Goal: Task Accomplishment & Management: Use online tool/utility

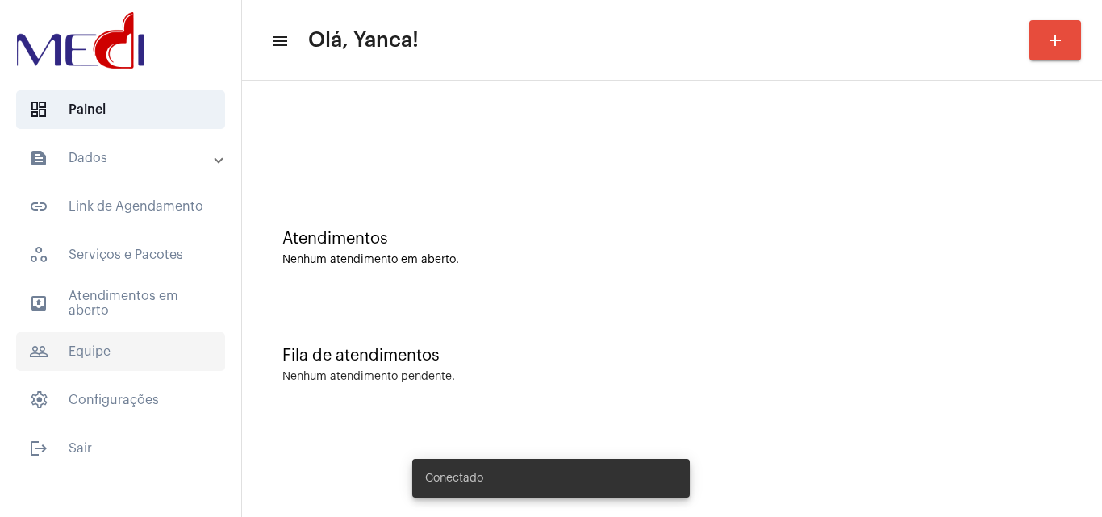
click at [107, 350] on span "people_outline Equipe" at bounding box center [120, 351] width 209 height 39
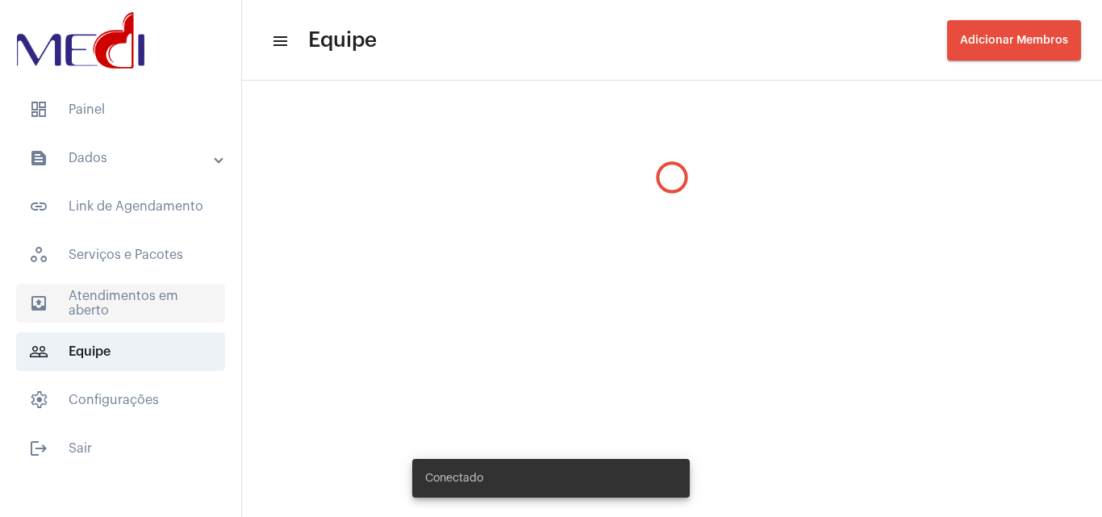
click at [129, 306] on span "outbox_outline Atendimentos em aberto" at bounding box center [120, 303] width 209 height 39
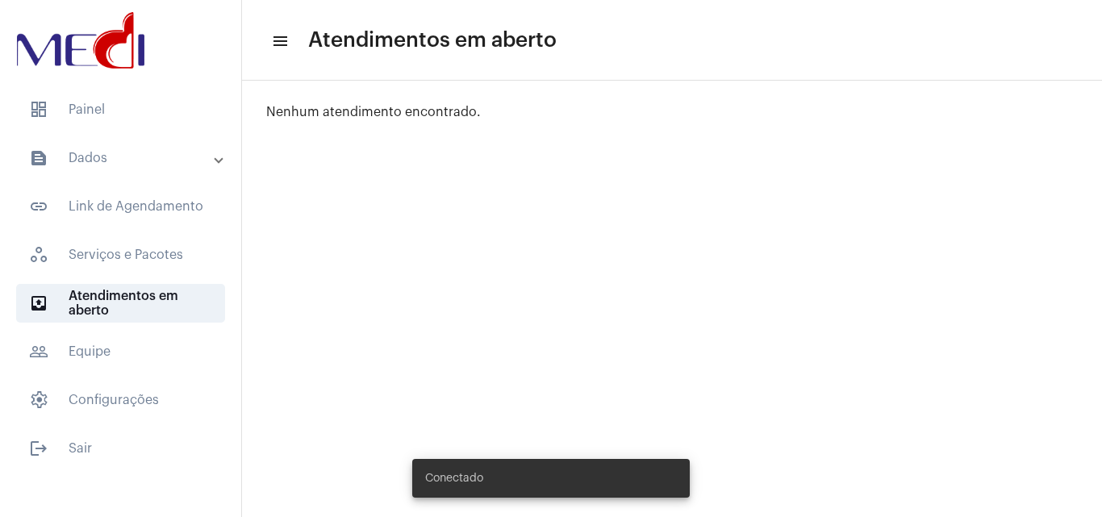
click at [161, 89] on mat-list "dashboard Painel text_snippet_outlined Dados text_snippet_outlined Relatórios h…" at bounding box center [120, 276] width 241 height 384
click at [161, 106] on span "dashboard Painel" at bounding box center [120, 109] width 209 height 39
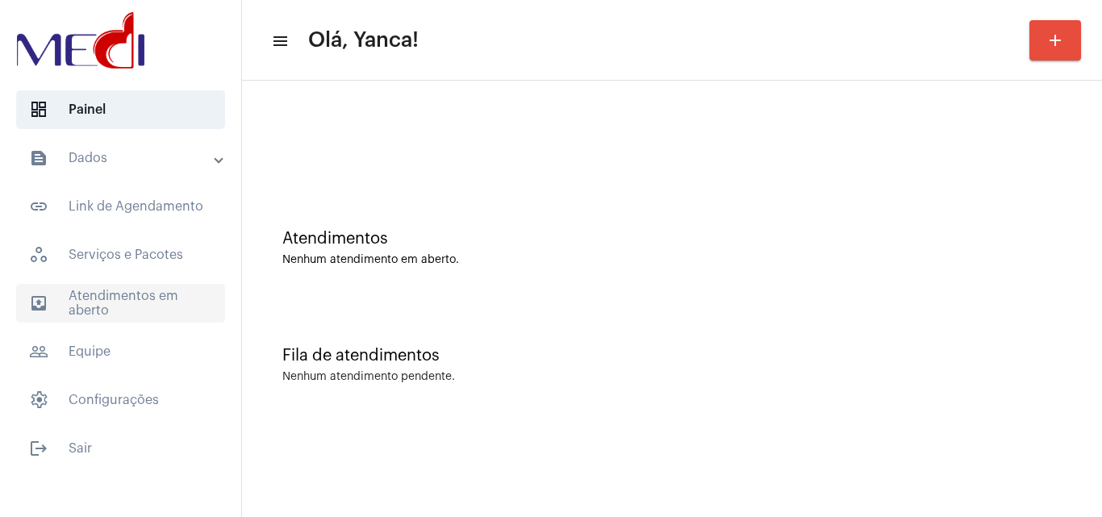
click at [132, 295] on span "outbox_outline Atendimentos em aberto" at bounding box center [120, 303] width 209 height 39
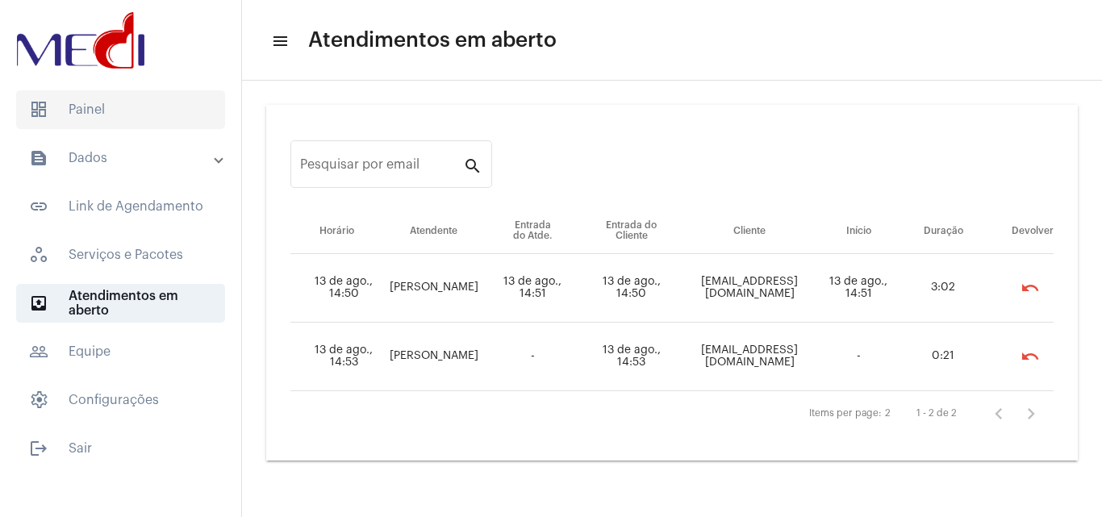
click at [116, 111] on span "dashboard Painel" at bounding box center [120, 109] width 209 height 39
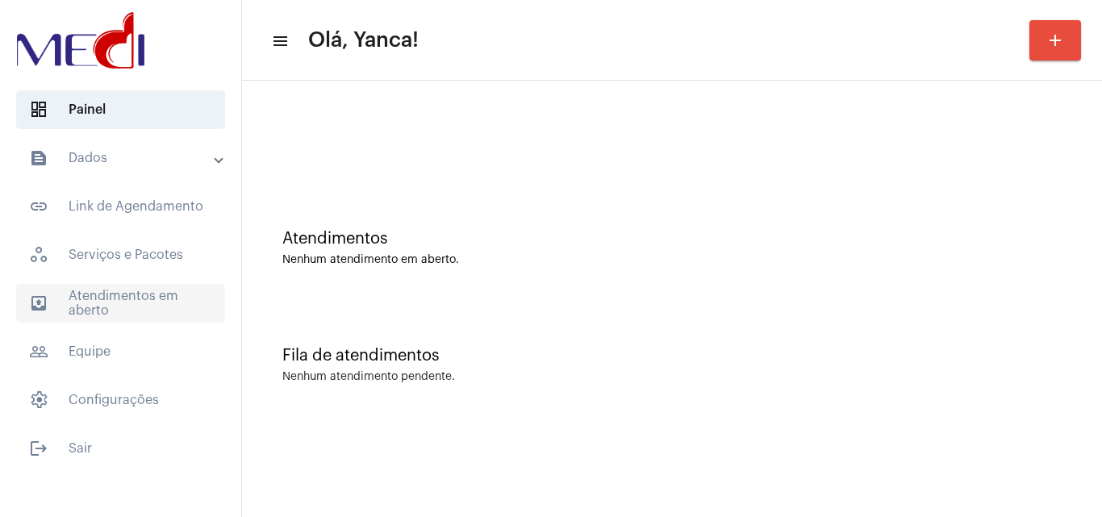
click at [105, 318] on span "outbox_outline Atendimentos em aberto" at bounding box center [120, 303] width 209 height 39
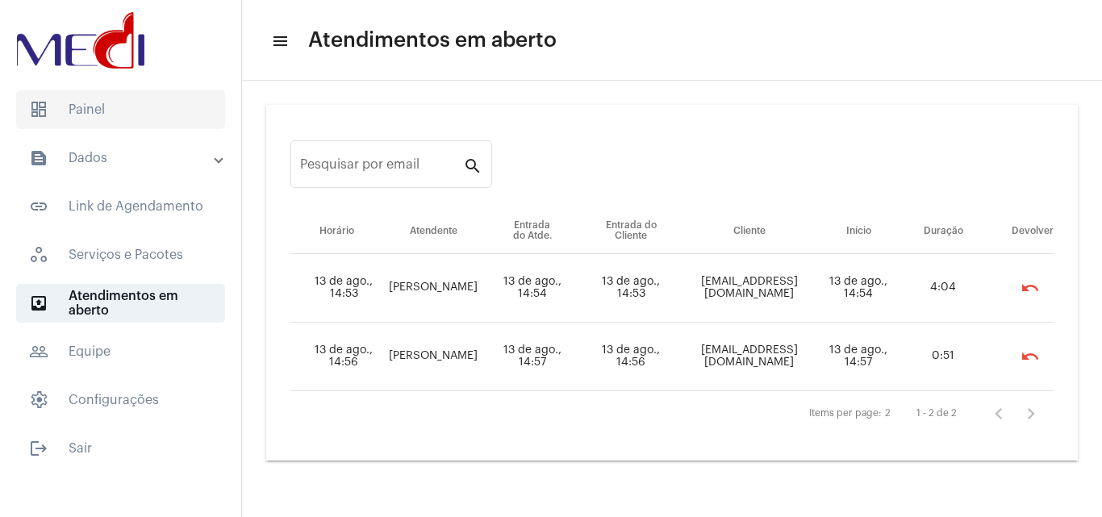
click at [121, 117] on span "dashboard Painel" at bounding box center [120, 109] width 209 height 39
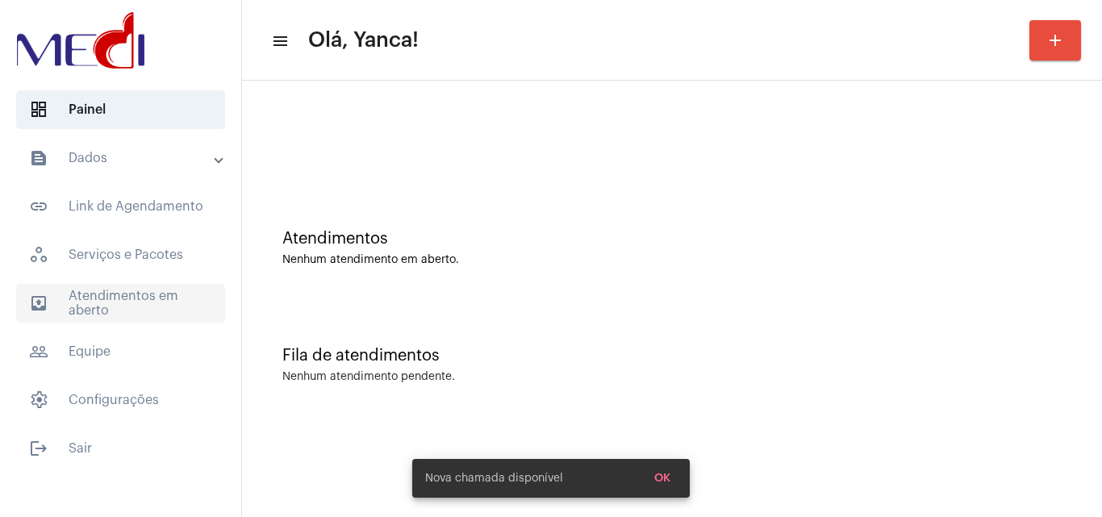
click at [144, 307] on span "outbox_outline Atendimentos em aberto" at bounding box center [120, 303] width 209 height 39
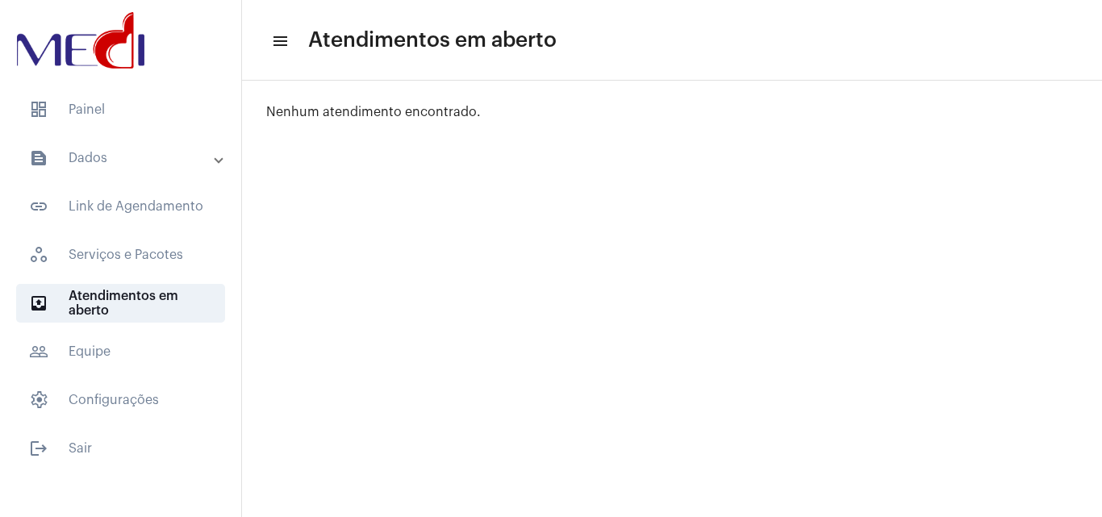
click at [161, 146] on mat-expansion-panel-header "text_snippet_outlined Dados" at bounding box center [126, 158] width 232 height 39
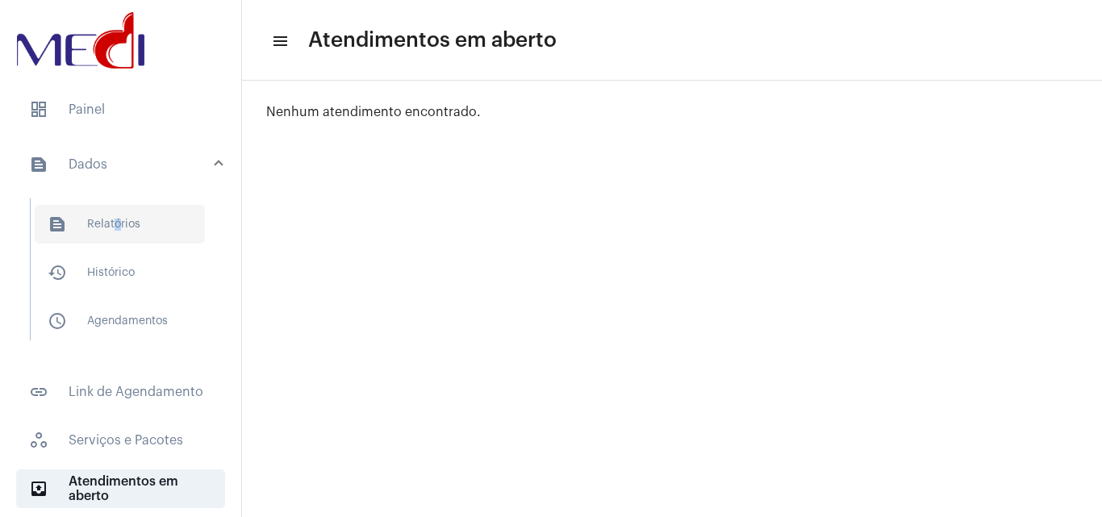
click at [112, 232] on span "text_snippet_outlined Relatórios" at bounding box center [120, 224] width 170 height 39
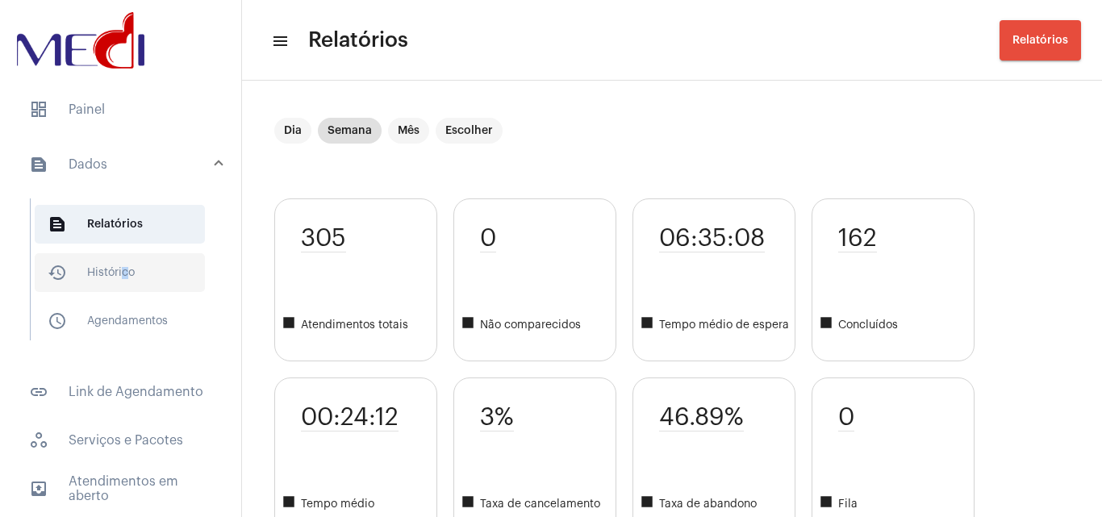
click at [121, 274] on span "history_outlined Histórico" at bounding box center [120, 272] width 170 height 39
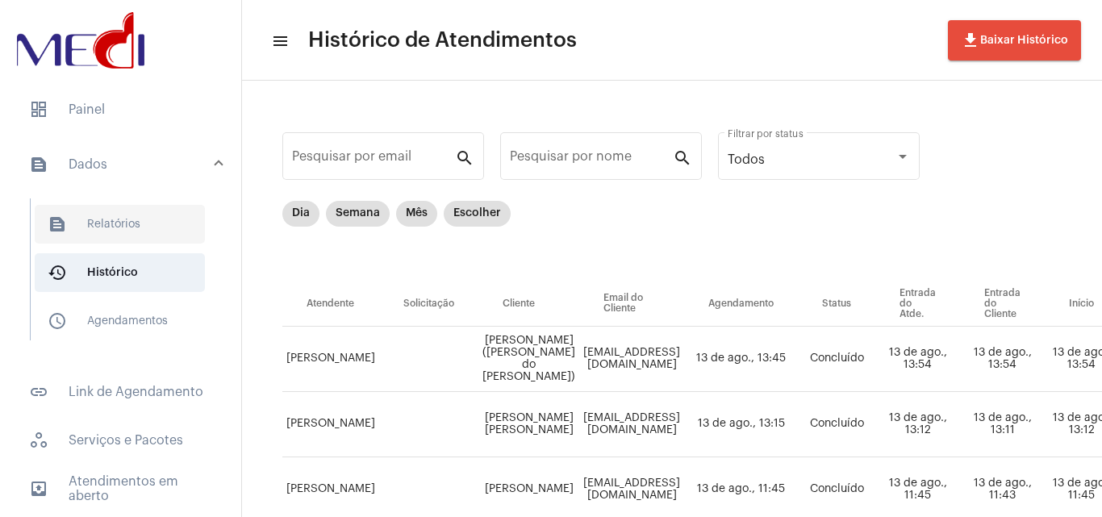
click at [101, 225] on span "text_snippet_outlined Relatórios" at bounding box center [120, 224] width 170 height 39
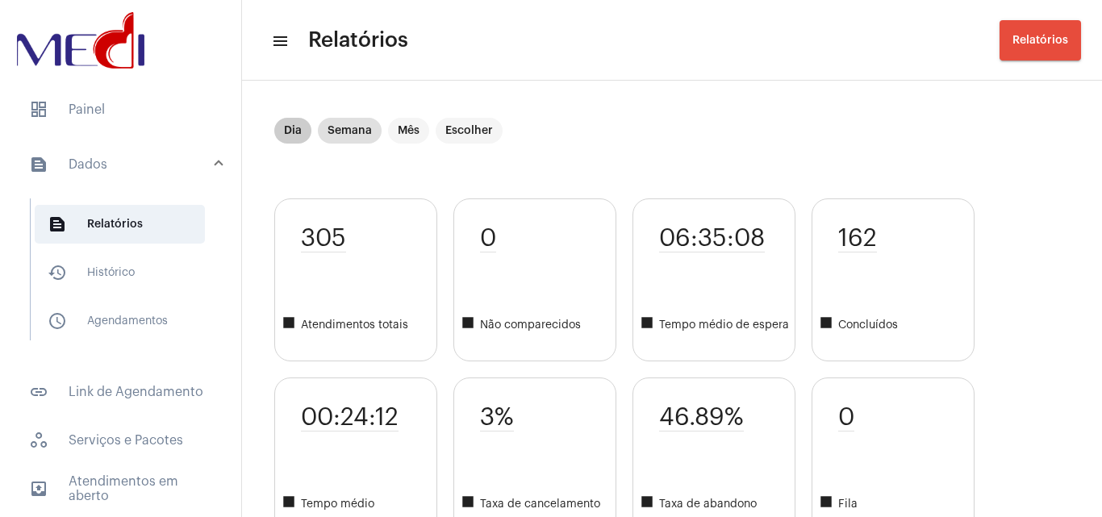
click at [301, 122] on mat-chip "Dia" at bounding box center [292, 131] width 37 height 26
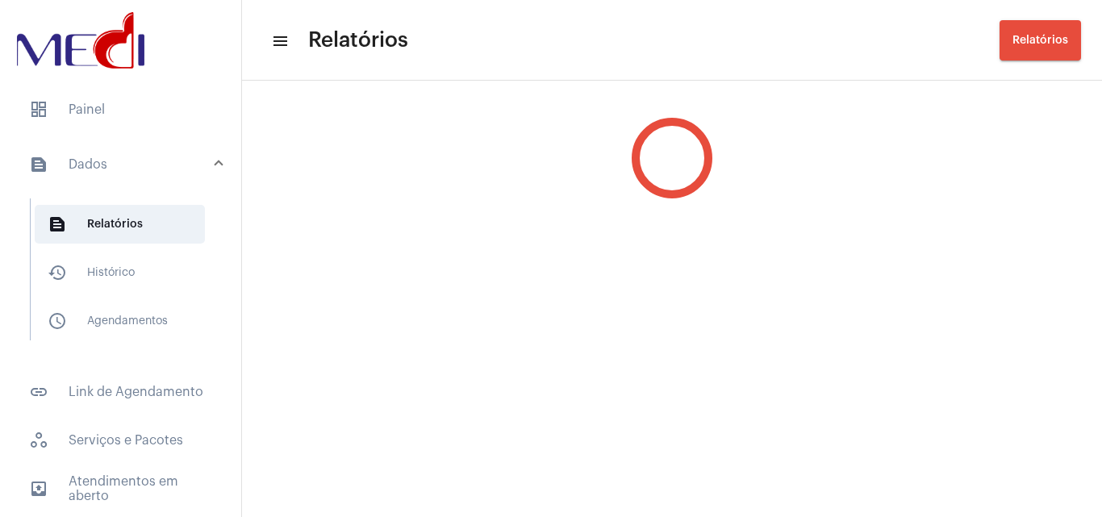
click at [292, 127] on div at bounding box center [672, 158] width 860 height 145
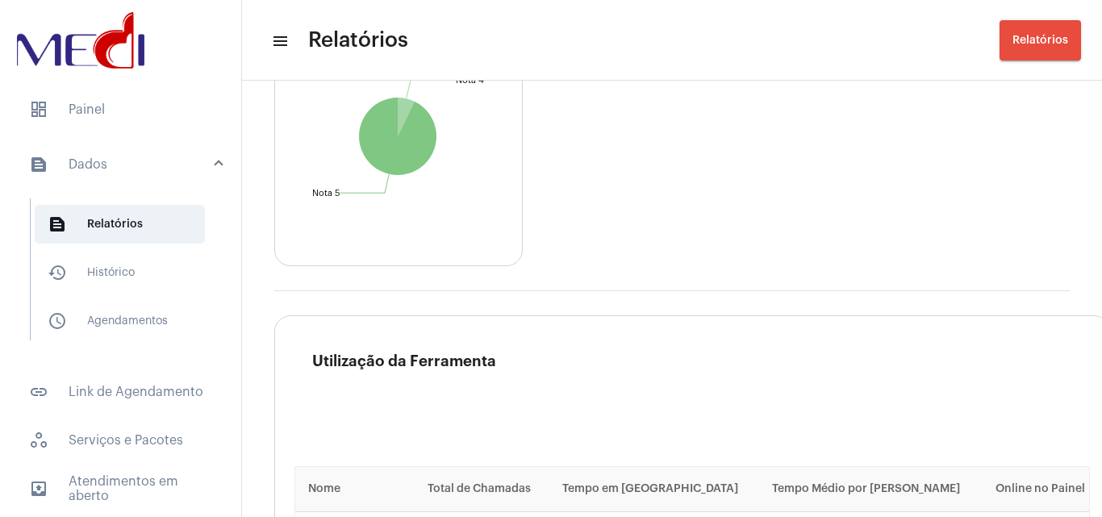
scroll to position [2210, 0]
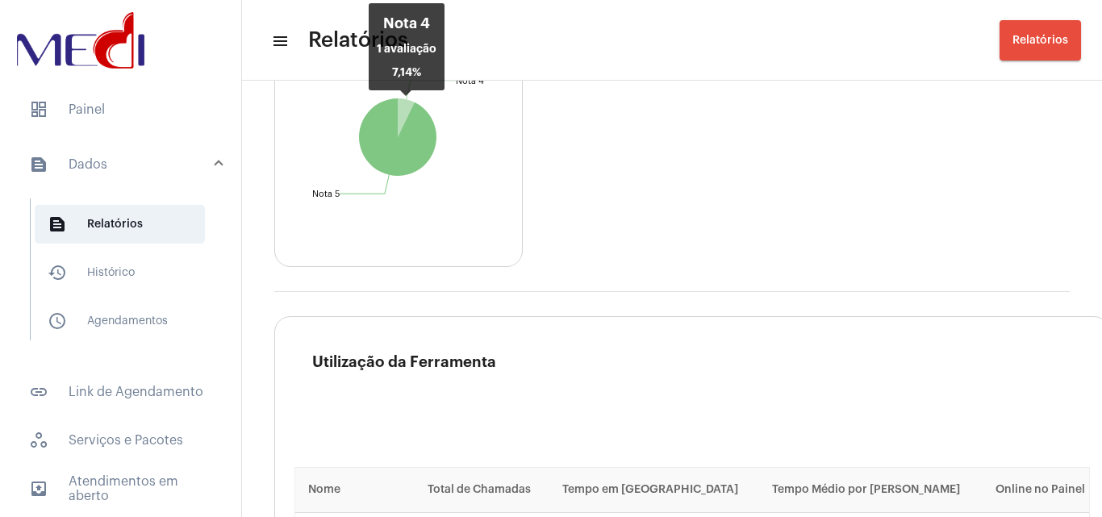
click at [402, 110] on icon at bounding box center [406, 117] width 17 height 39
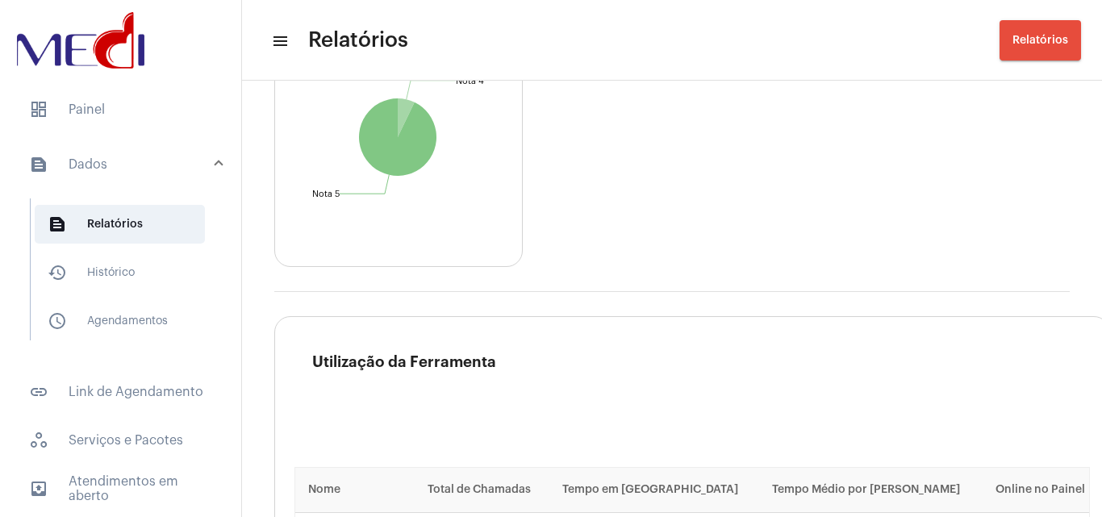
click at [1042, 32] on button "Relatórios" at bounding box center [1041, 40] width 82 height 40
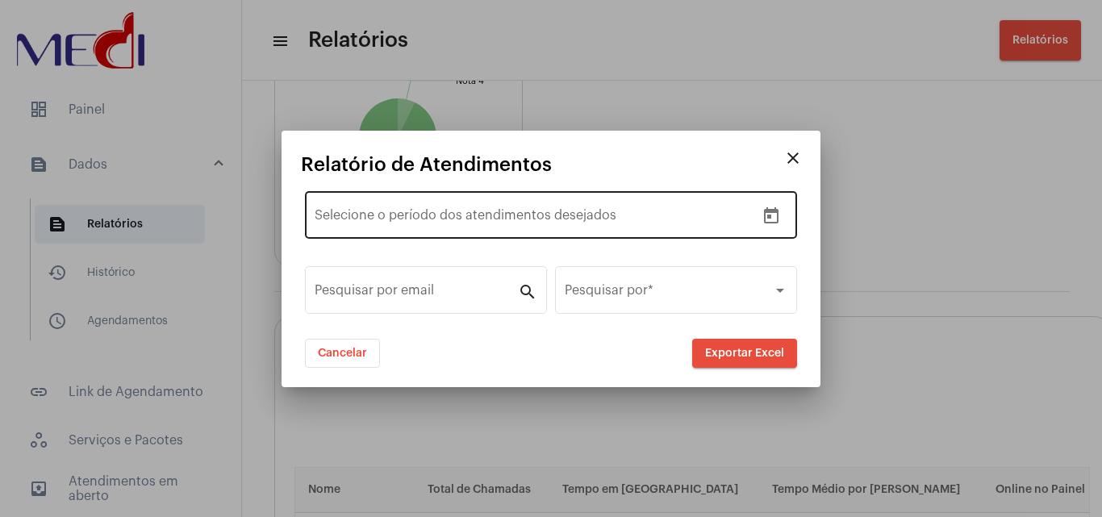
click at [663, 195] on div "Data de início – Selecione o período dos atendimentos desejados" at bounding box center [535, 213] width 441 height 51
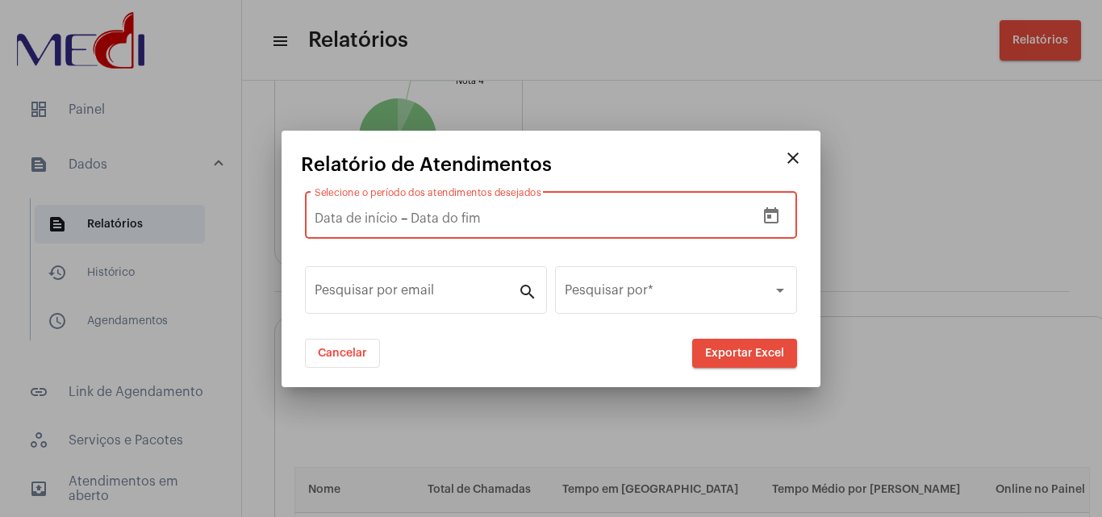
click at [772, 213] on icon "Open calendar" at bounding box center [771, 216] width 19 height 19
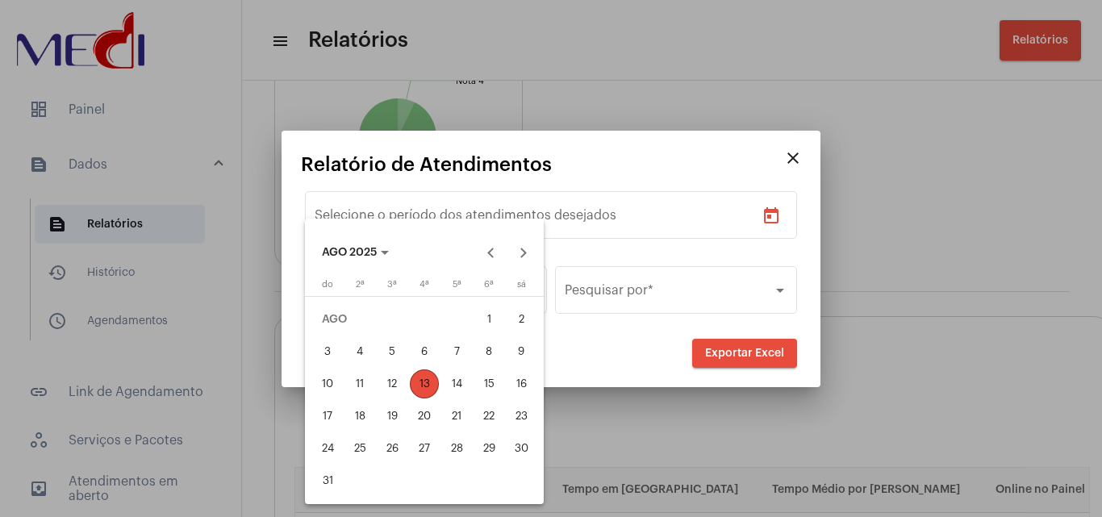
click at [418, 383] on div "13" at bounding box center [424, 384] width 29 height 29
type input "13/8/2025"
click at [418, 383] on div "13" at bounding box center [424, 384] width 29 height 29
type input "13/8/2025"
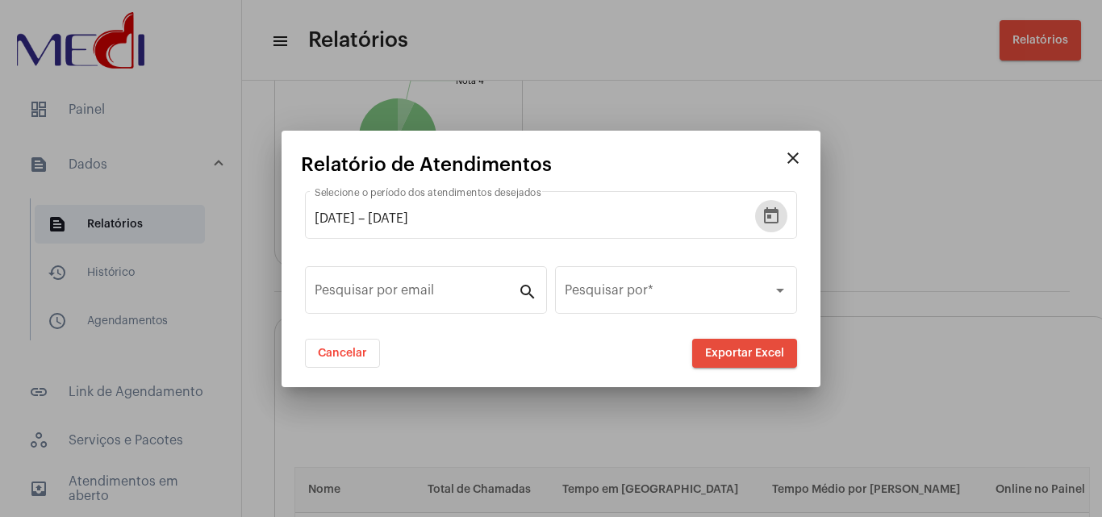
click at [769, 355] on span "Exportar Excel" at bounding box center [744, 353] width 79 height 11
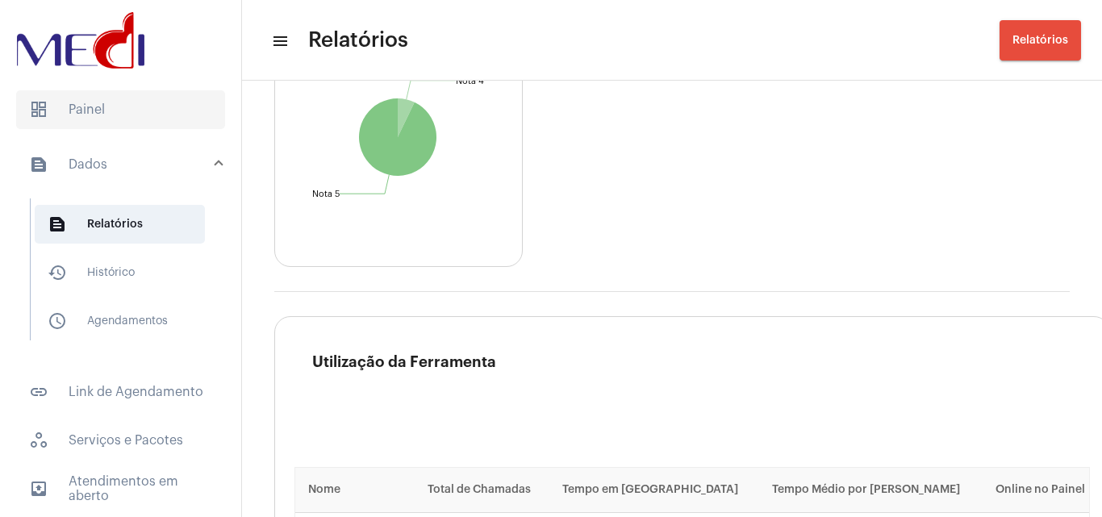
click at [127, 127] on span "dashboard Painel" at bounding box center [120, 109] width 209 height 39
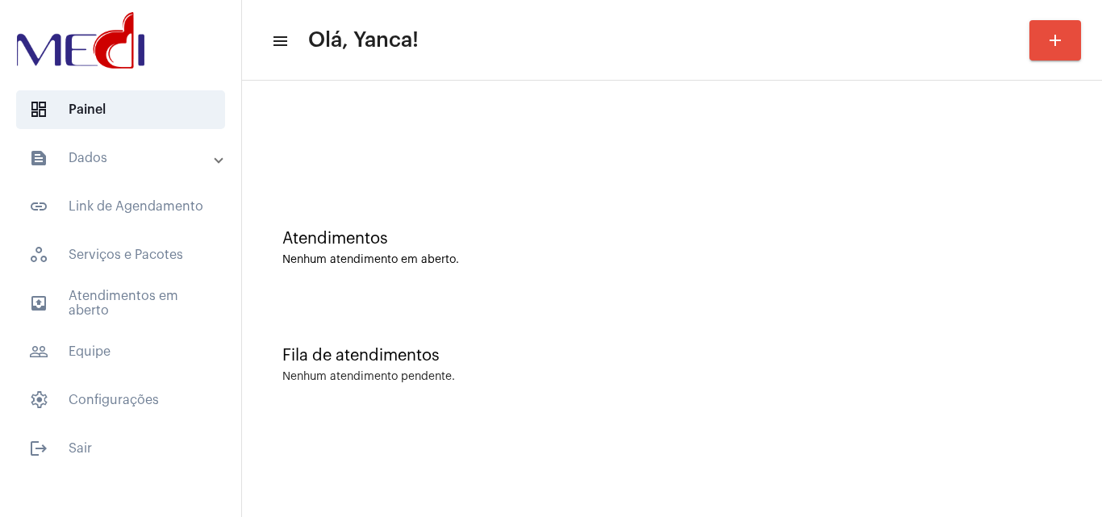
click at [127, 158] on mat-panel-title "text_snippet_outlined Dados" at bounding box center [122, 157] width 186 height 19
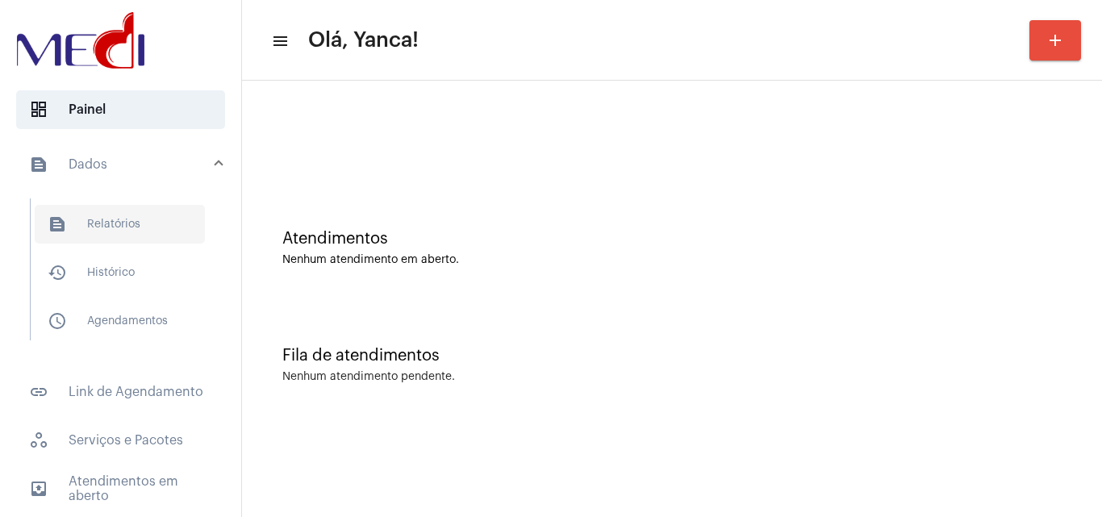
click at [137, 223] on span "text_snippet_outlined Relatórios" at bounding box center [120, 224] width 170 height 39
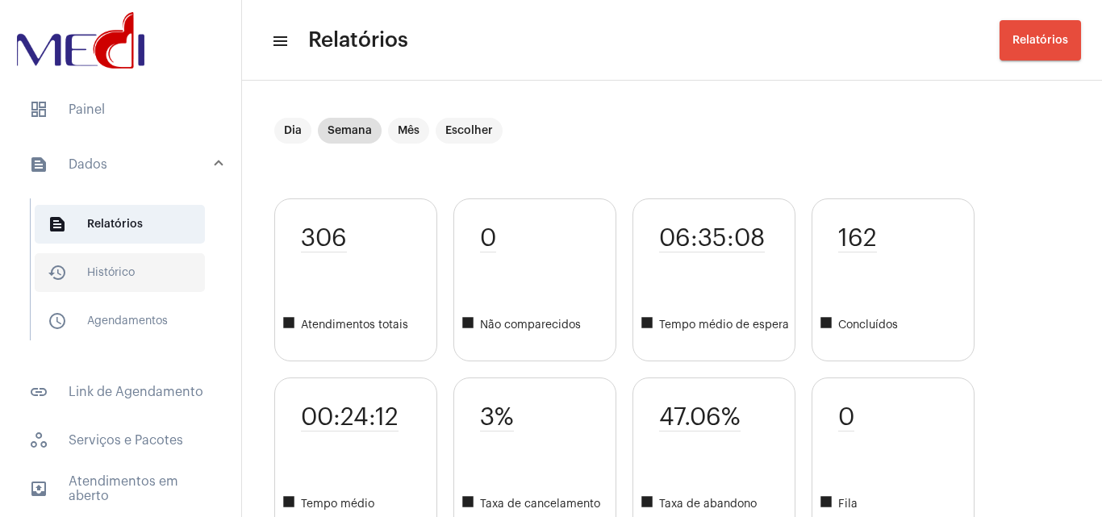
click at [134, 265] on span "history_outlined Histórico" at bounding box center [120, 272] width 170 height 39
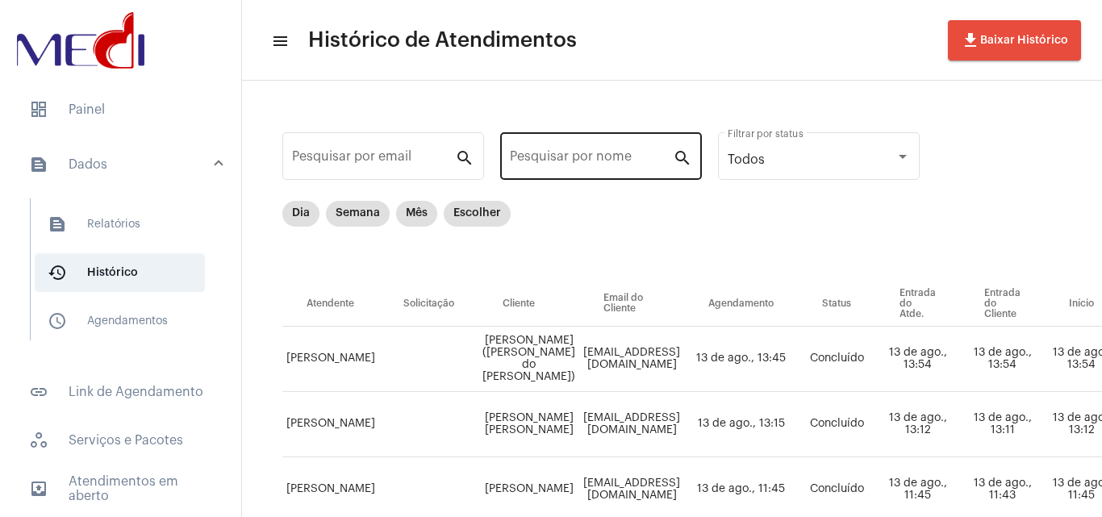
click at [583, 146] on div "Pesquisar por nome" at bounding box center [591, 154] width 163 height 51
paste input "Sergio Luiz da silva"
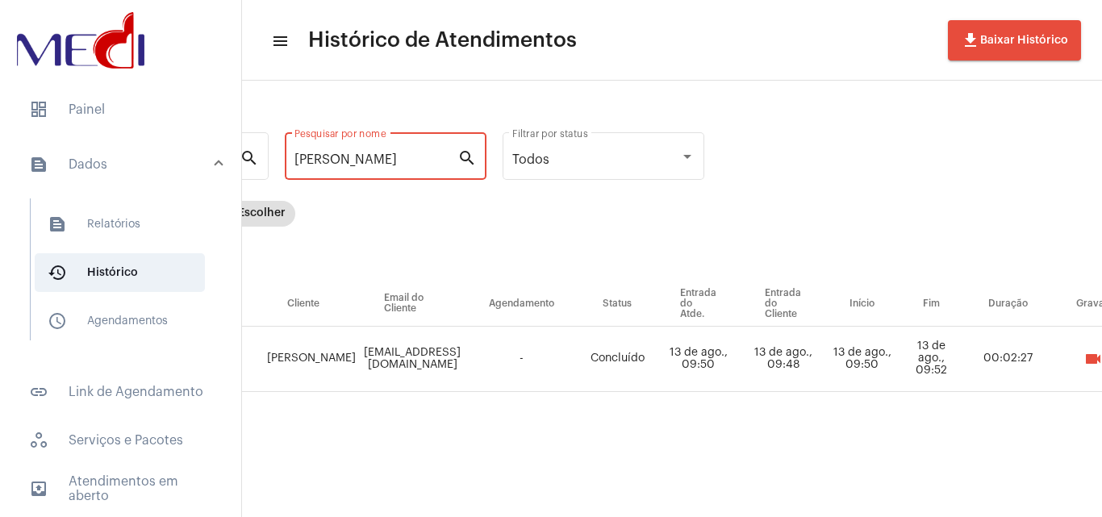
scroll to position [0, 591]
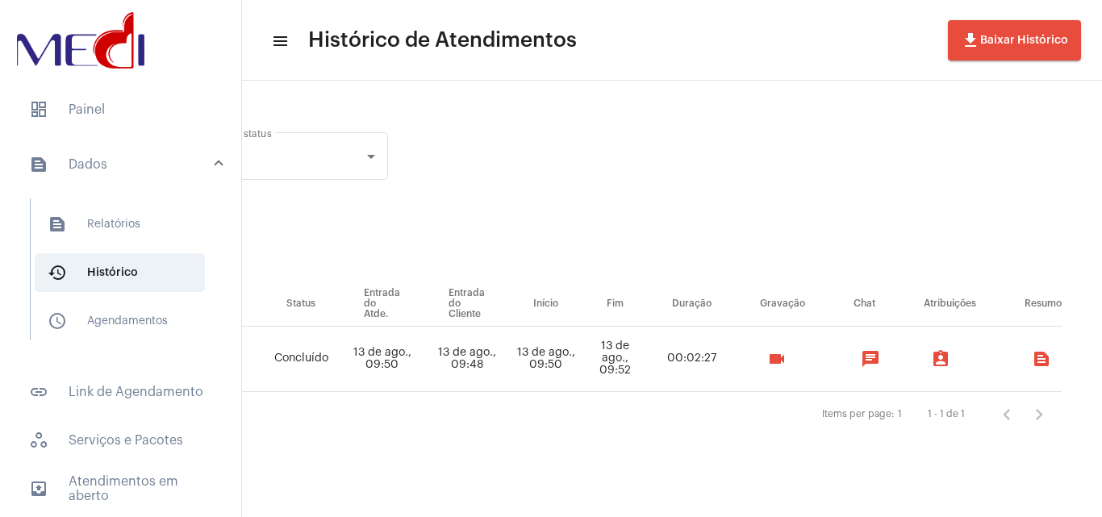
type input "Sergio Luiz da silva"
click at [771, 360] on mat-icon "videocam" at bounding box center [776, 358] width 19 height 19
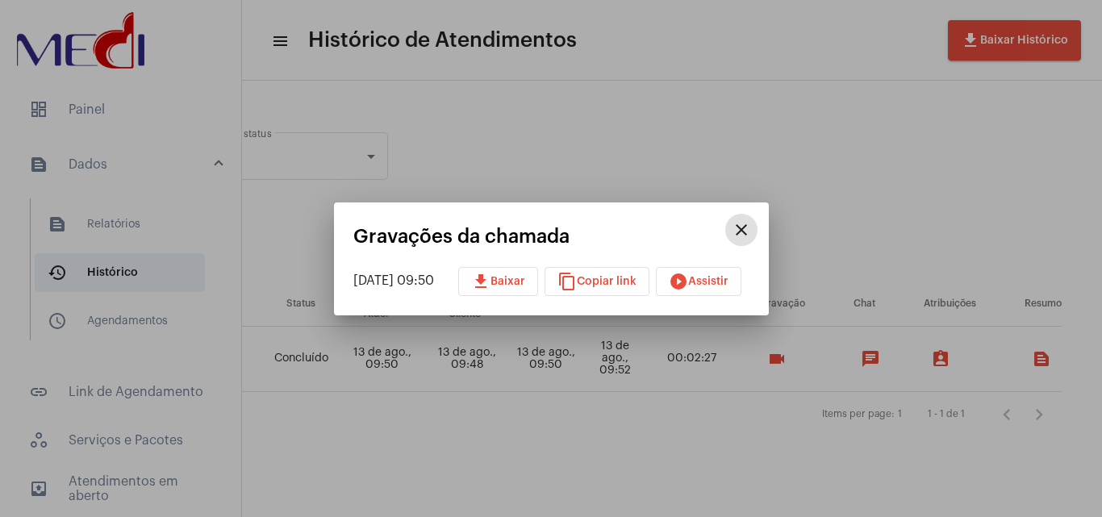
click at [688, 276] on mat-icon "play_circle_filled" at bounding box center [678, 281] width 19 height 19
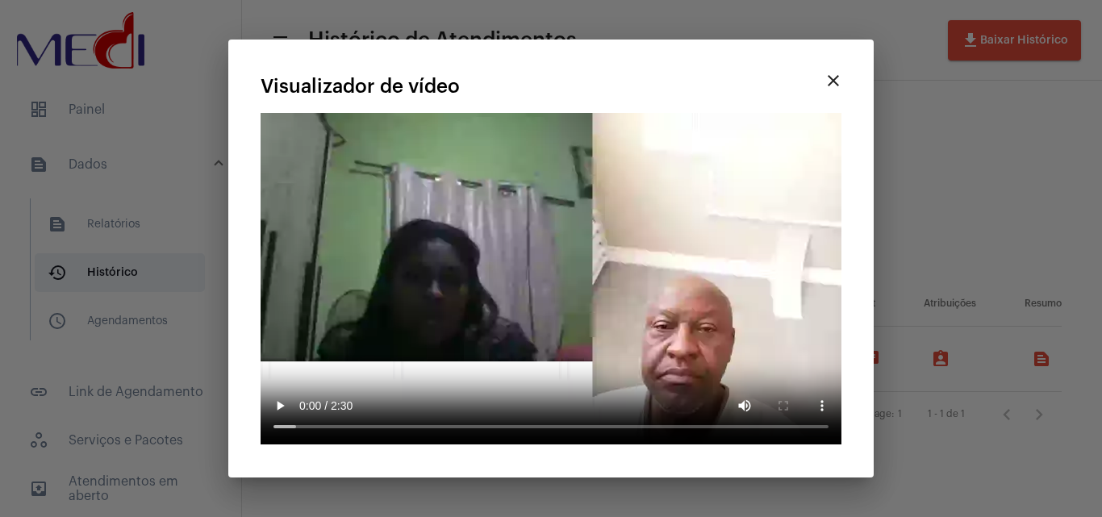
click at [841, 77] on mat-icon "close" at bounding box center [833, 80] width 19 height 19
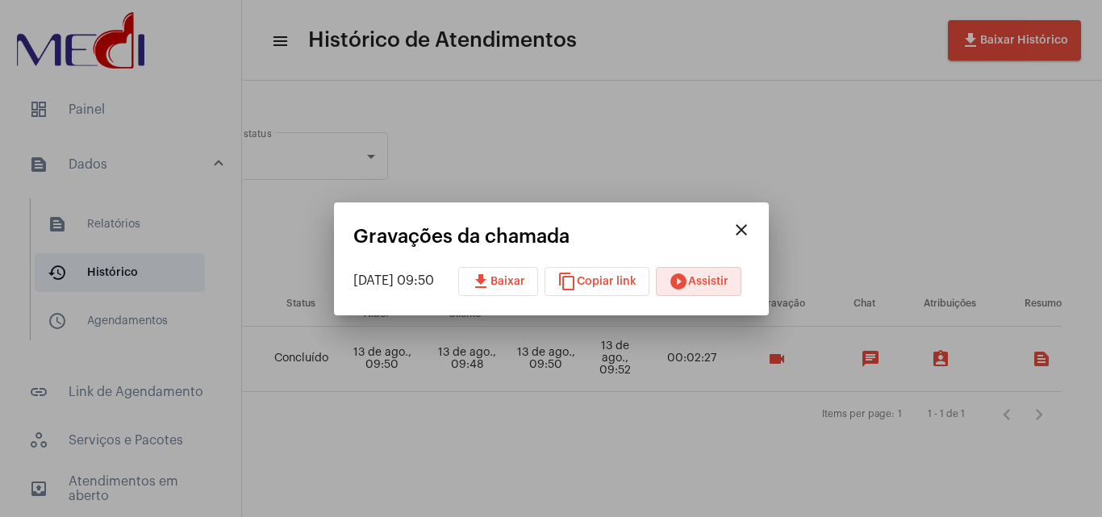
click at [725, 111] on div at bounding box center [551, 258] width 1102 height 517
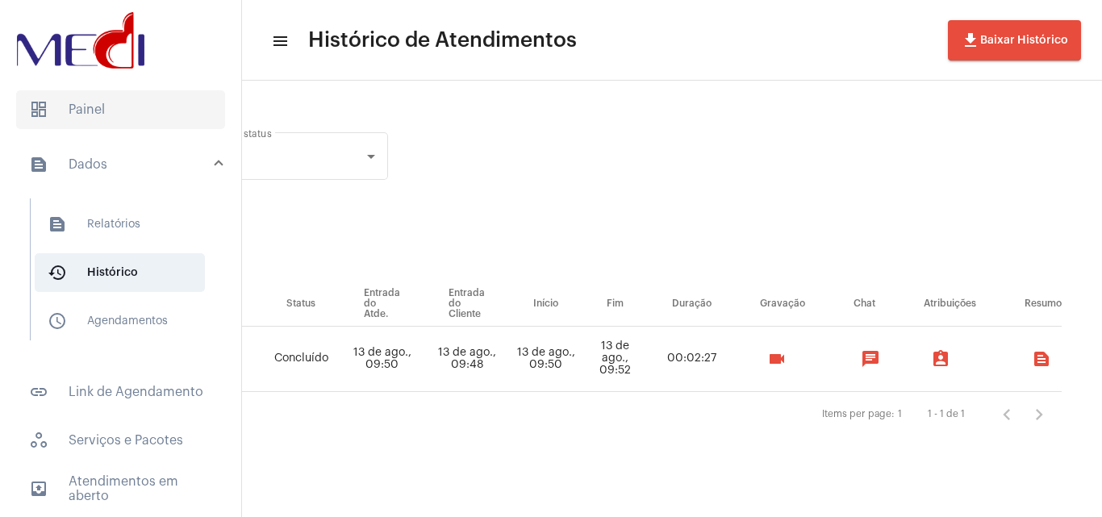
click at [146, 105] on span "dashboard Painel" at bounding box center [120, 109] width 209 height 39
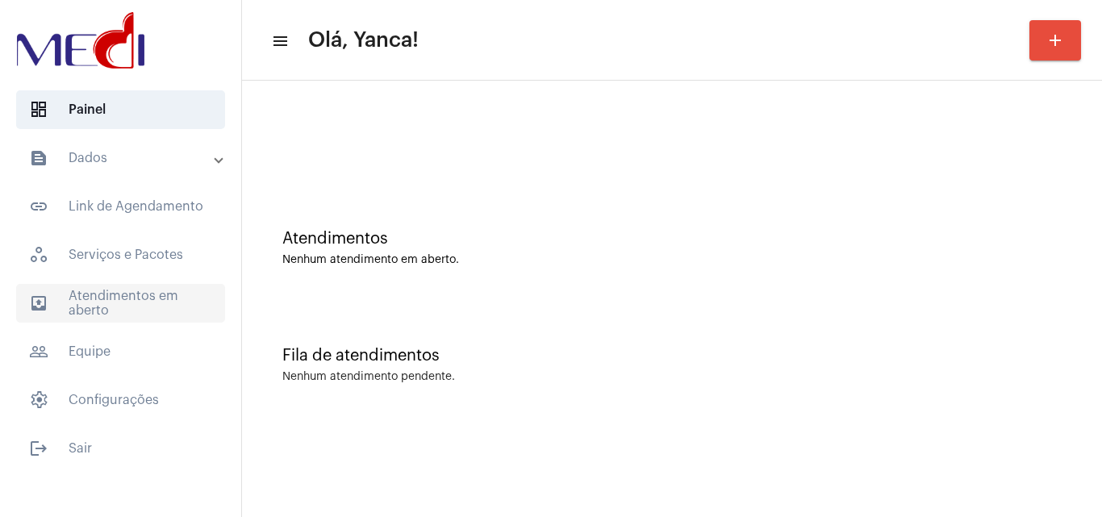
click at [144, 295] on span "outbox_outline Atendimentos em aberto" at bounding box center [120, 303] width 209 height 39
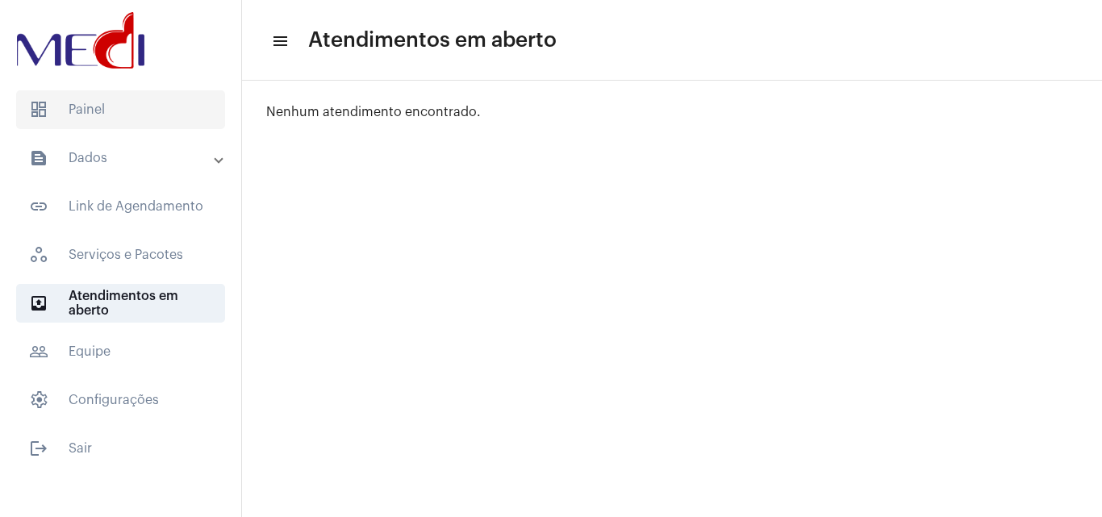
click at [162, 111] on span "dashboard Painel" at bounding box center [120, 109] width 209 height 39
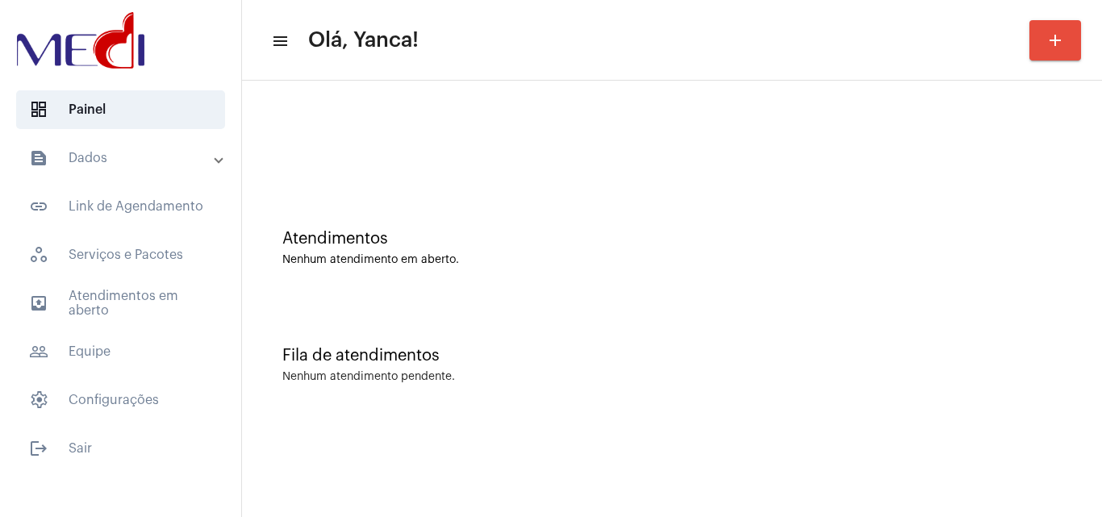
click at [1053, 140] on div at bounding box center [671, 143] width 779 height 12
click at [161, 312] on span "outbox_outline Atendimentos em aberto" at bounding box center [120, 303] width 209 height 39
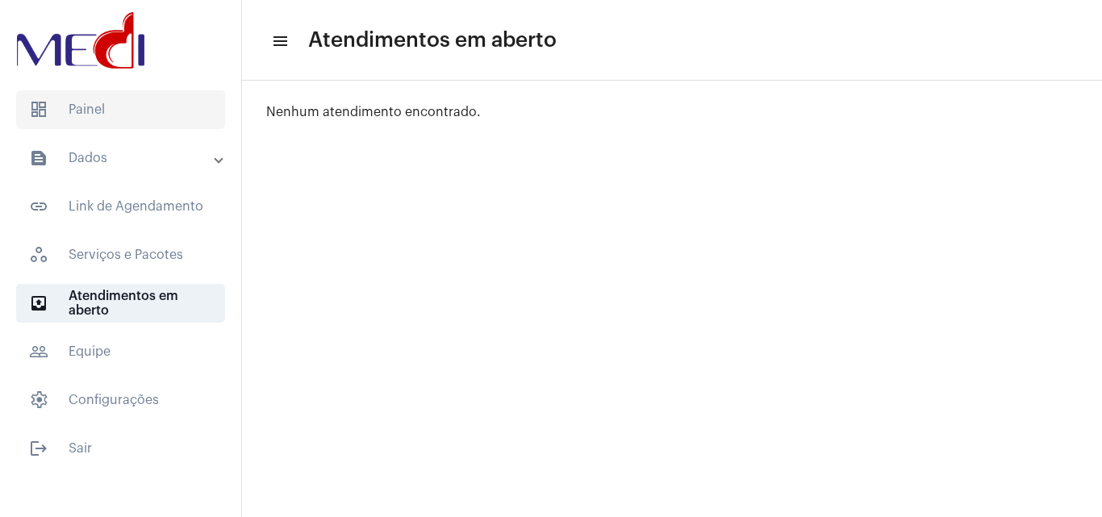
click at [102, 103] on span "dashboard Painel" at bounding box center [120, 109] width 209 height 39
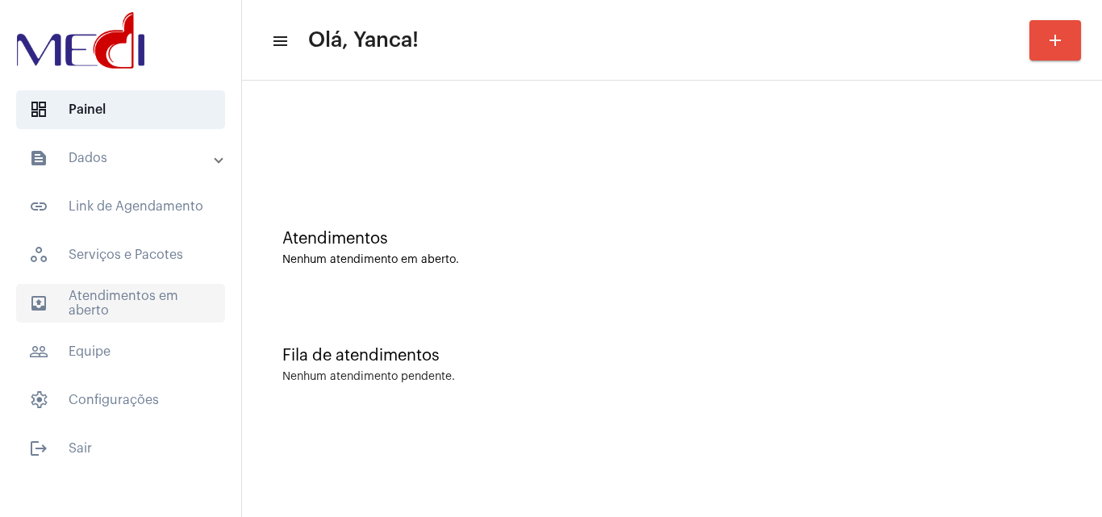
click at [127, 292] on span "outbox_outline Atendimentos em aberto" at bounding box center [120, 303] width 209 height 39
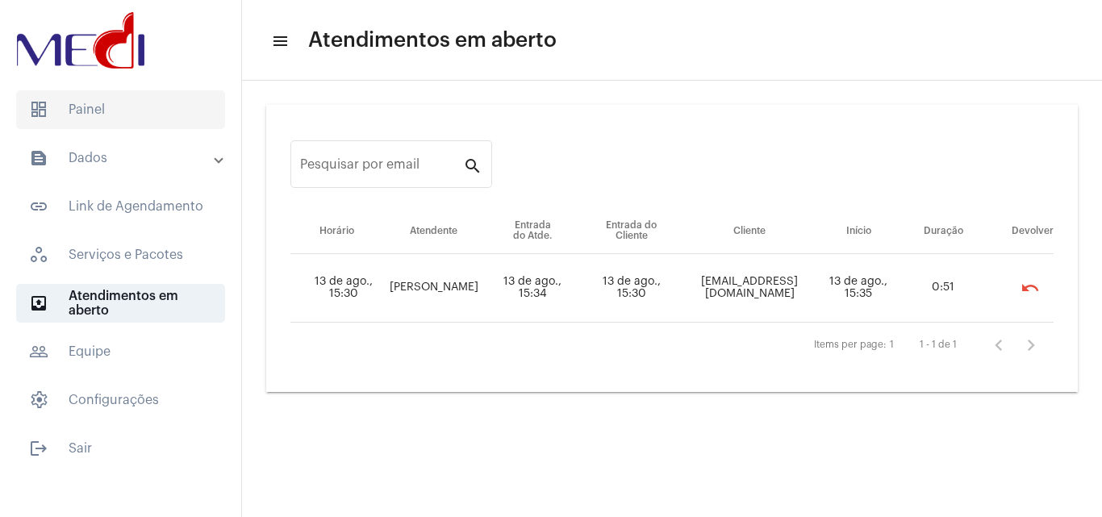
click at [127, 109] on span "dashboard Painel" at bounding box center [120, 109] width 209 height 39
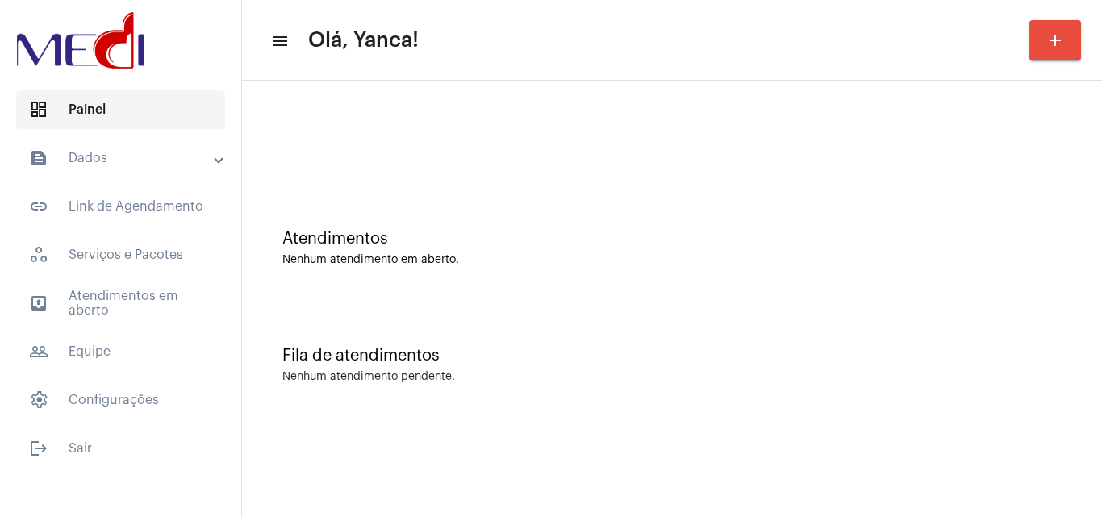
click at [119, 94] on span "dashboard Painel" at bounding box center [120, 109] width 209 height 39
click at [134, 152] on mat-panel-title "text_snippet_outlined Dados" at bounding box center [122, 157] width 186 height 19
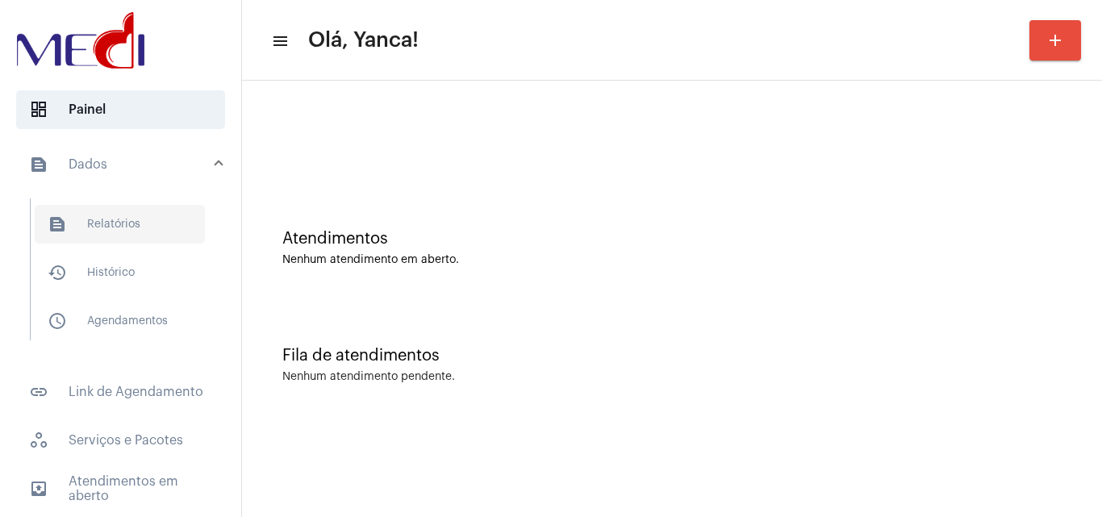
click at [168, 229] on span "text_snippet_outlined Relatórios" at bounding box center [120, 224] width 170 height 39
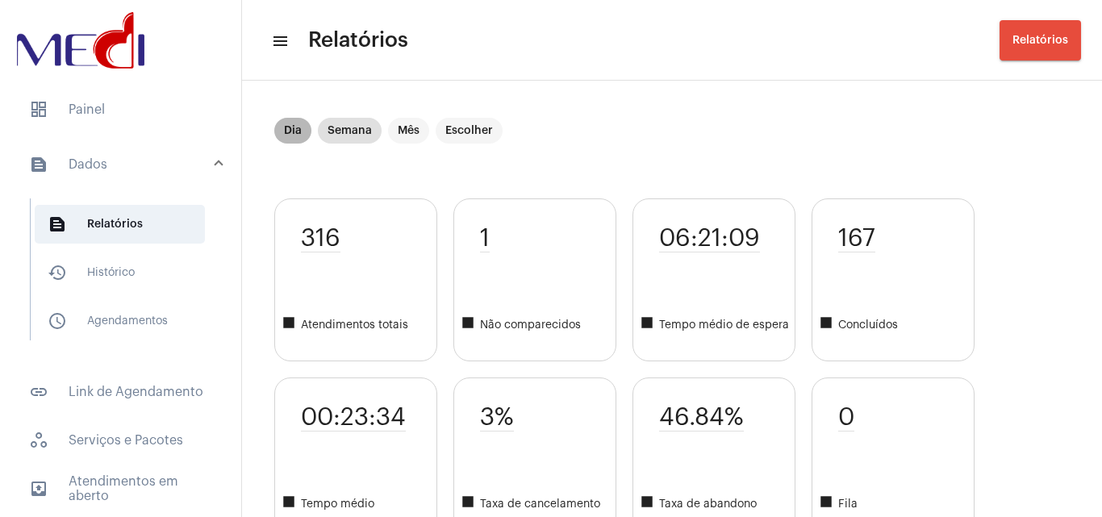
click at [303, 134] on mat-chip "Dia" at bounding box center [292, 131] width 37 height 26
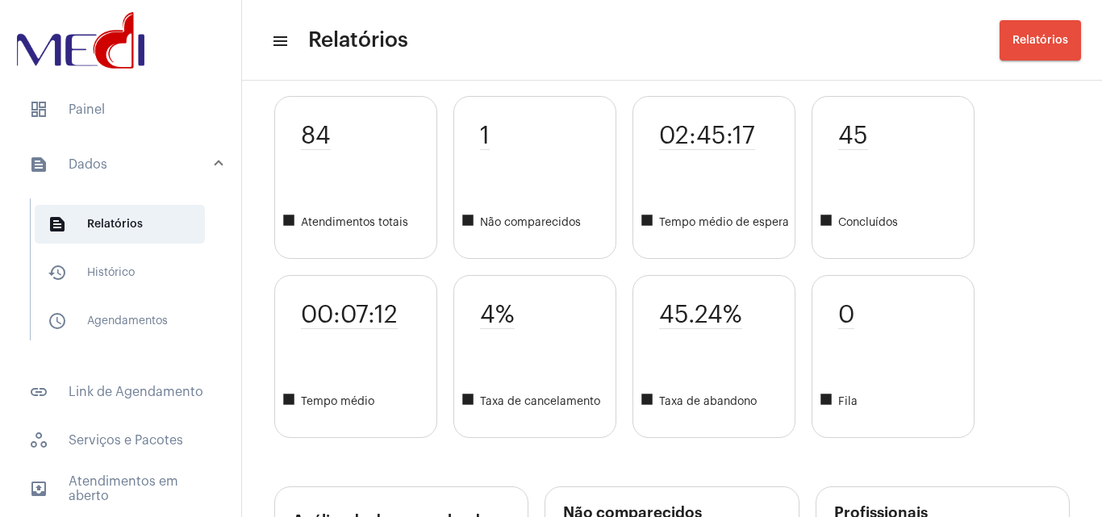
scroll to position [81, 0]
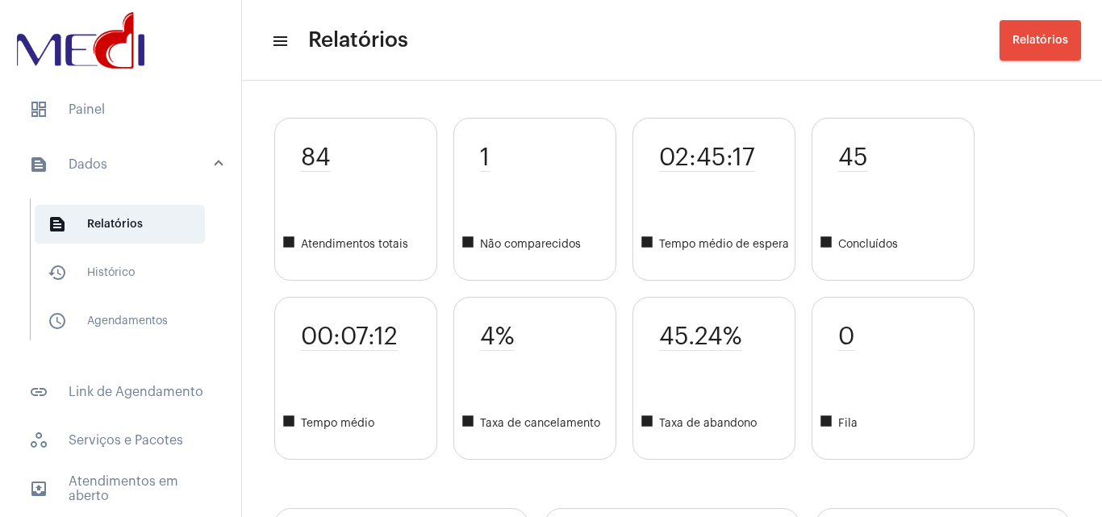
click at [487, 322] on div "4% square Taxa de cancelamento" at bounding box center [534, 378] width 163 height 163
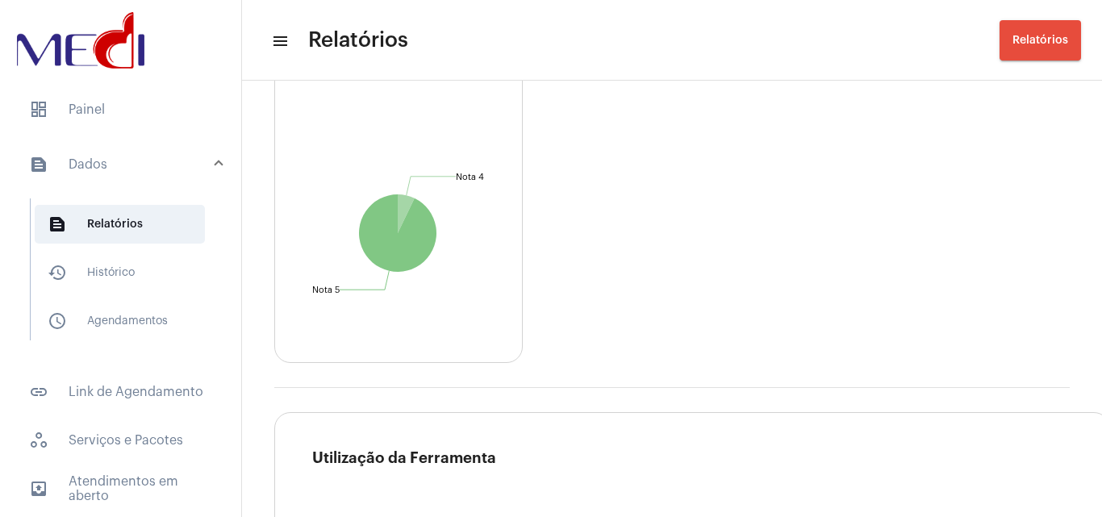
scroll to position [2098, 0]
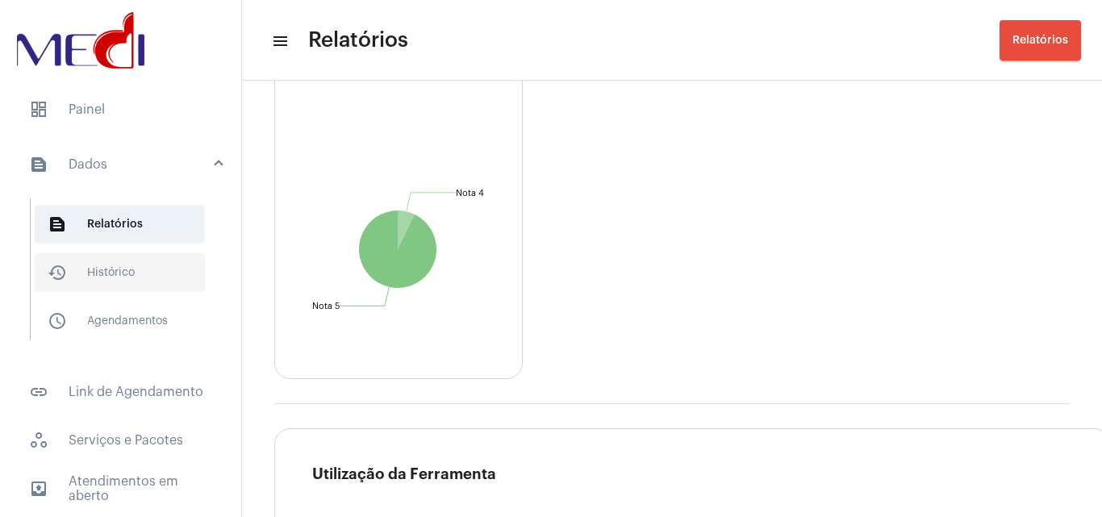
click at [122, 274] on span "history_outlined Histórico" at bounding box center [120, 272] width 170 height 39
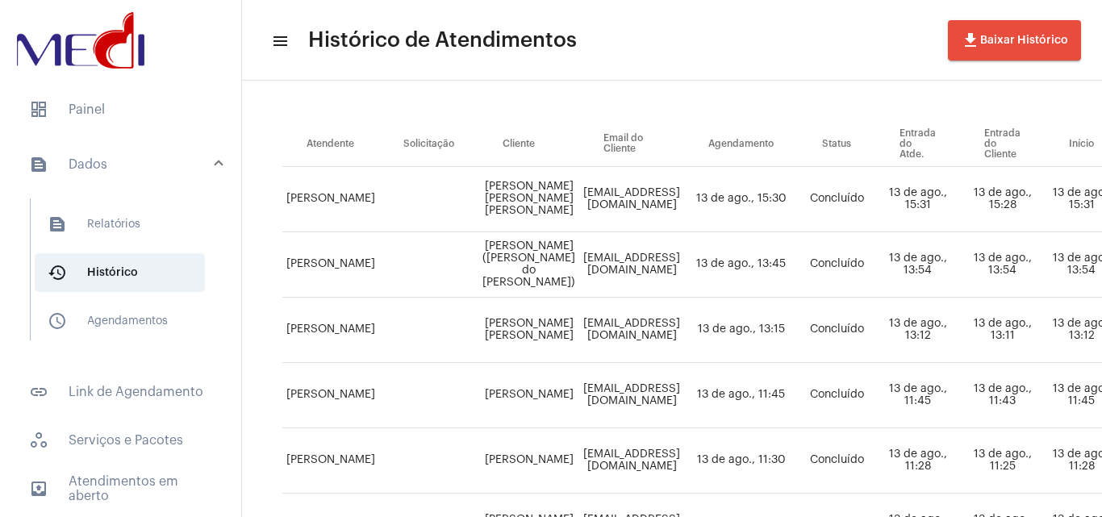
scroll to position [161, 0]
click at [127, 324] on span "schedule_outlined Agendamentos" at bounding box center [120, 321] width 170 height 39
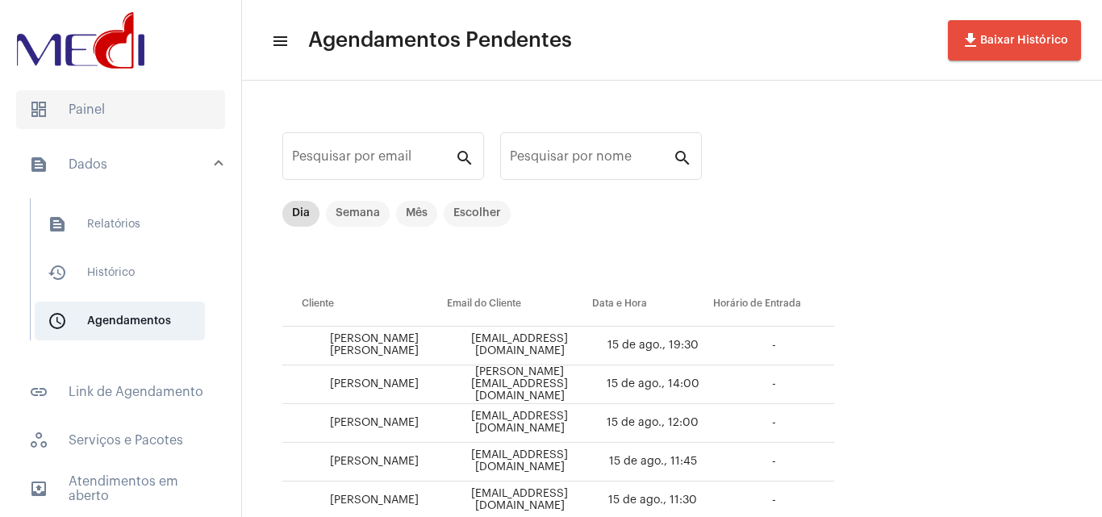
click at [144, 98] on span "dashboard Painel" at bounding box center [120, 109] width 209 height 39
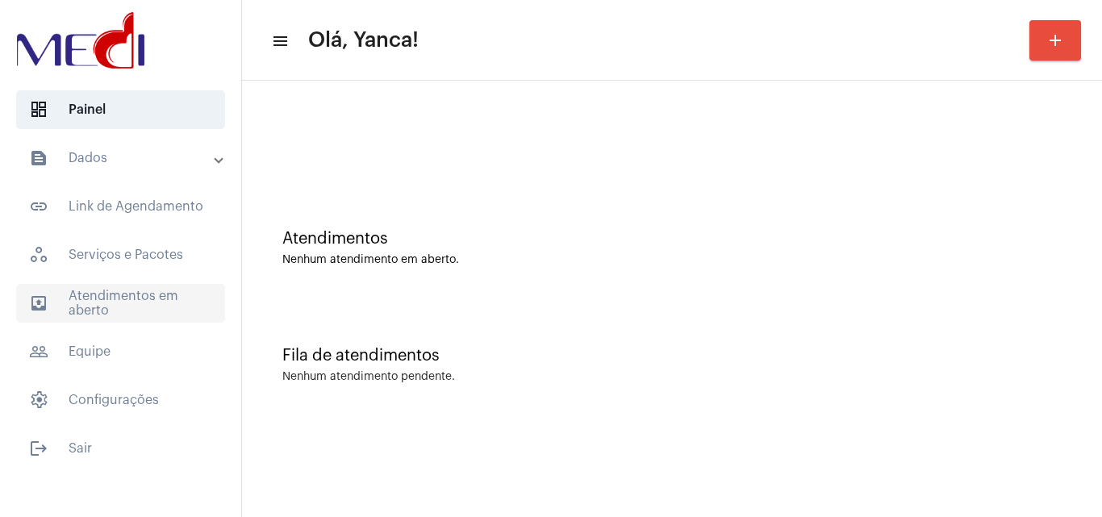
click at [131, 301] on span "outbox_outline Atendimentos em aberto" at bounding box center [120, 303] width 209 height 39
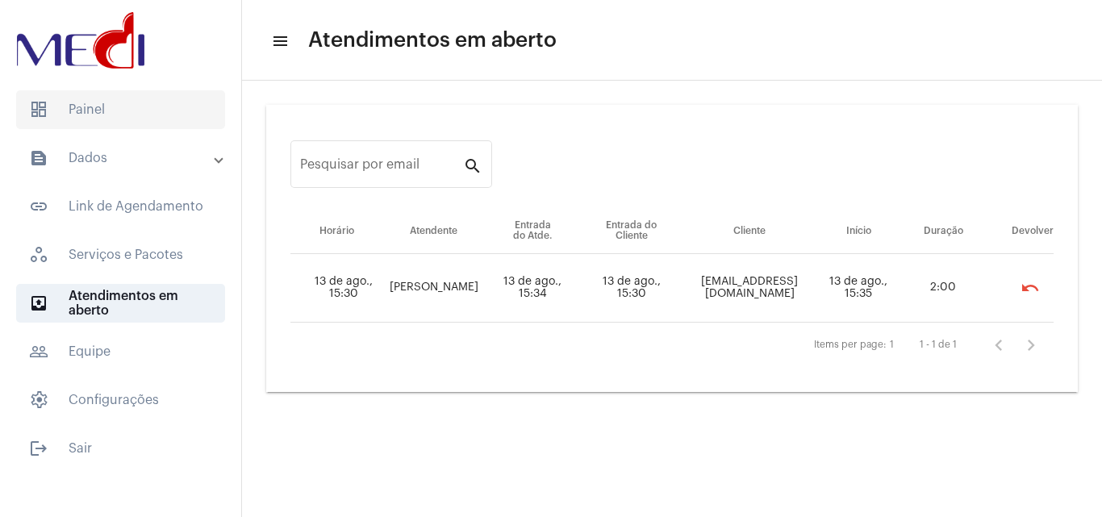
click at [144, 120] on span "dashboard Painel" at bounding box center [120, 109] width 209 height 39
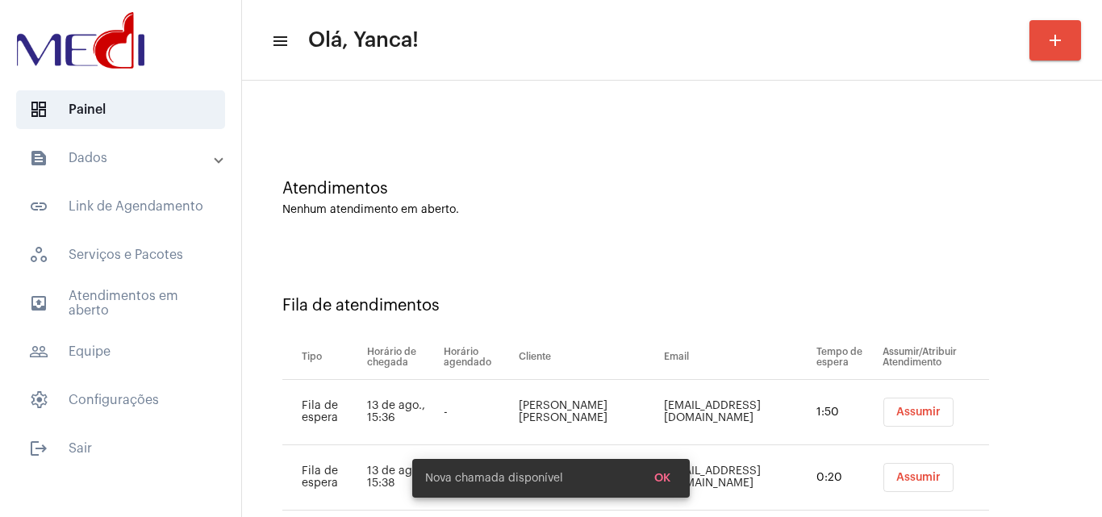
scroll to position [87, 0]
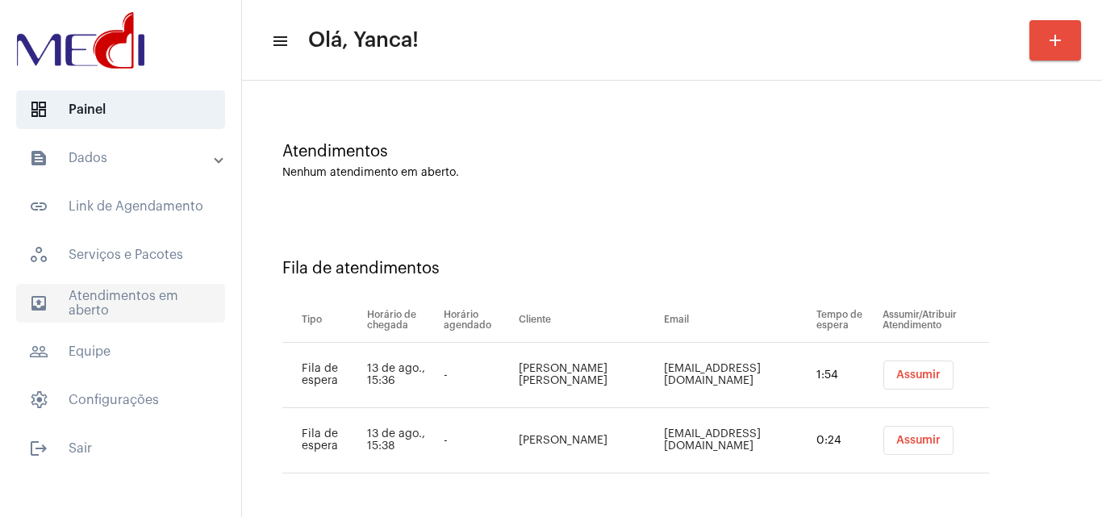
click at [153, 303] on span "outbox_outline Atendimentos em aberto" at bounding box center [120, 303] width 209 height 39
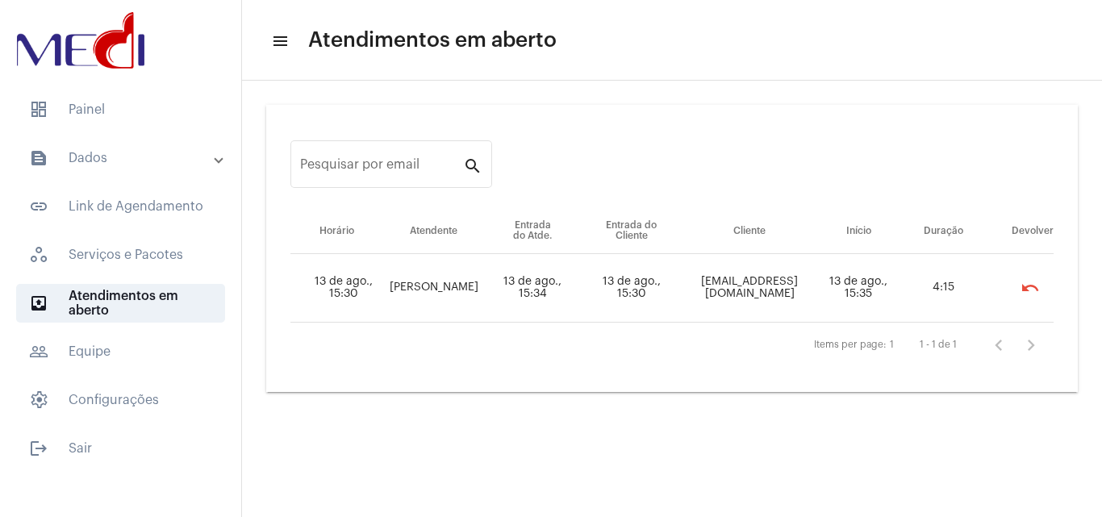
drag, startPoint x: 647, startPoint y: 285, endPoint x: 837, endPoint y: 292, distance: 189.8
click at [818, 292] on td "Geisongaldinodasilva@hotmail.com" at bounding box center [750, 288] width 136 height 69
copy td "Geisongaldinodasilva@hotmail.com"
drag, startPoint x: 114, startPoint y: 100, endPoint x: 135, endPoint y: 115, distance: 26.0
click at [114, 101] on span "dashboard Painel" at bounding box center [120, 109] width 209 height 39
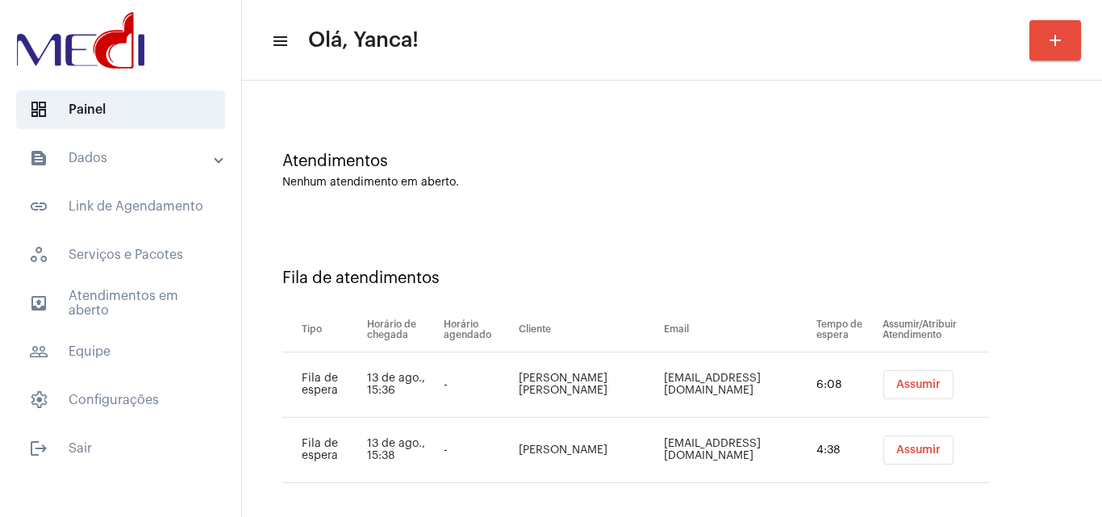
scroll to position [87, 0]
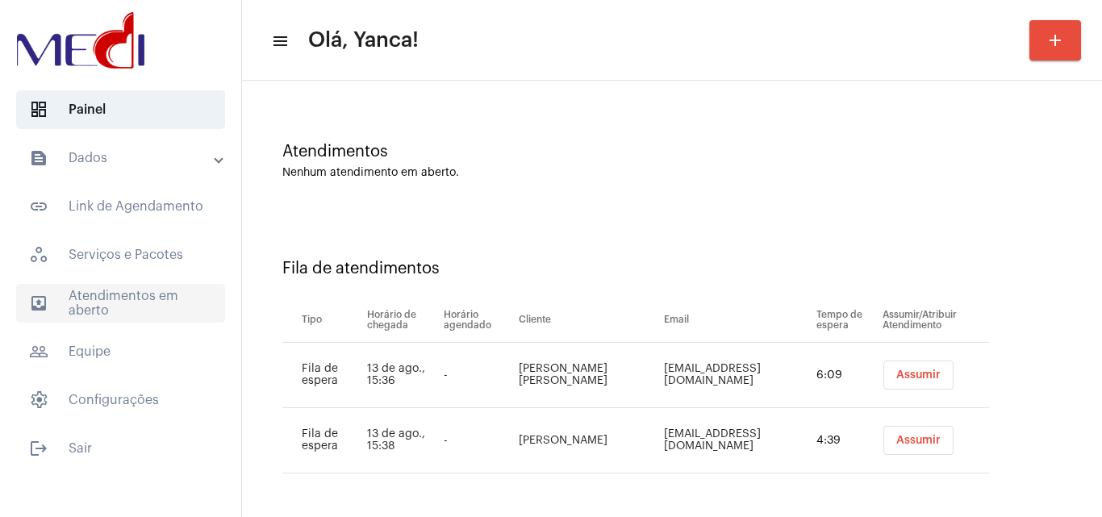
click at [136, 299] on span "outbox_outline Atendimentos em aberto" at bounding box center [120, 303] width 209 height 39
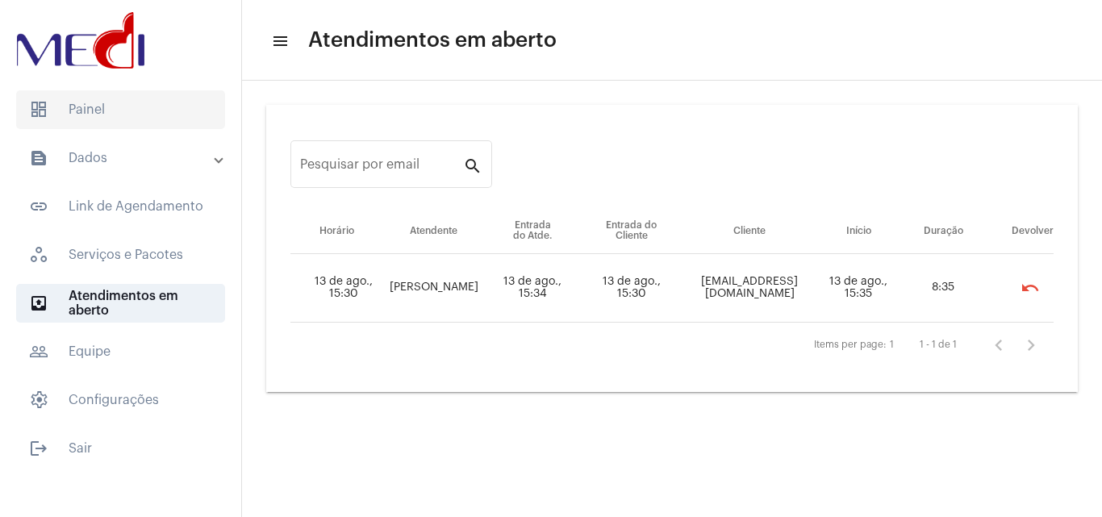
click at [144, 98] on span "dashboard Painel" at bounding box center [120, 109] width 209 height 39
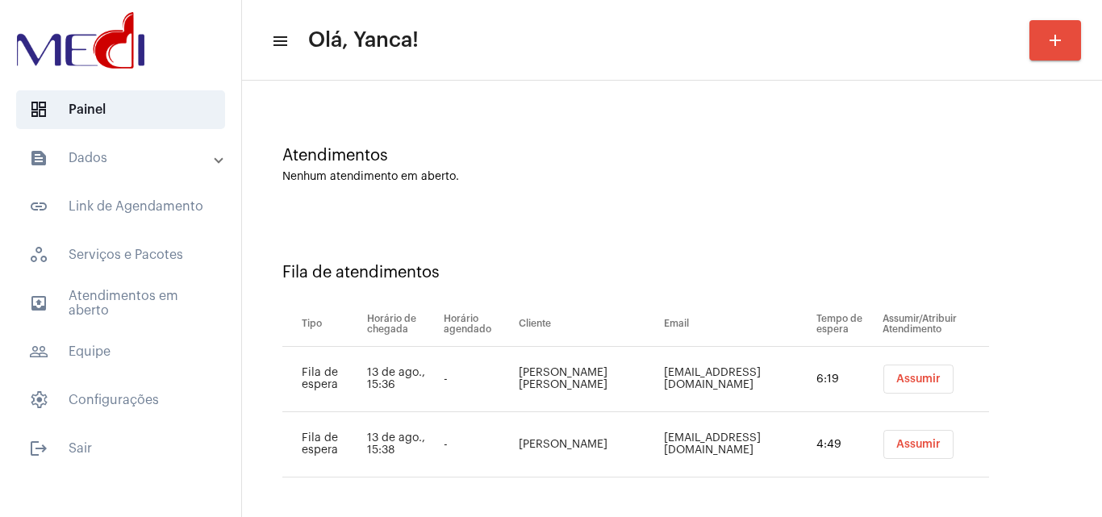
scroll to position [87, 0]
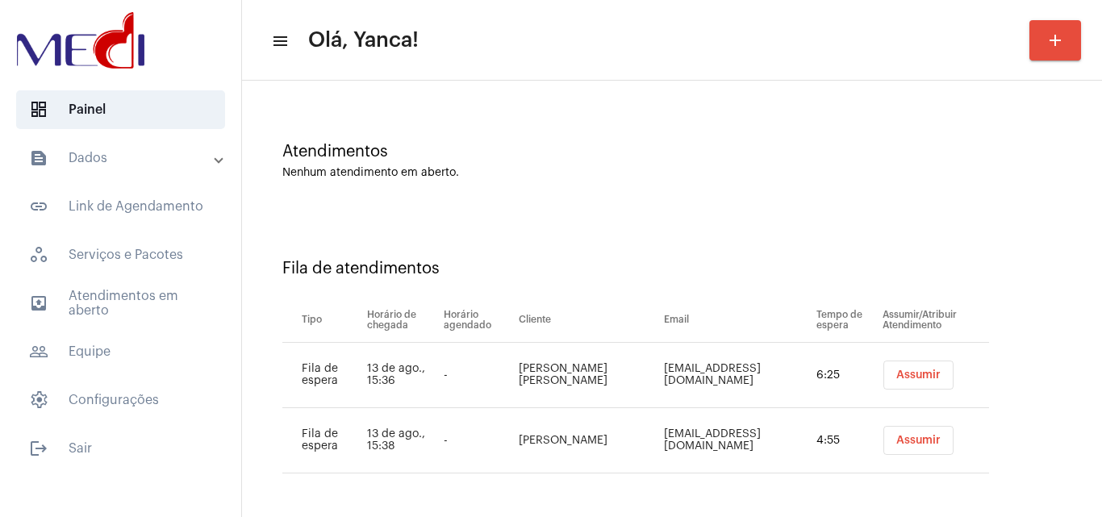
drag, startPoint x: 571, startPoint y: 387, endPoint x: 495, endPoint y: 363, distance: 79.4
click at [495, 363] on tr "Fila de espera 13 de ago., 15:36 - Roberto Mário salvino alves Roberromarioaj@g…" at bounding box center [635, 375] width 707 height 65
copy tr "Roberto Mário salvino alves"
click at [897, 373] on span "Assumir" at bounding box center [919, 375] width 44 height 11
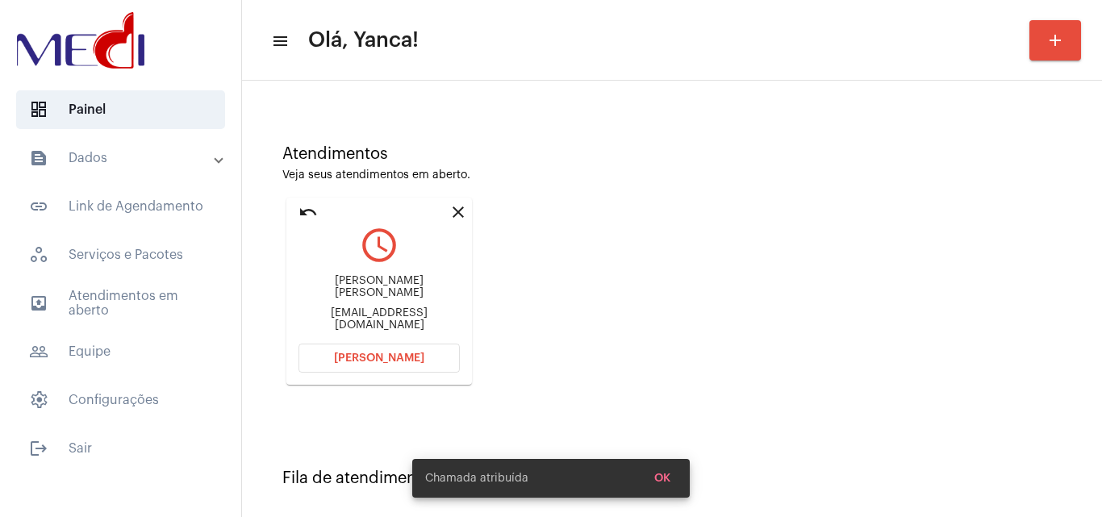
scroll to position [229, 0]
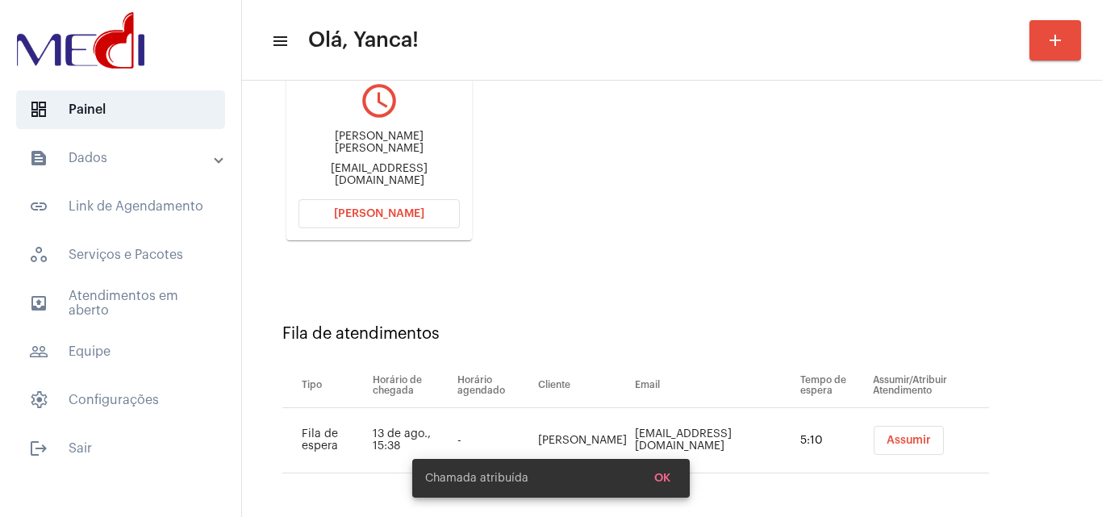
click at [424, 211] on button "Abrir Chamada" at bounding box center [379, 213] width 161 height 29
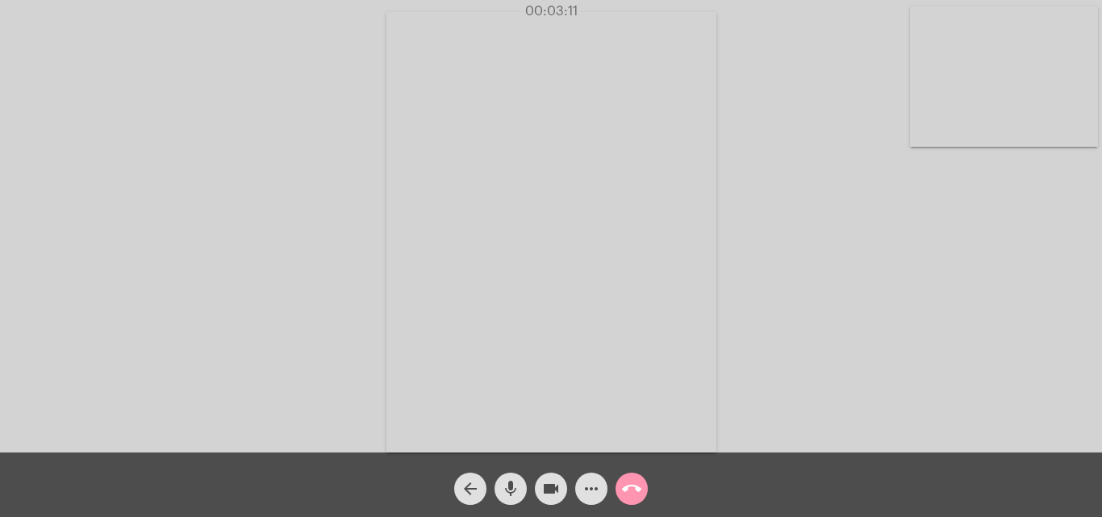
click at [633, 484] on mat-icon "call_end" at bounding box center [631, 488] width 19 height 19
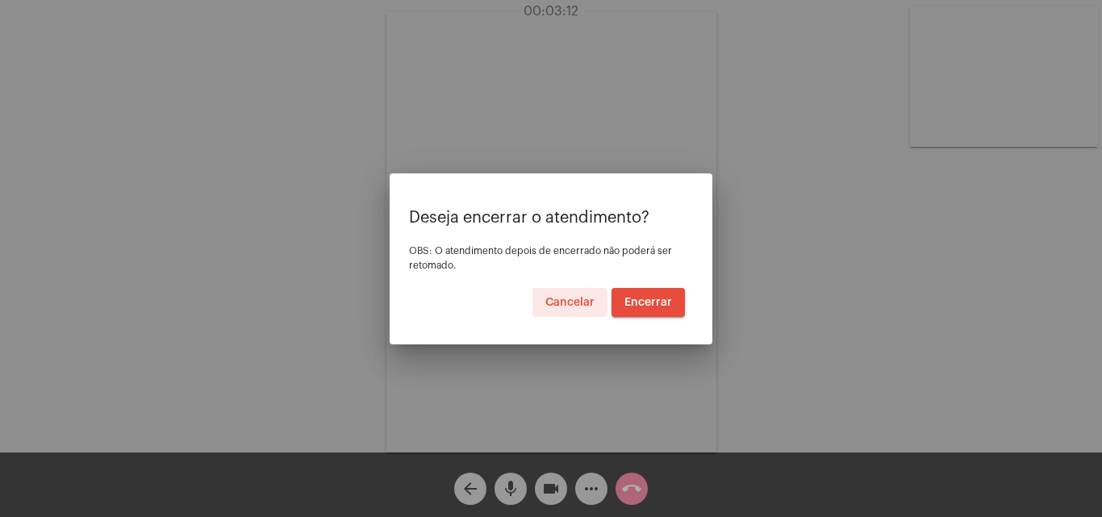
click at [628, 292] on button "Encerrar" at bounding box center [648, 302] width 73 height 29
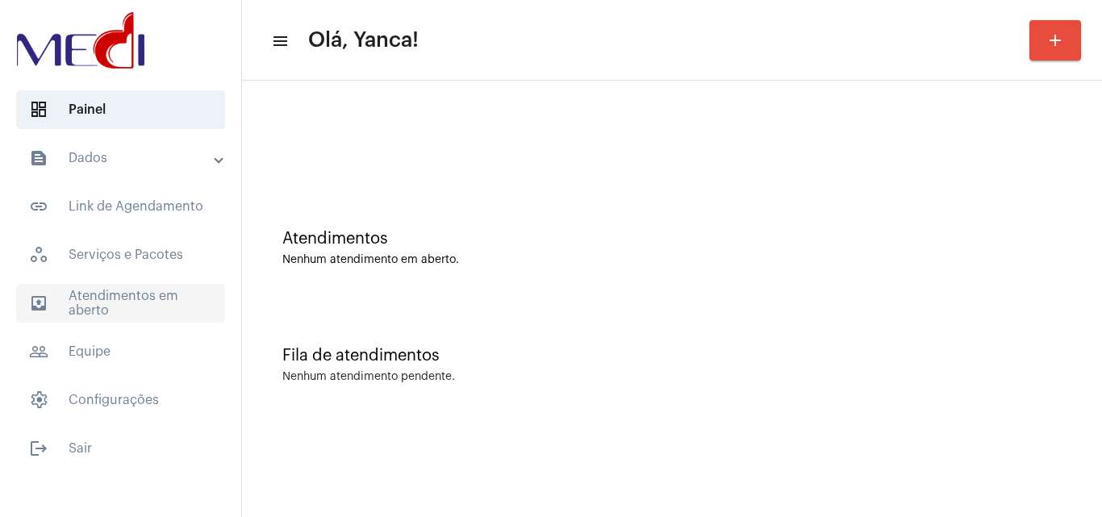
click at [182, 319] on span "outbox_outline Atendimentos em aberto" at bounding box center [120, 303] width 209 height 39
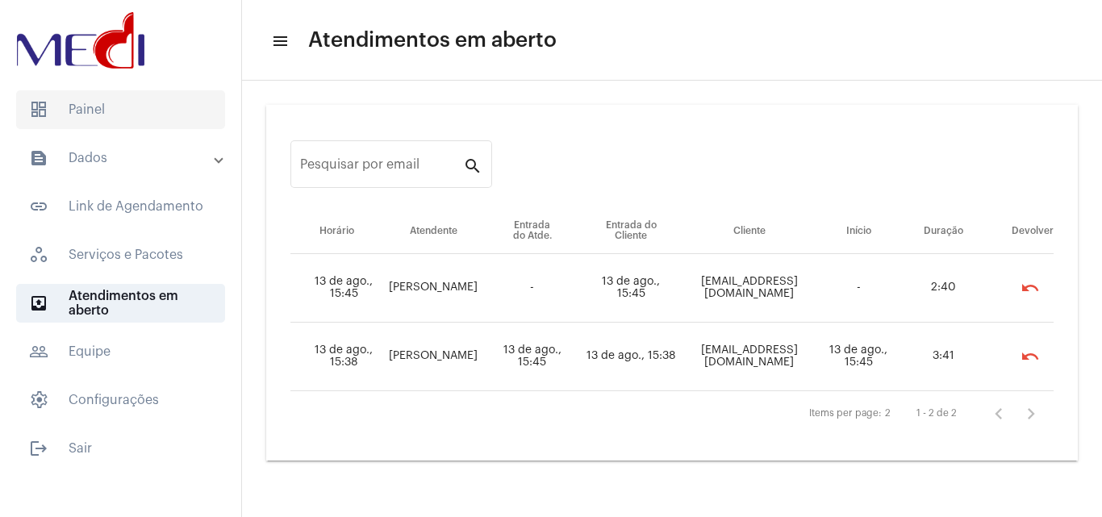
drag, startPoint x: 86, startPoint y: 100, endPoint x: 102, endPoint y: 102, distance: 16.3
click at [87, 100] on span "dashboard Painel" at bounding box center [120, 109] width 209 height 39
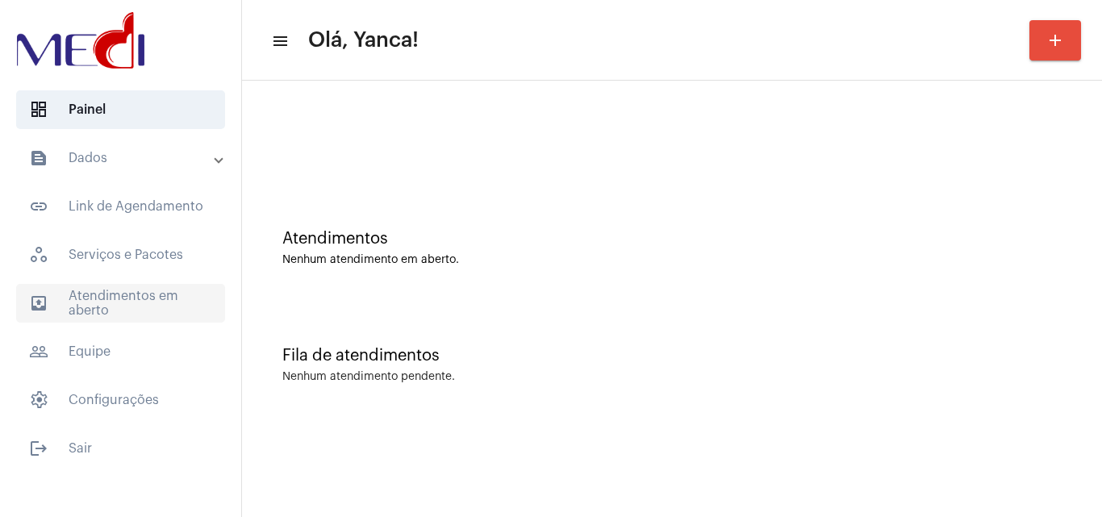
drag, startPoint x: 190, startPoint y: 290, endPoint x: 203, endPoint y: 296, distance: 14.8
click at [189, 290] on span "outbox_outline Atendimentos em aberto" at bounding box center [120, 303] width 209 height 39
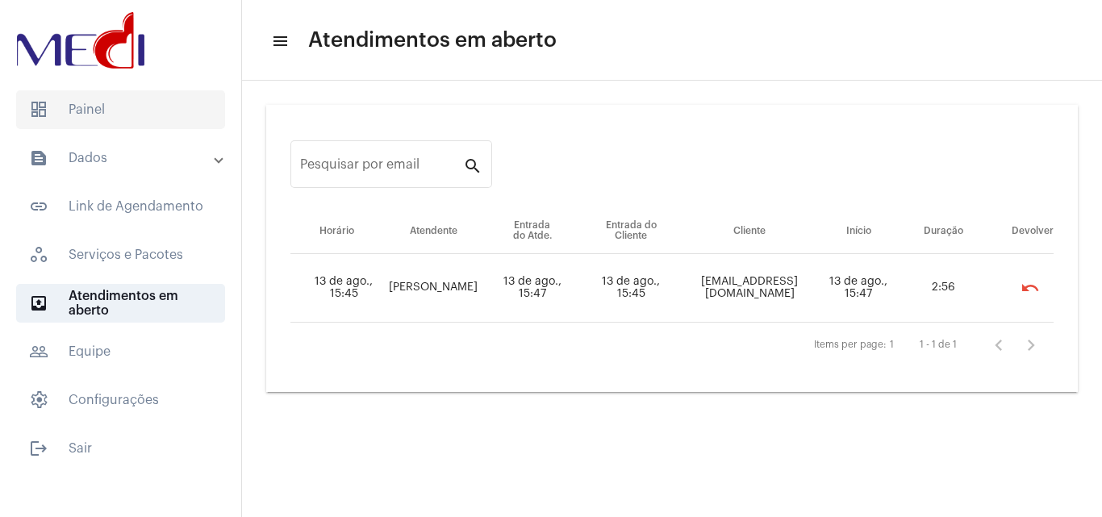
click at [140, 97] on span "dashboard Painel" at bounding box center [120, 109] width 209 height 39
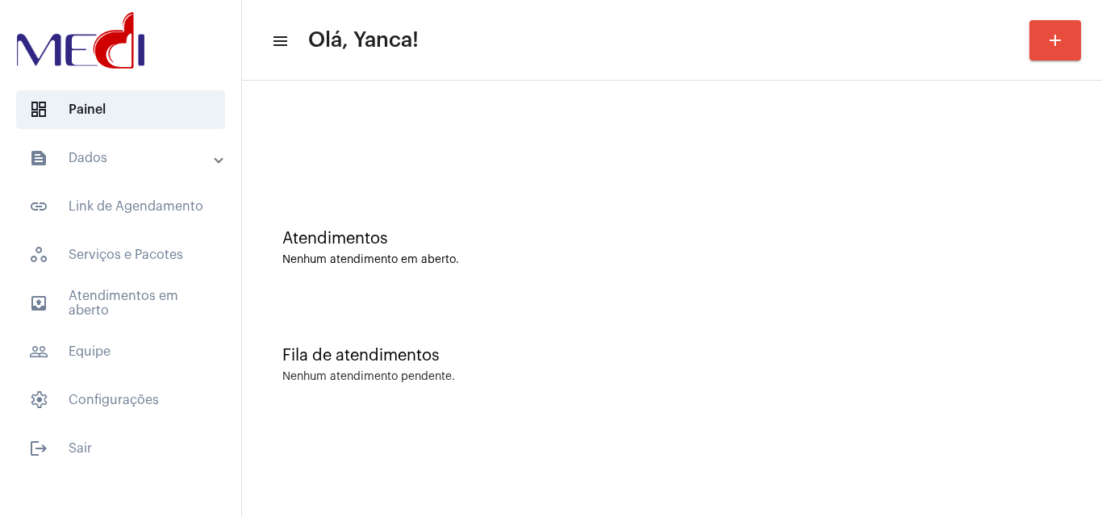
click at [161, 153] on mat-panel-title "text_snippet_outlined Dados" at bounding box center [122, 157] width 186 height 19
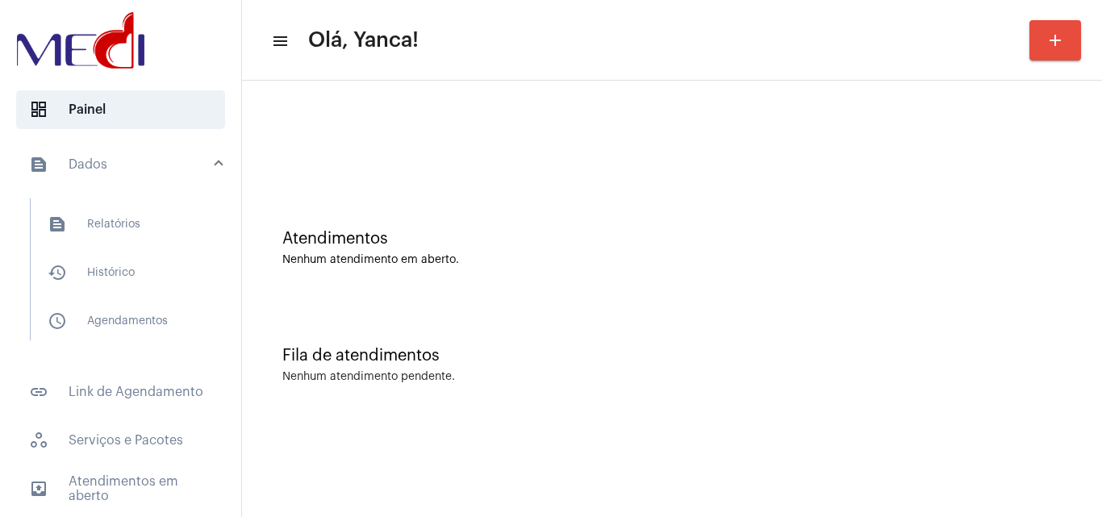
click at [128, 165] on mat-panel-title "text_snippet_outlined Dados" at bounding box center [122, 164] width 186 height 19
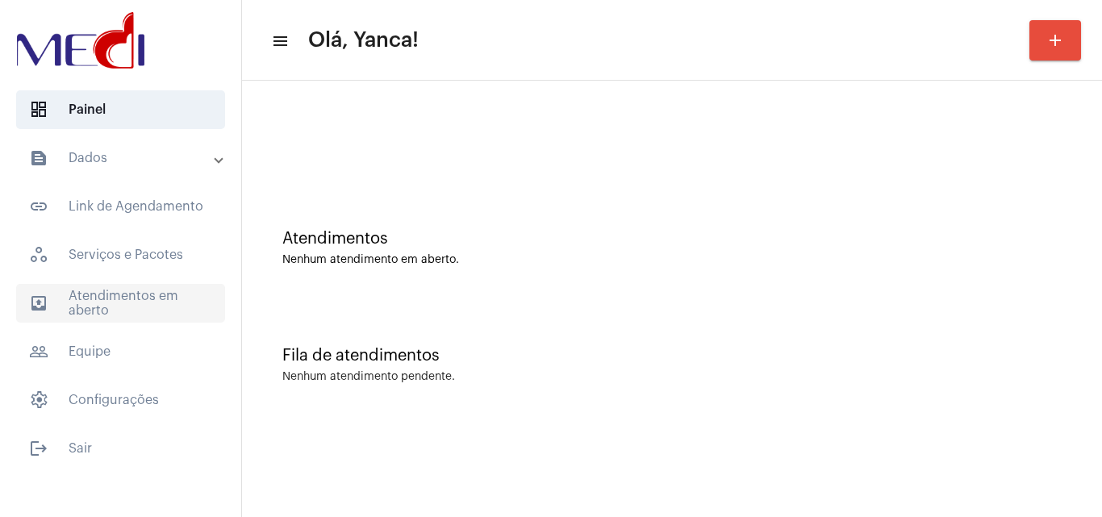
click at [111, 303] on span "outbox_outline Atendimentos em aberto" at bounding box center [120, 303] width 209 height 39
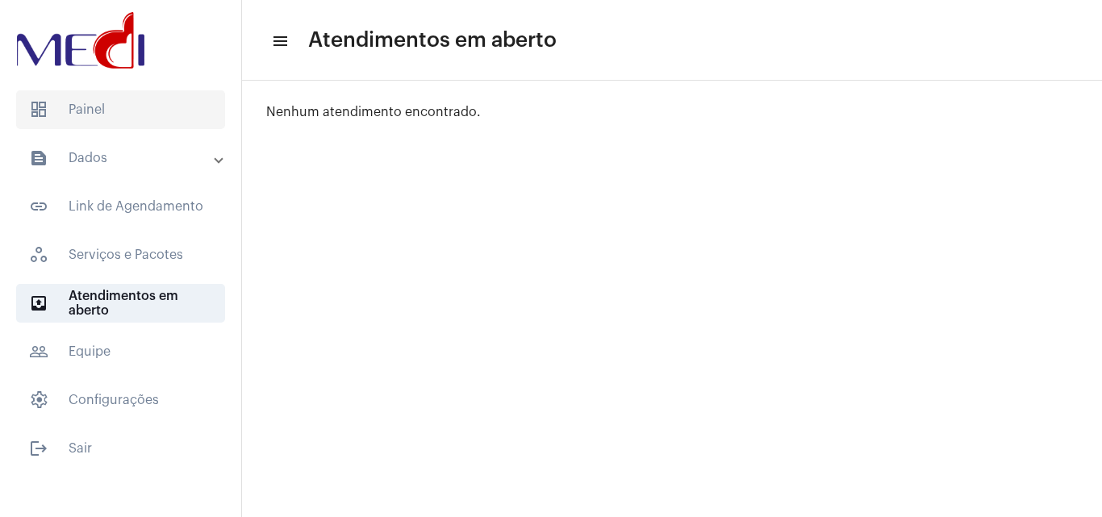
click at [142, 102] on span "dashboard Painel" at bounding box center [120, 109] width 209 height 39
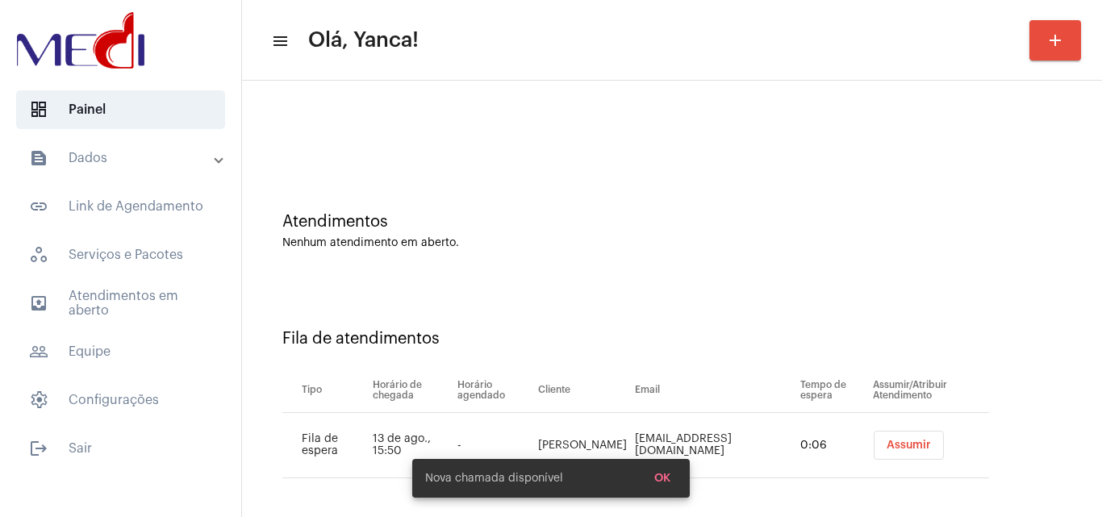
scroll to position [22, 0]
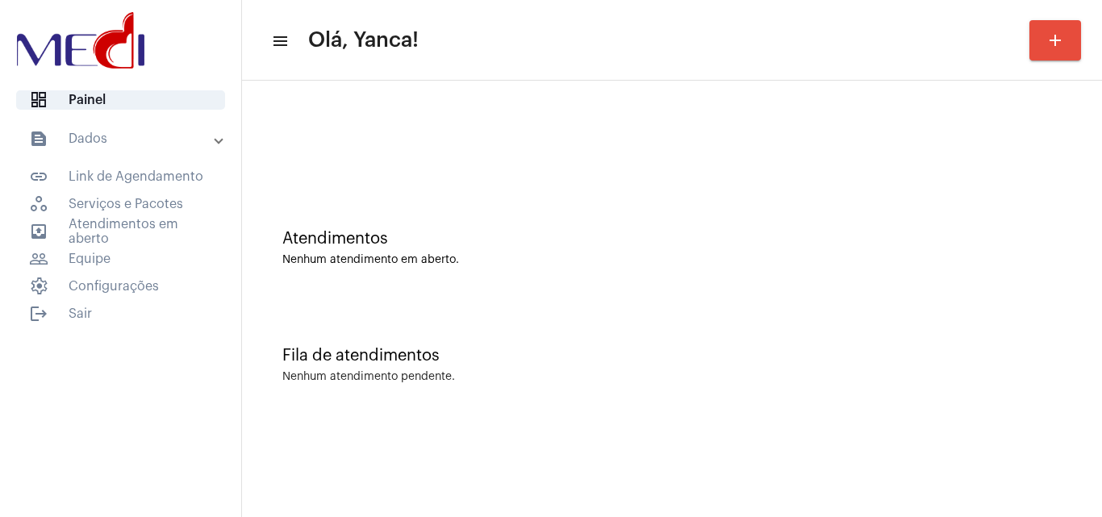
click at [121, 296] on mat-list "dashboard Painel text_snippet_outlined Dados text_snippet_outlined Relatórios h…" at bounding box center [120, 203] width 241 height 239
click at [111, 313] on span "logout Sair" at bounding box center [120, 314] width 209 height 18
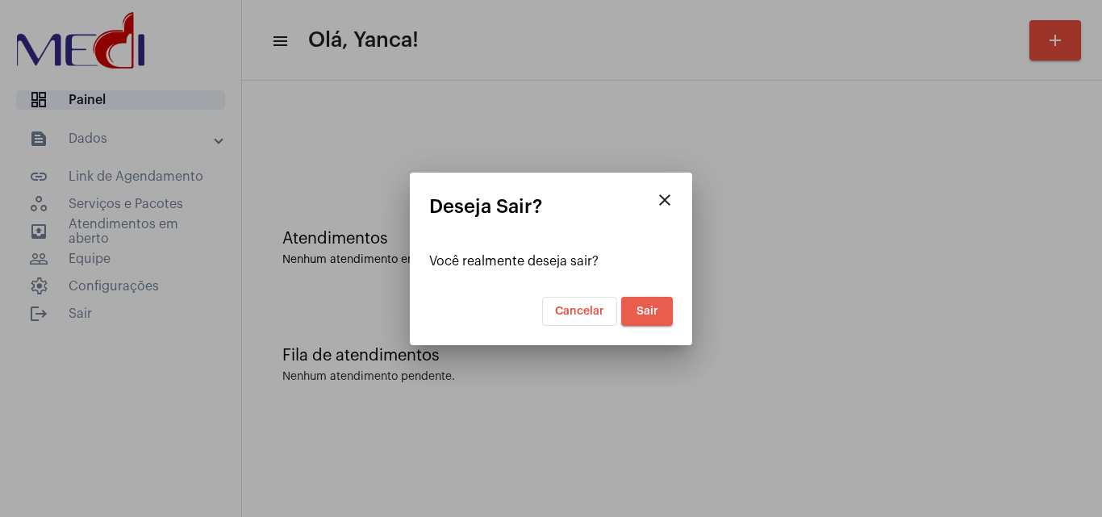
click at [640, 321] on button "Sair" at bounding box center [647, 311] width 52 height 29
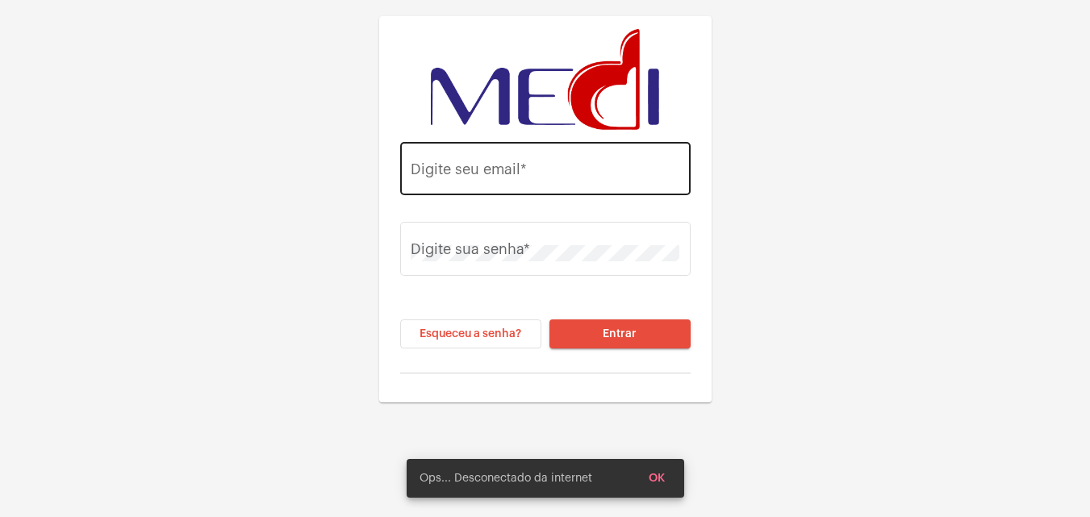
type input "yanca.medi@gmail.com"
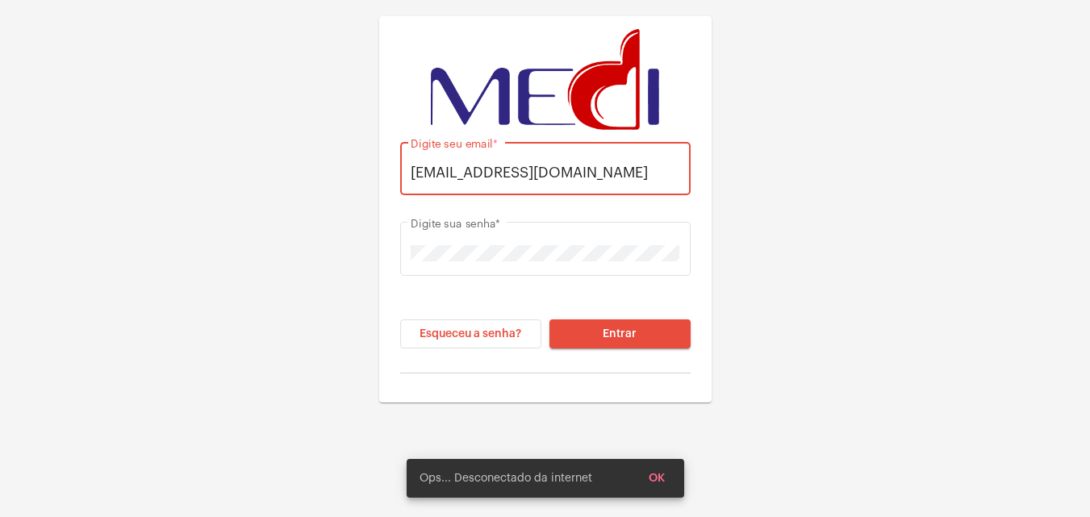
click at [558, 179] on input "yanca.medi@gmail.com" at bounding box center [545, 173] width 269 height 16
click at [354, 272] on div "yanca.medi@gmail.com Digite seu email * Digite sua senha * Esqueceu a senha? En…" at bounding box center [545, 201] width 1090 height 403
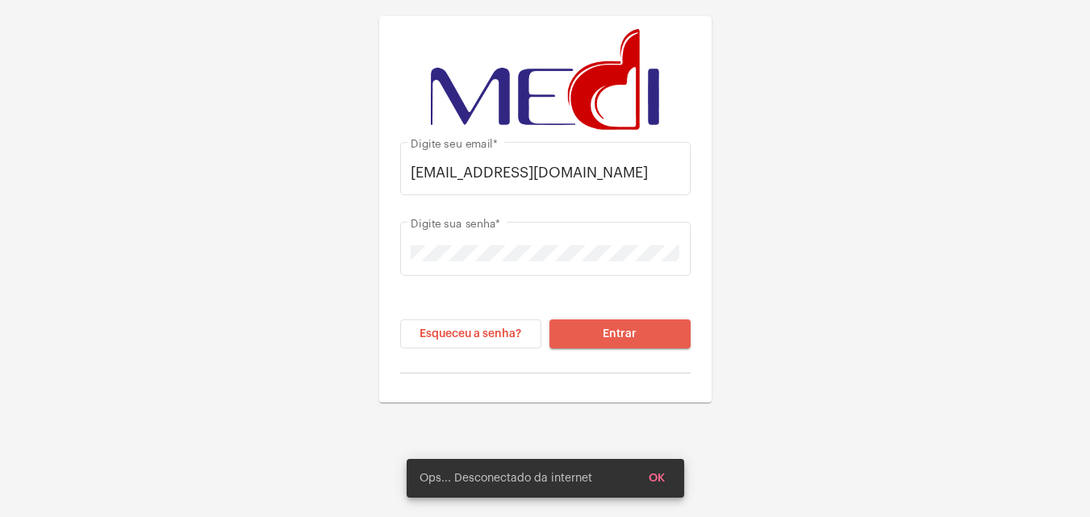
click at [662, 343] on button "Entrar" at bounding box center [620, 334] width 141 height 29
click at [656, 478] on span "OK" at bounding box center [657, 478] width 16 height 11
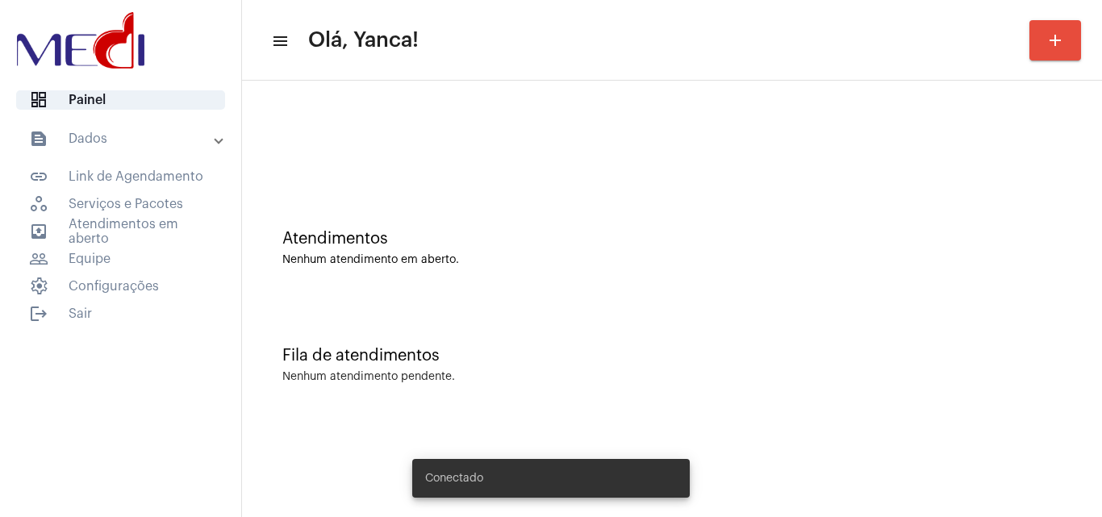
click at [105, 136] on mat-panel-title "text_snippet_outlined Dados" at bounding box center [122, 138] width 186 height 19
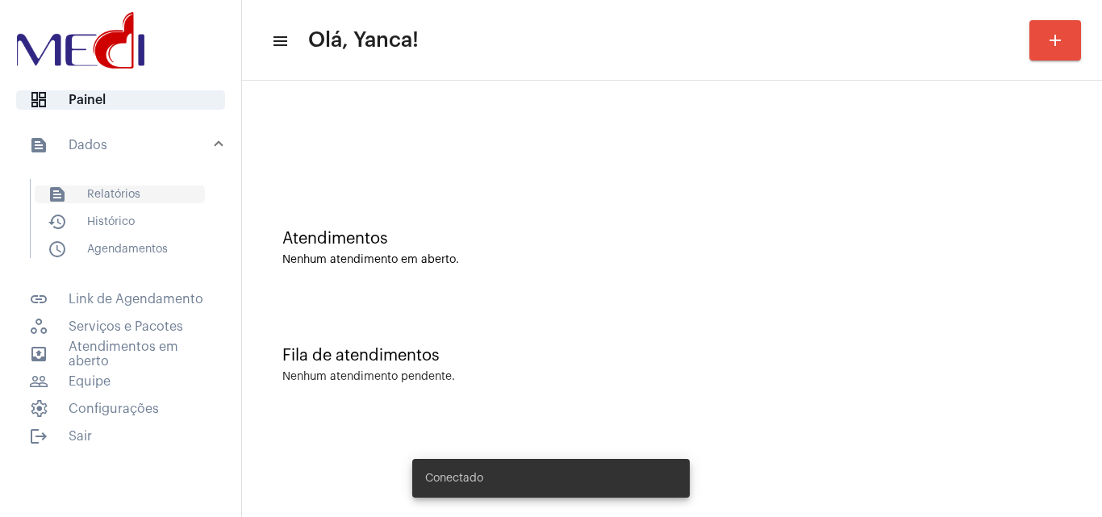
click at [123, 193] on span "text_snippet_outlined Relatórios" at bounding box center [120, 195] width 170 height 18
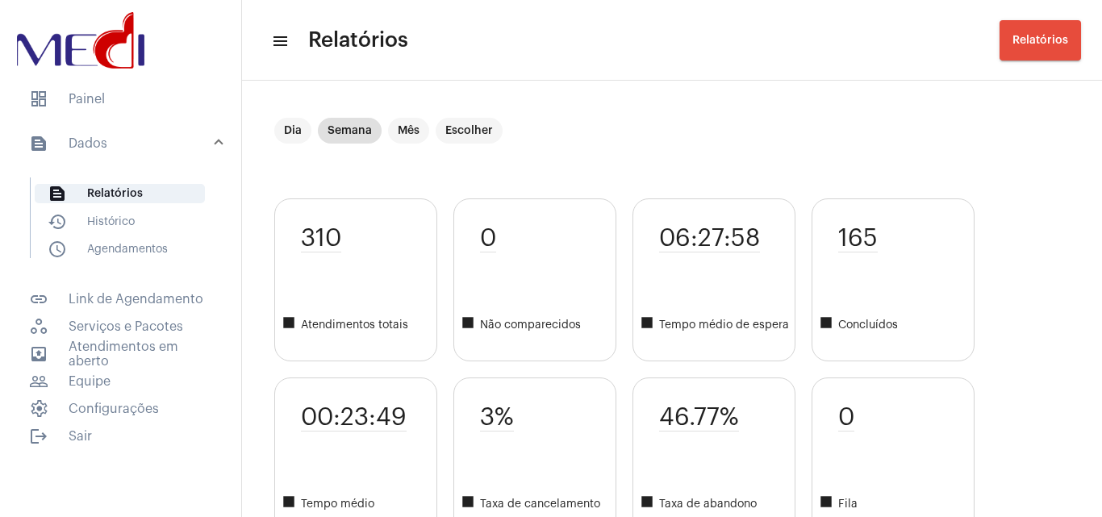
click at [136, 240] on mat-list "text_snippet_outlined Relatórios history_outlined Histórico schedule_outlined A…" at bounding box center [132, 218] width 203 height 81
click at [129, 252] on span "schedule_outlined Agendamentos" at bounding box center [120, 249] width 170 height 18
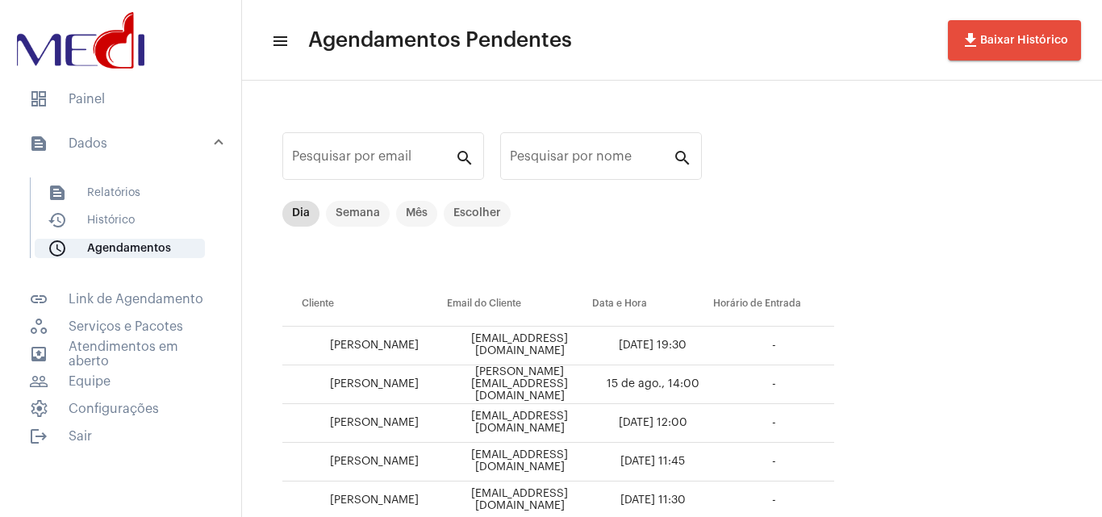
click at [183, 138] on mat-panel-title "text_snippet_outlined Dados" at bounding box center [122, 143] width 186 height 19
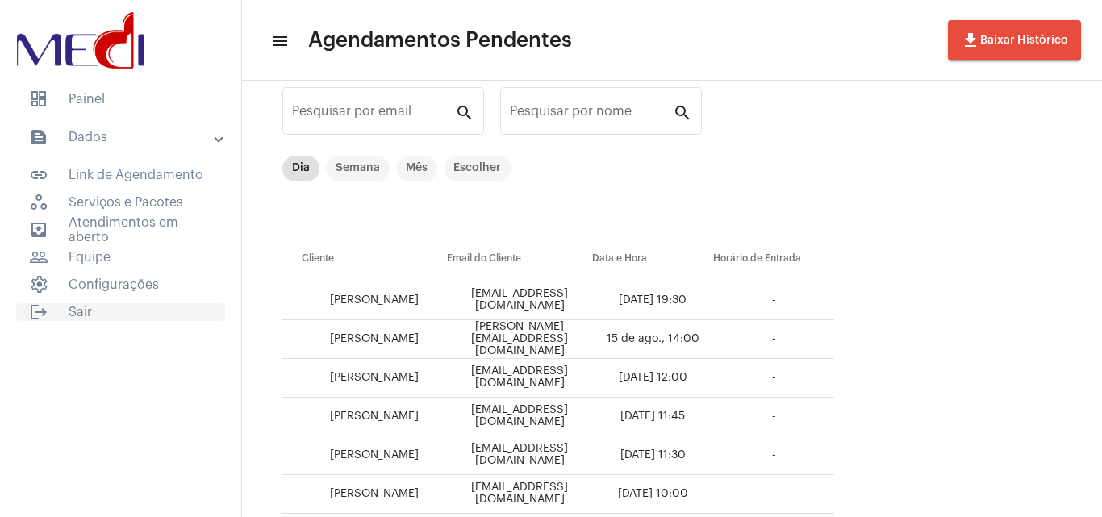
scroll to position [81, 0]
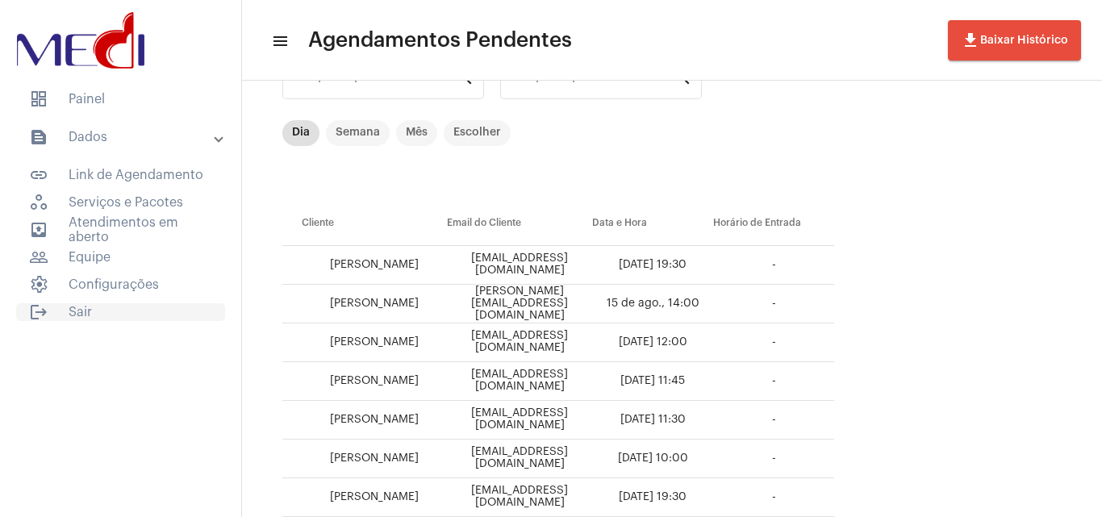
click at [128, 317] on span "logout Sair" at bounding box center [120, 312] width 209 height 18
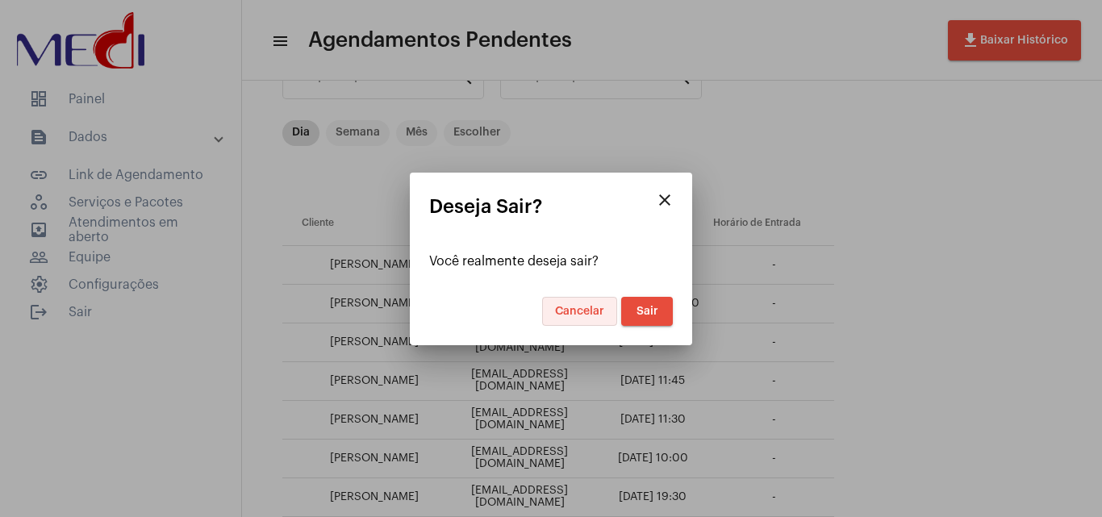
click at [568, 315] on span "Cancelar" at bounding box center [579, 311] width 49 height 11
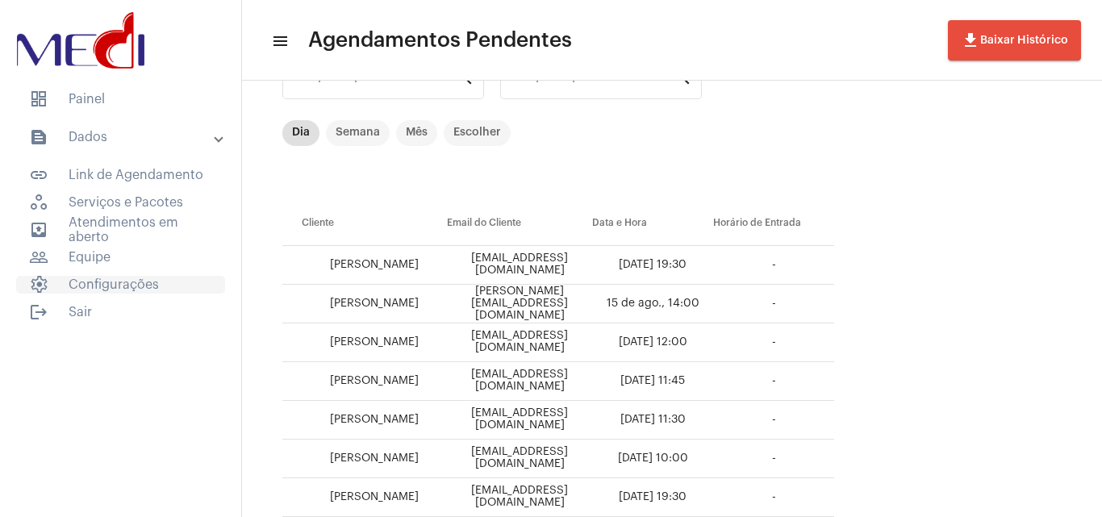
click at [137, 279] on span "settings Configurações" at bounding box center [120, 285] width 209 height 18
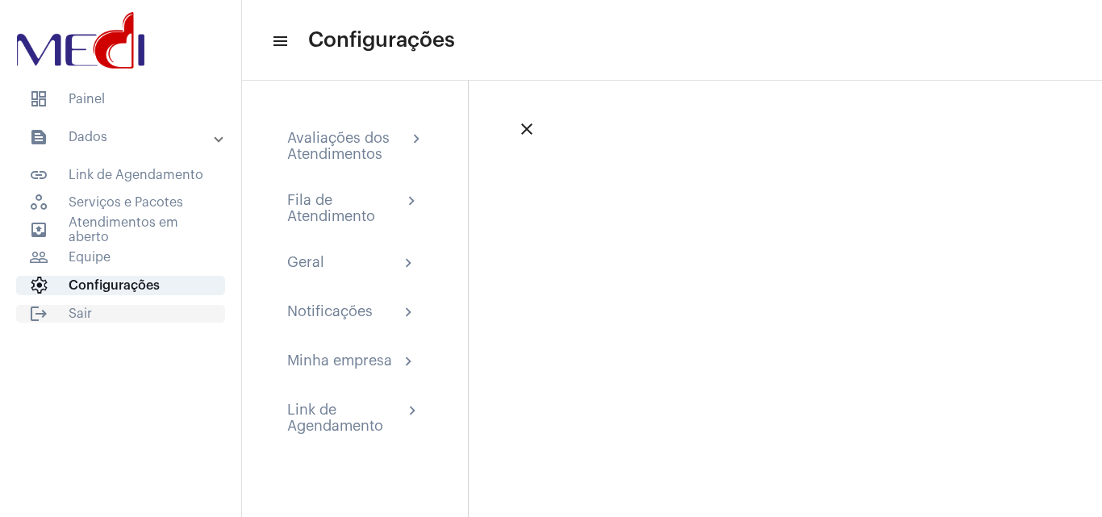
click at [163, 311] on span "logout Sair" at bounding box center [120, 314] width 209 height 18
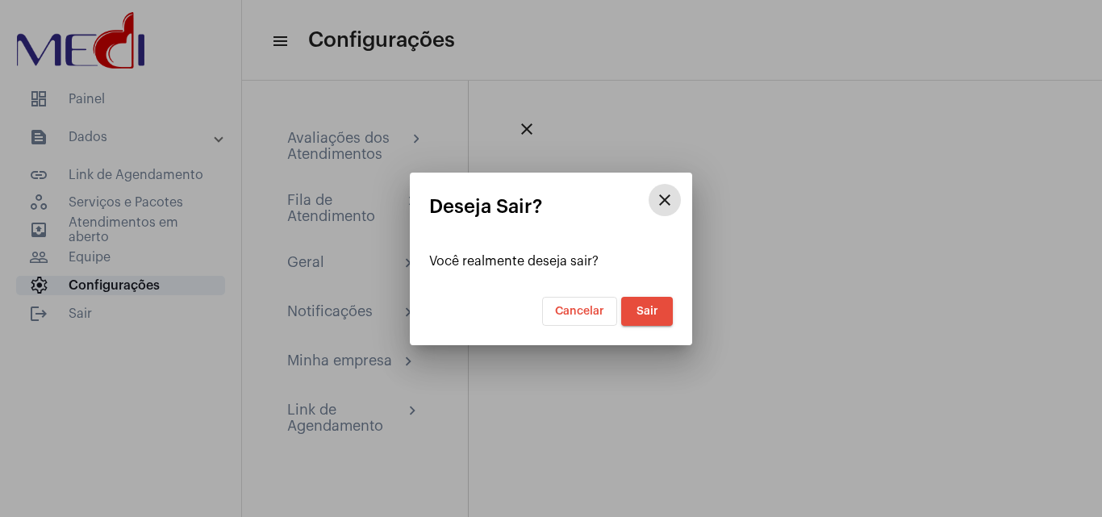
drag, startPoint x: 563, startPoint y: 306, endPoint x: 416, endPoint y: 249, distance: 158.1
click at [564, 306] on span "Cancelar" at bounding box center [579, 311] width 49 height 11
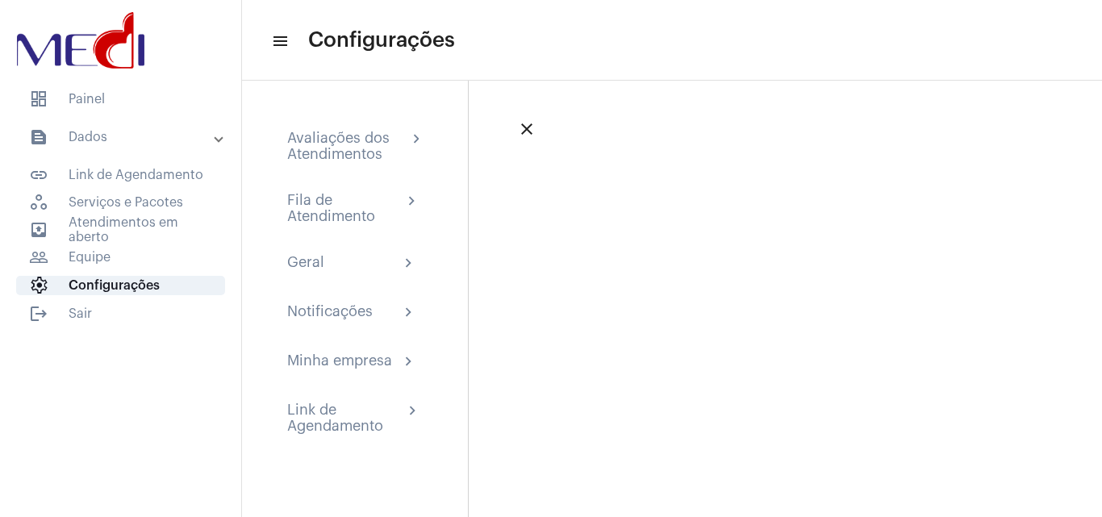
click at [102, 115] on mat-list "dashboard Painel text_snippet_outlined Dados text_snippet_outlined Relatórios h…" at bounding box center [120, 203] width 241 height 239
click at [116, 102] on span "dashboard Painel" at bounding box center [120, 99] width 209 height 18
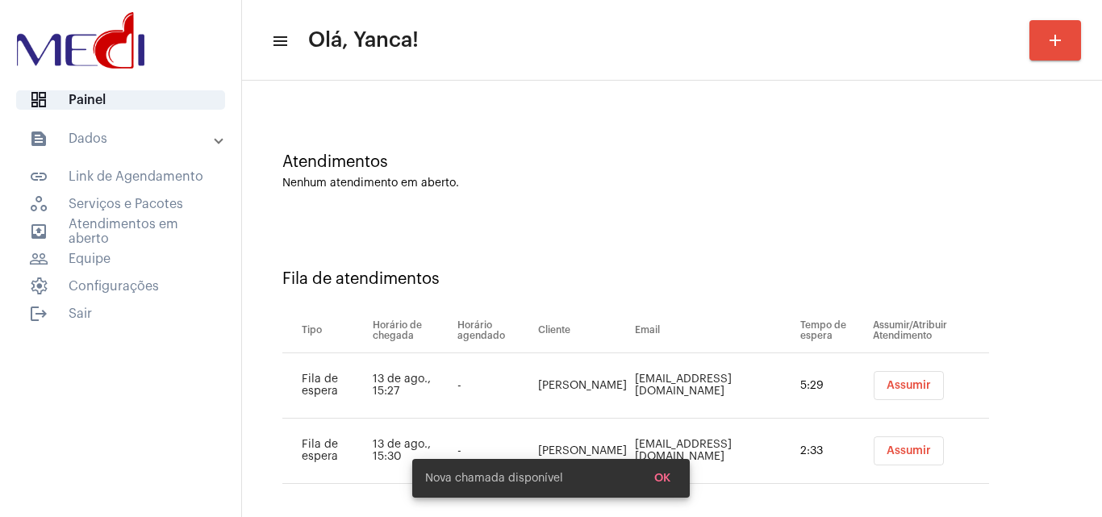
scroll to position [87, 0]
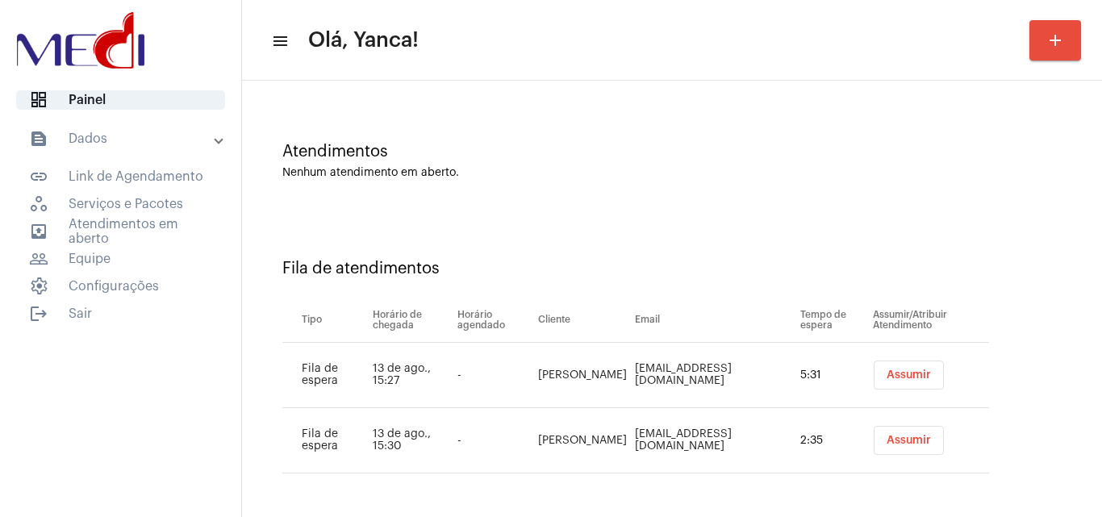
click at [119, 134] on mat-panel-title "text_snippet_outlined Dados" at bounding box center [122, 138] width 186 height 19
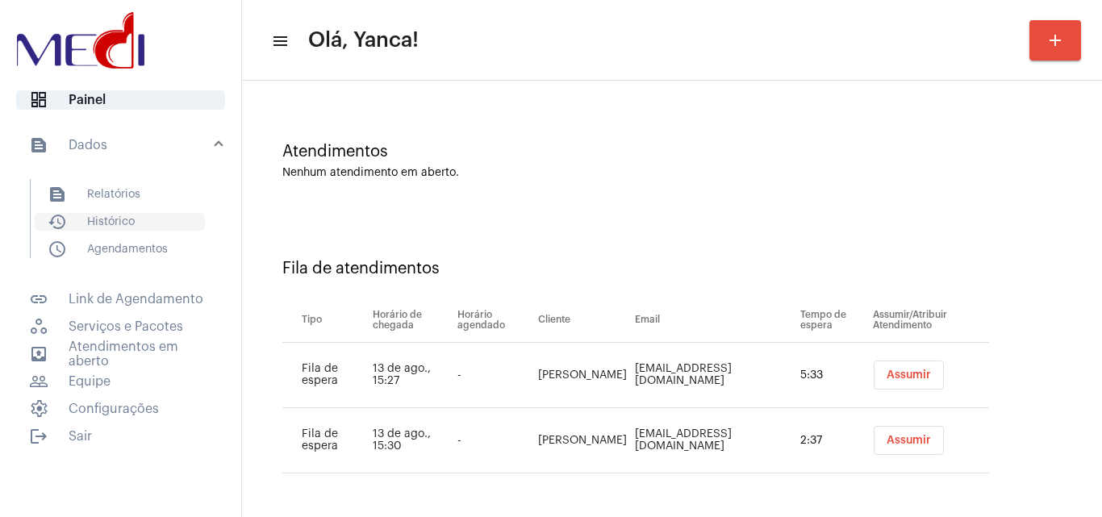
click at [131, 219] on span "history_outlined Histórico" at bounding box center [120, 222] width 170 height 18
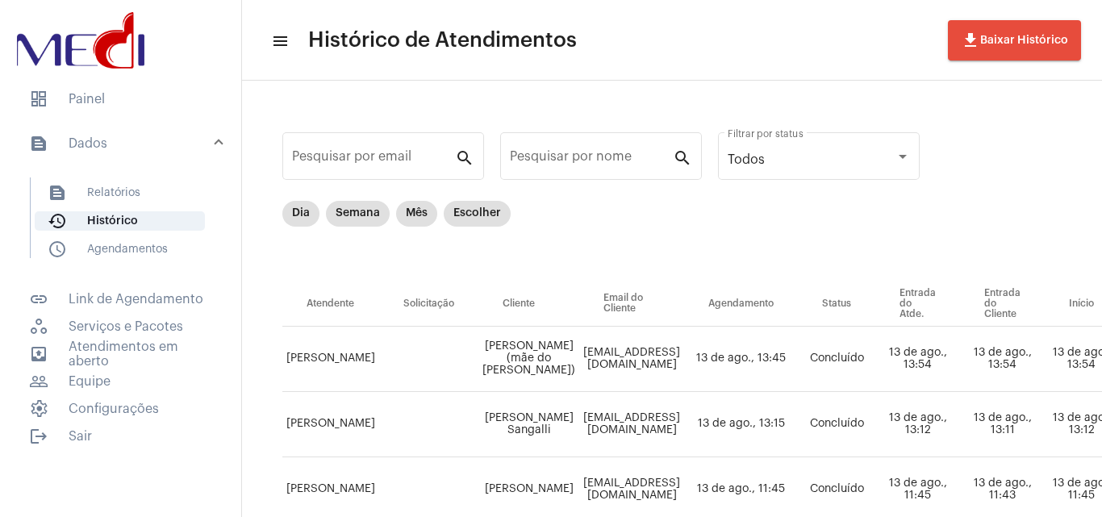
click at [156, 140] on mat-panel-title "text_snippet_outlined Dados" at bounding box center [122, 143] width 186 height 19
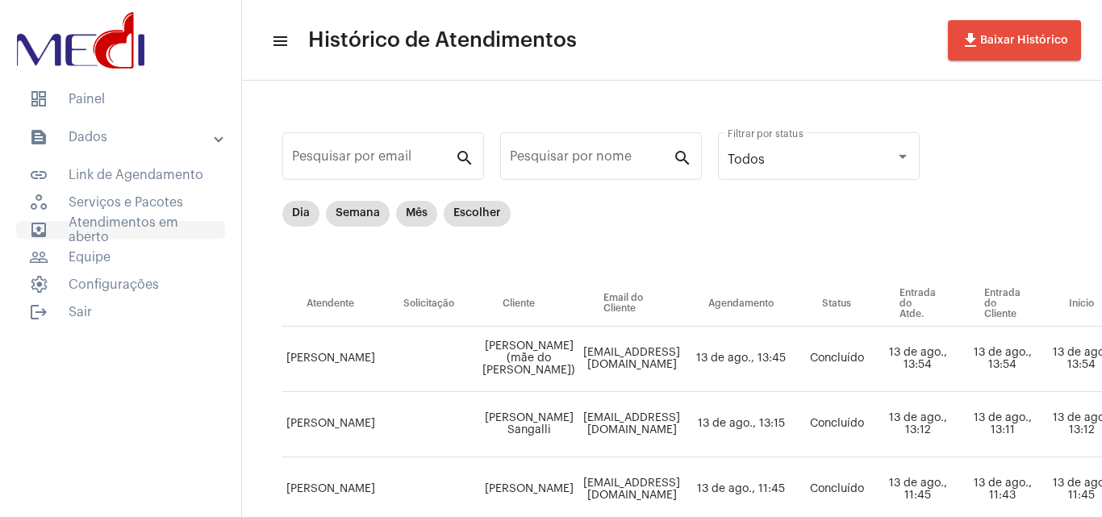
click at [130, 232] on span "outbox_outline Atendimentos em aberto" at bounding box center [120, 230] width 209 height 18
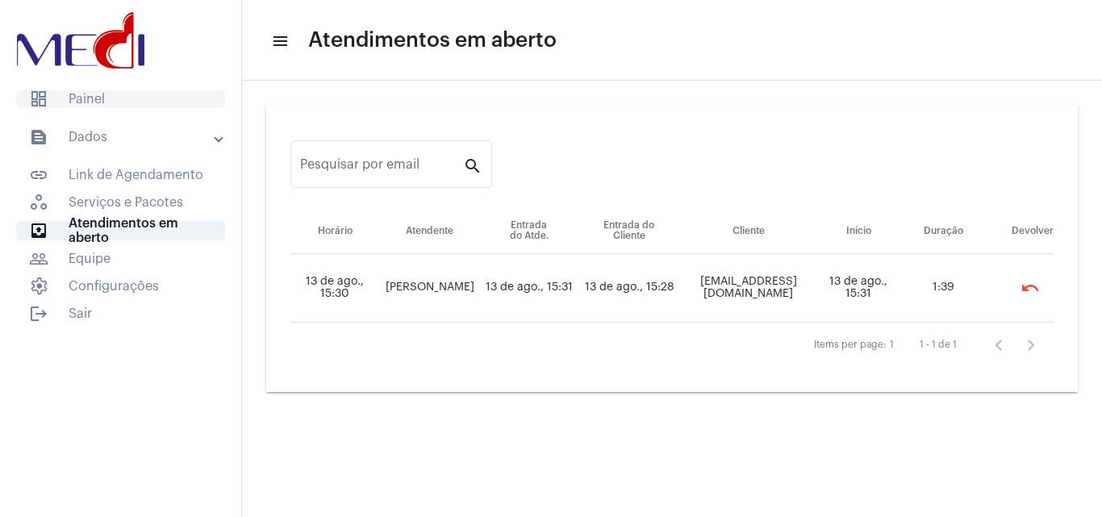
click at [130, 102] on span "dashboard Painel" at bounding box center [120, 99] width 209 height 18
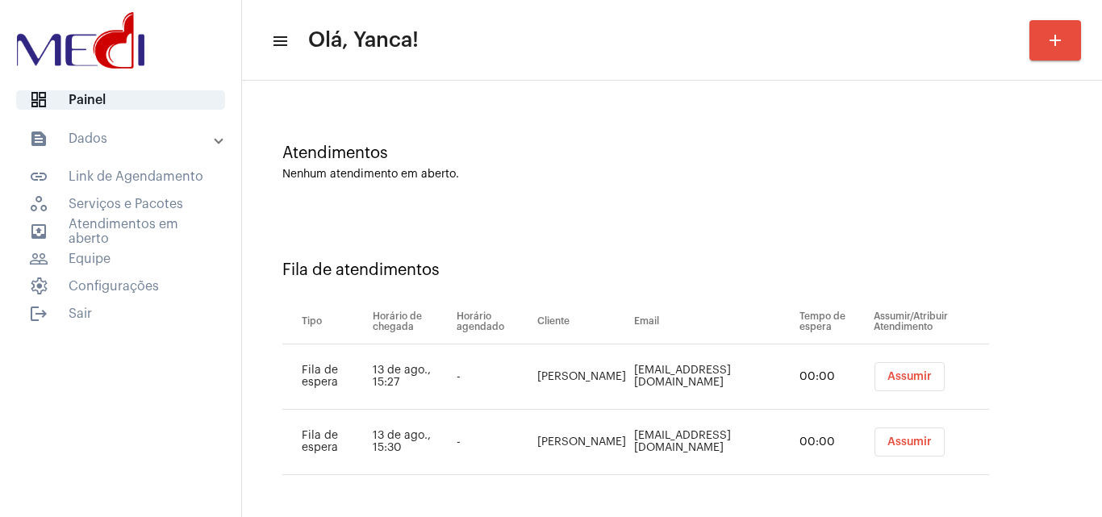
scroll to position [87, 0]
drag, startPoint x: 517, startPoint y: 374, endPoint x: 587, endPoint y: 382, distance: 69.8
click at [587, 381] on td "Delir Cassaro" at bounding box center [582, 375] width 97 height 65
copy td "Delir Cassaro"
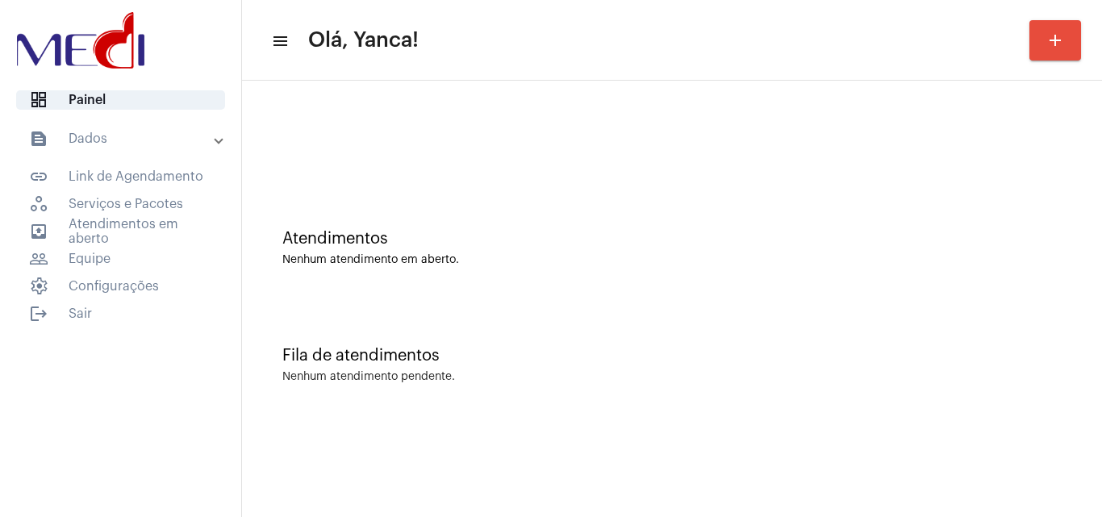
scroll to position [0, 0]
click at [117, 96] on span "dashboard Painel" at bounding box center [120, 99] width 209 height 19
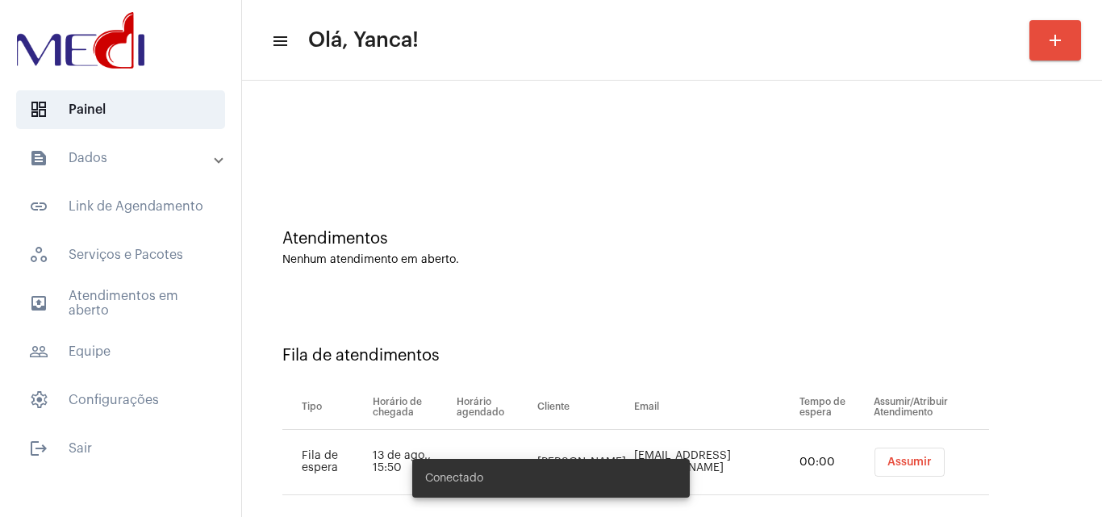
scroll to position [22, 0]
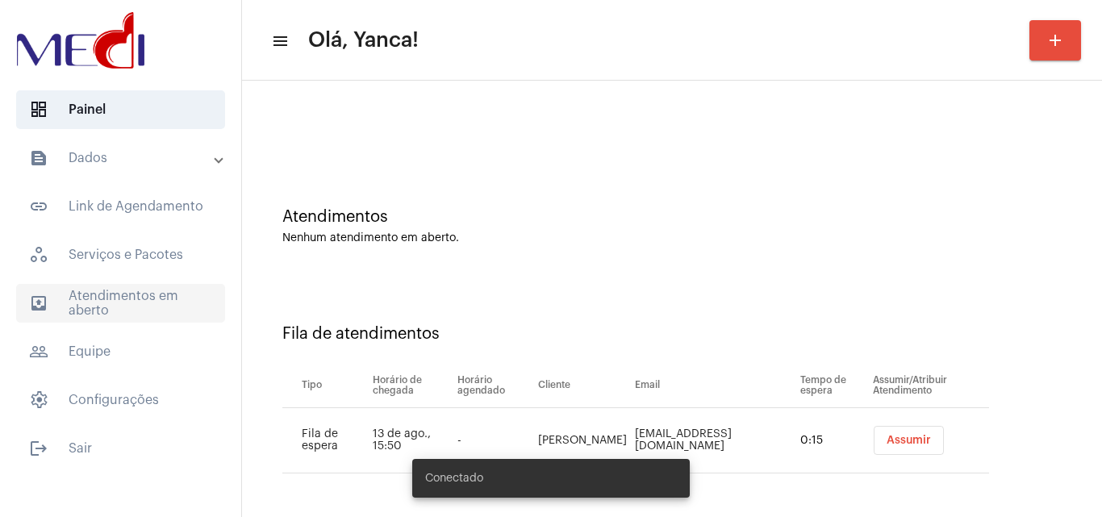
click at [140, 295] on span "outbox_outline Atendimentos em aberto" at bounding box center [120, 303] width 209 height 39
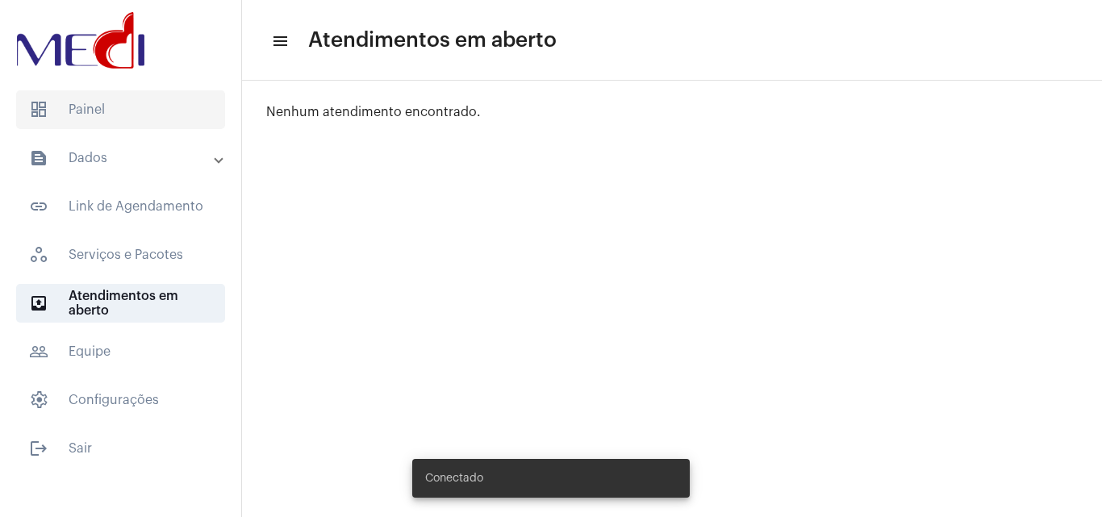
click at [110, 101] on span "dashboard Painel" at bounding box center [120, 109] width 209 height 39
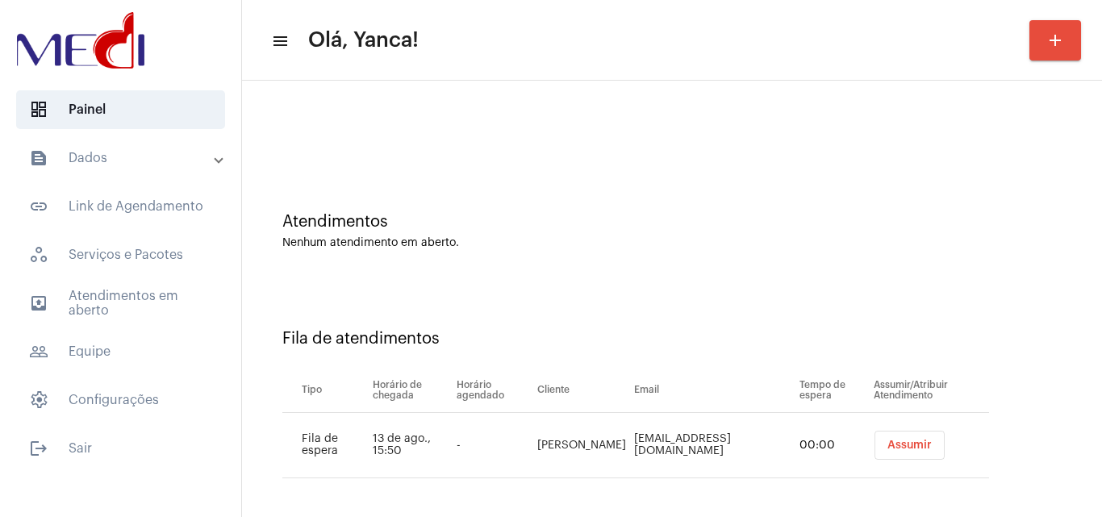
scroll to position [22, 0]
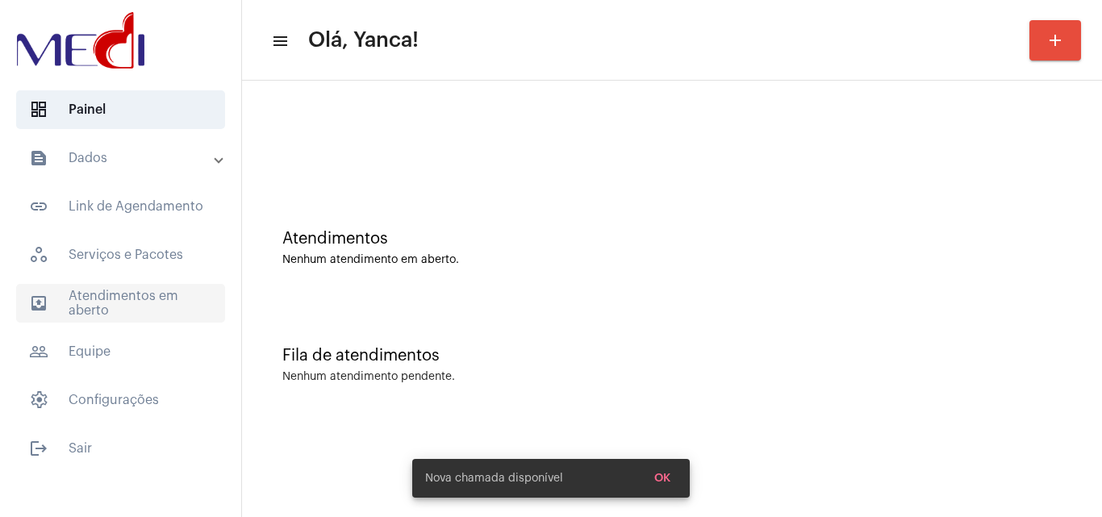
click at [104, 312] on span "outbox_outline Atendimentos em aberto" at bounding box center [120, 303] width 209 height 39
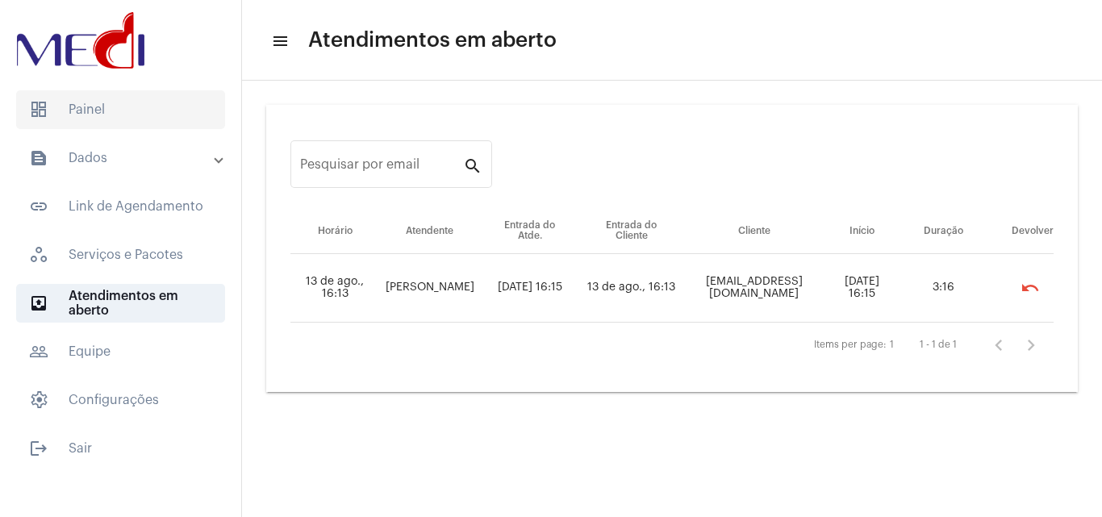
click at [144, 115] on span "dashboard Painel" at bounding box center [120, 109] width 209 height 39
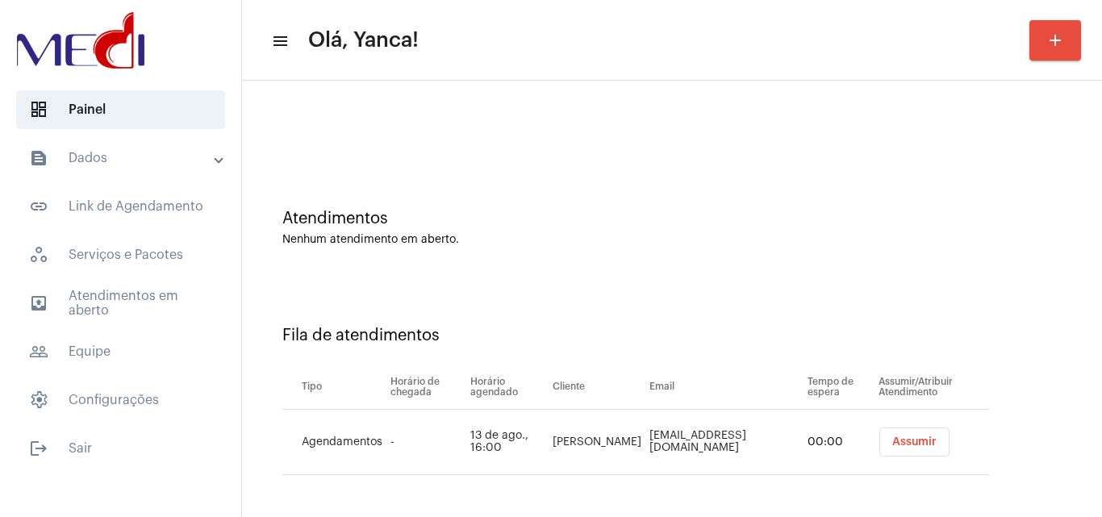
scroll to position [22, 0]
drag, startPoint x: 587, startPoint y: 446, endPoint x: 546, endPoint y: 428, distance: 45.1
click at [547, 428] on td "Wilian Meneguci" at bounding box center [595, 440] width 97 height 65
drag, startPoint x: 600, startPoint y: 448, endPoint x: 540, endPoint y: 420, distance: 66.1
click at [548, 421] on td "Wilian Meneguci" at bounding box center [596, 440] width 97 height 65
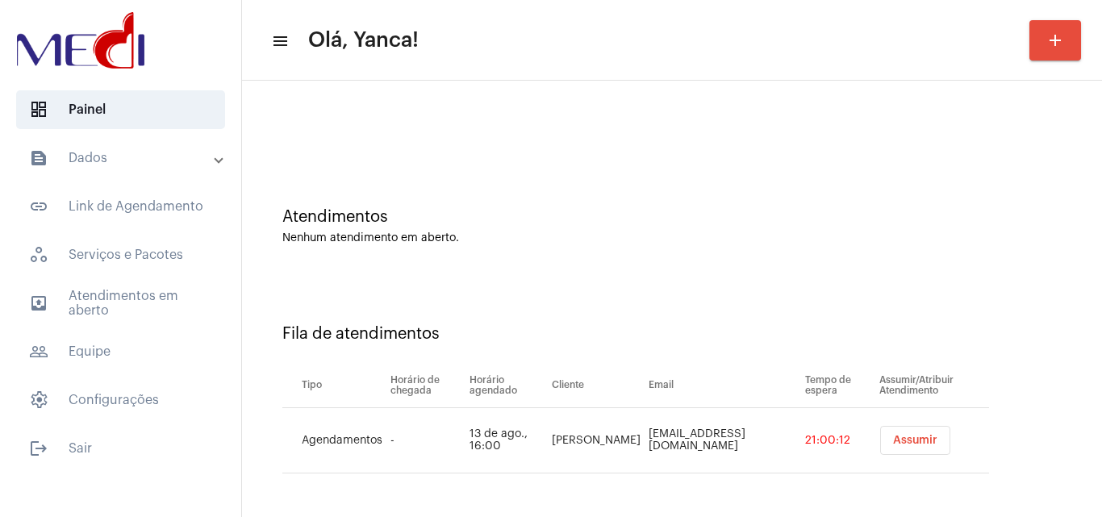
copy td "Wilian Meneguci"
click at [156, 301] on span "outbox_outline Atendimentos em aberto" at bounding box center [120, 303] width 209 height 39
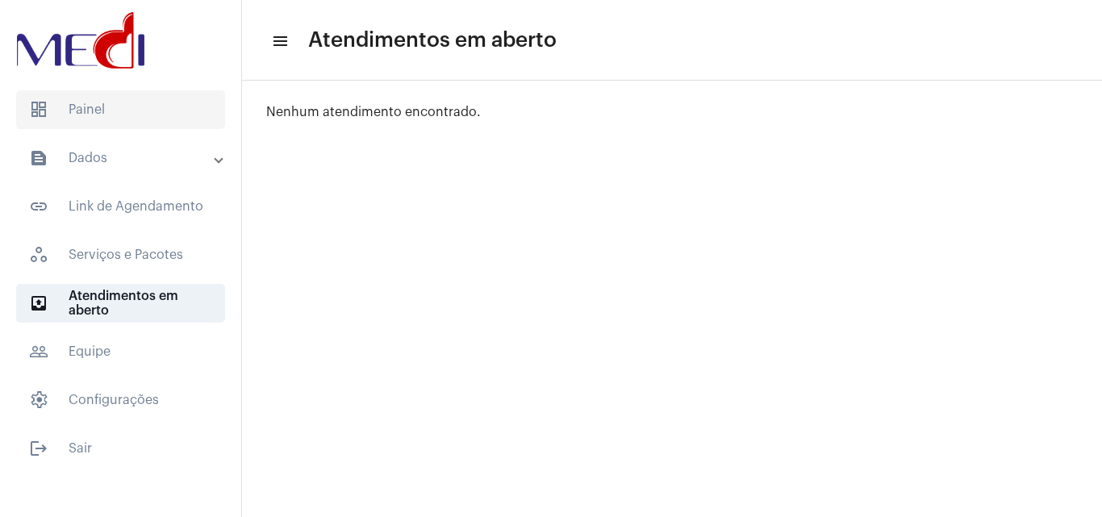
click at [56, 119] on span "dashboard Painel" at bounding box center [120, 109] width 209 height 39
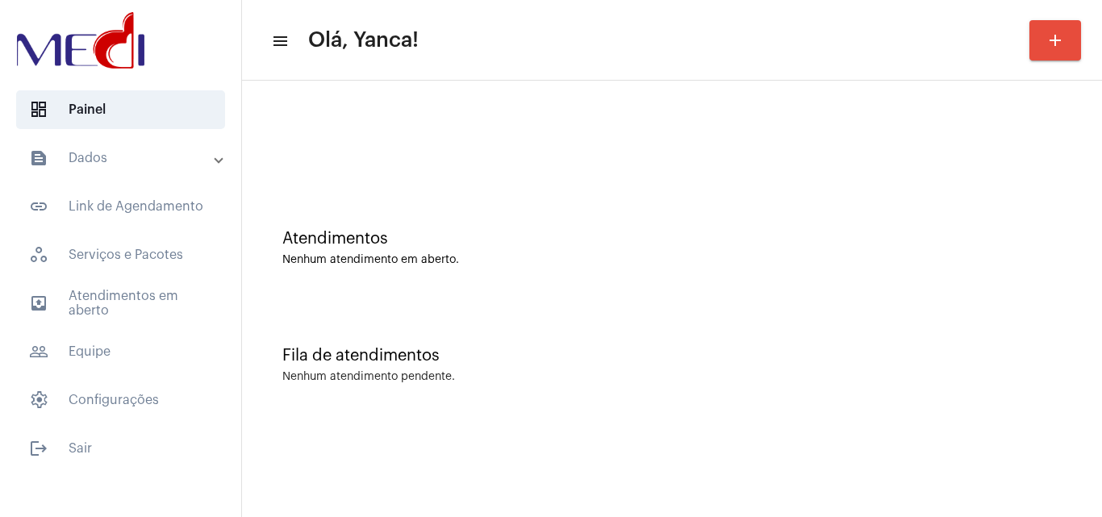
click at [175, 151] on mat-panel-title "text_snippet_outlined Dados" at bounding box center [122, 157] width 186 height 19
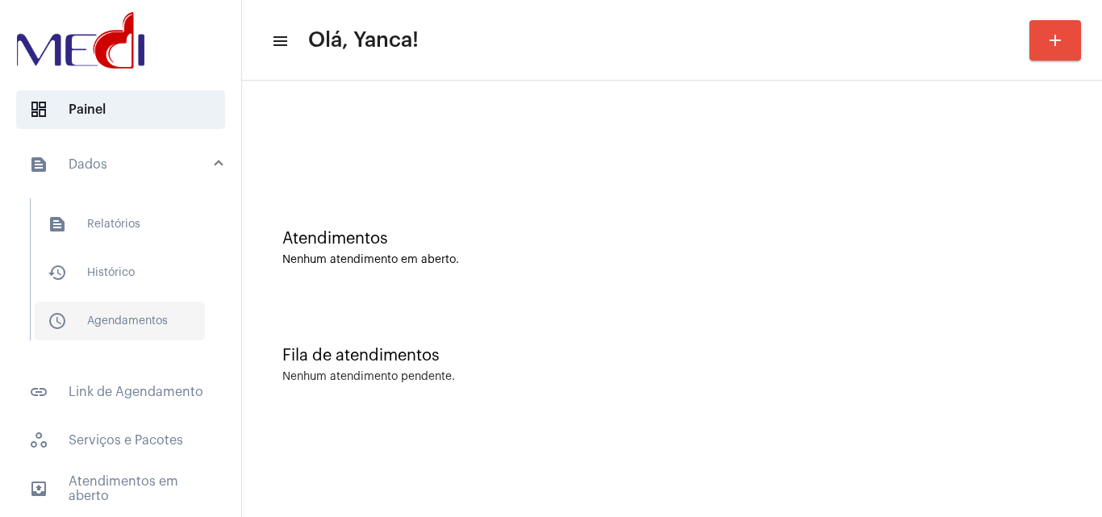
click at [127, 312] on span "schedule_outlined Agendamentos" at bounding box center [120, 321] width 170 height 39
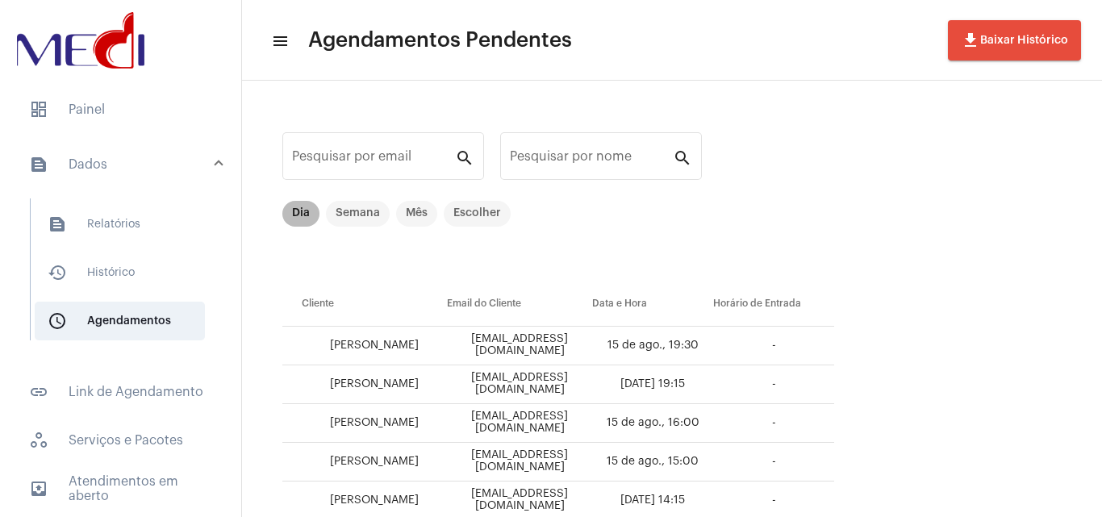
click at [299, 215] on mat-chip "Dia" at bounding box center [300, 214] width 37 height 26
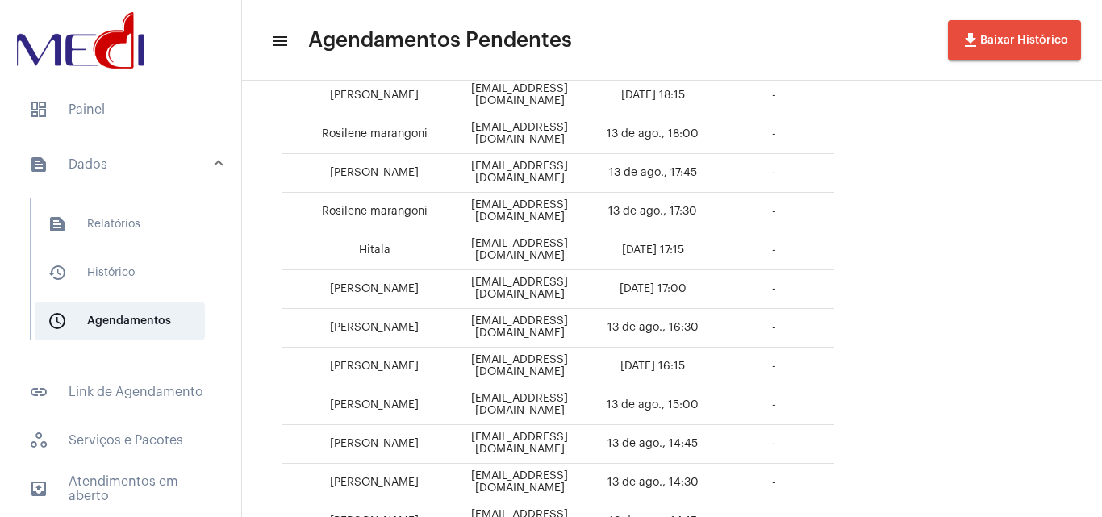
scroll to position [403, 0]
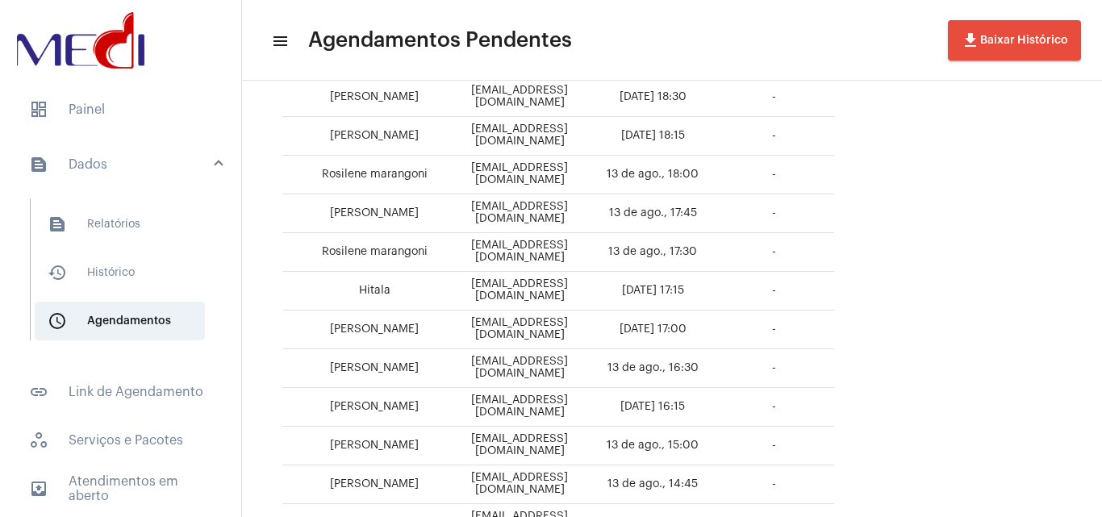
drag, startPoint x: 361, startPoint y: 288, endPoint x: 393, endPoint y: 283, distance: 32.6
click at [393, 283] on td "Hitala" at bounding box center [364, 291] width 165 height 39
drag, startPoint x: 507, startPoint y: 288, endPoint x: 662, endPoint y: 281, distance: 155.9
click at [592, 281] on td "hitala.1803@gmail.com" at bounding box center [519, 291] width 145 height 39
copy td "hitala.1803@gmail.com"
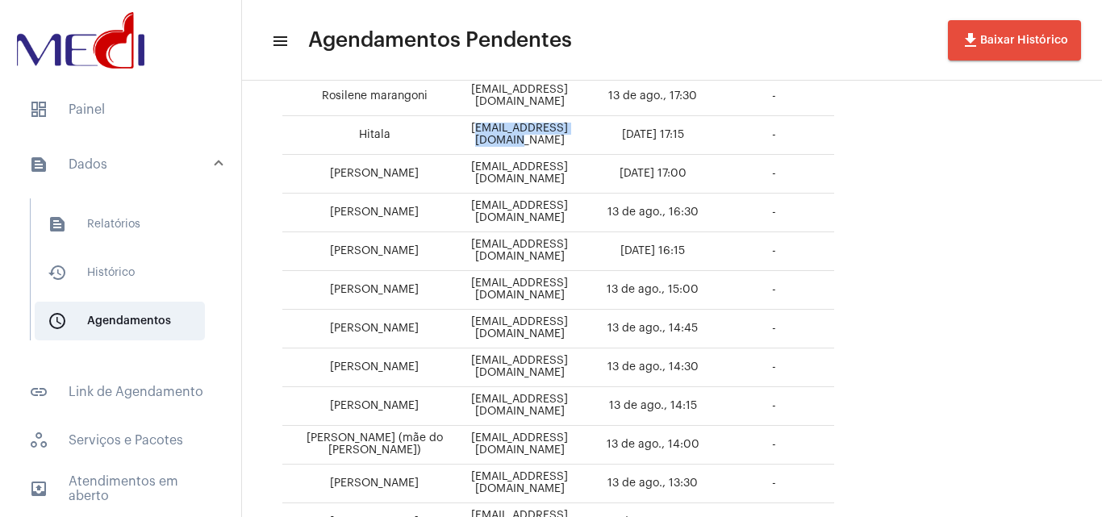
scroll to position [565, 0]
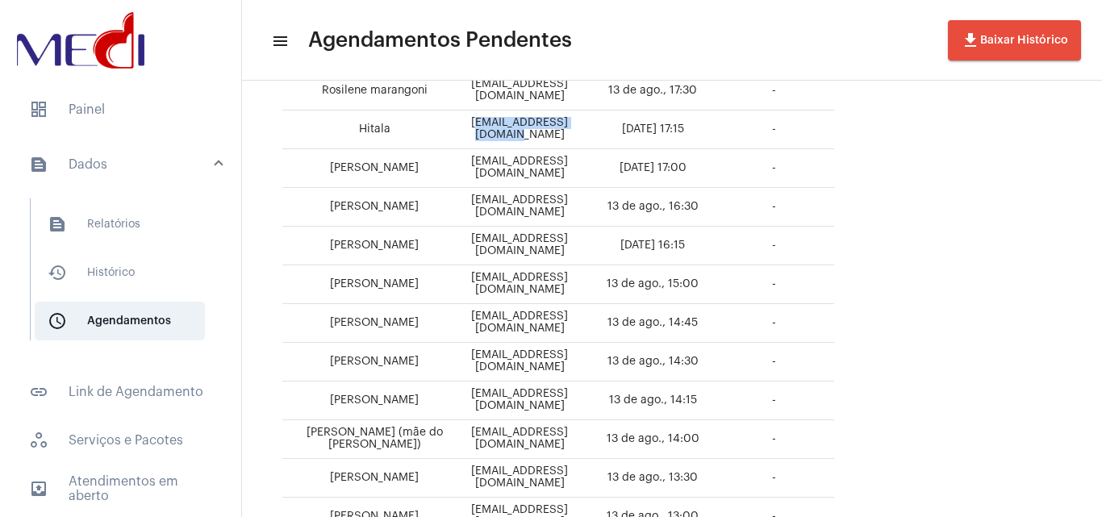
drag, startPoint x: 332, startPoint y: 207, endPoint x: 800, endPoint y: 236, distance: 468.9
click at [800, 236] on tbody "Patrícia patriciaadv.teles@gmail.com 13 de ago., 19:30 - Miguel Victor Miranda …" at bounding box center [558, 149] width 552 height 775
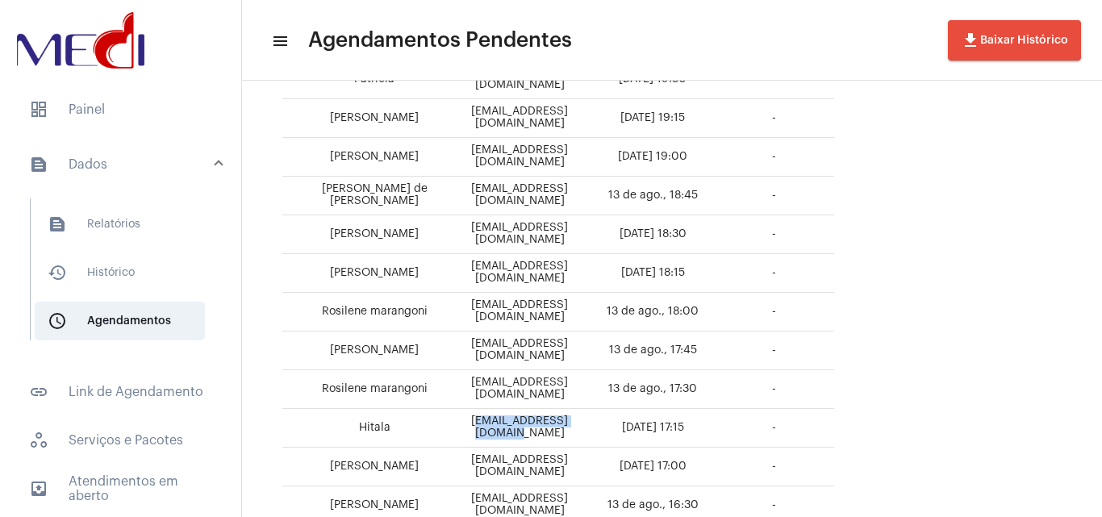
scroll to position [0, 0]
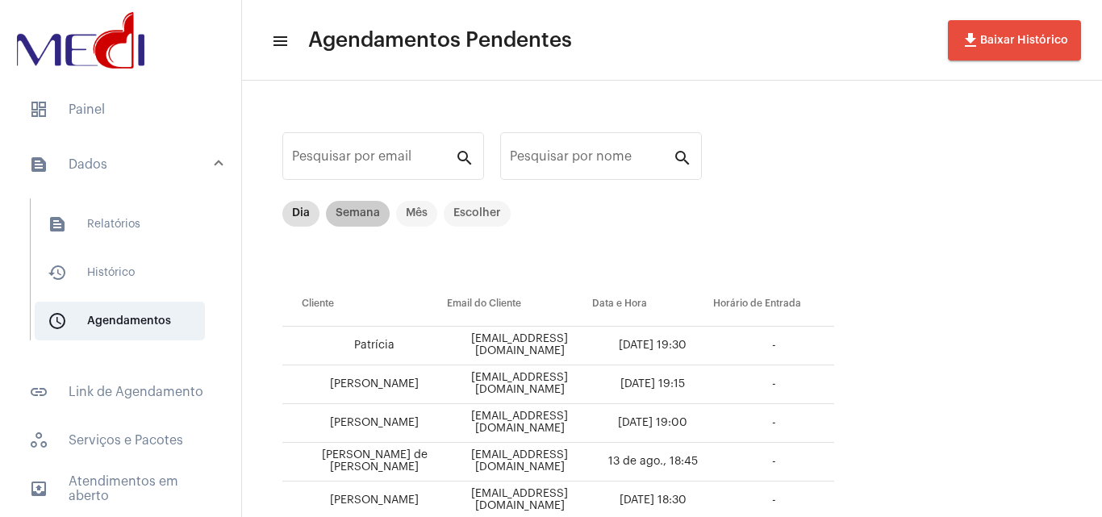
click at [349, 218] on mat-chip "Semana" at bounding box center [358, 214] width 64 height 26
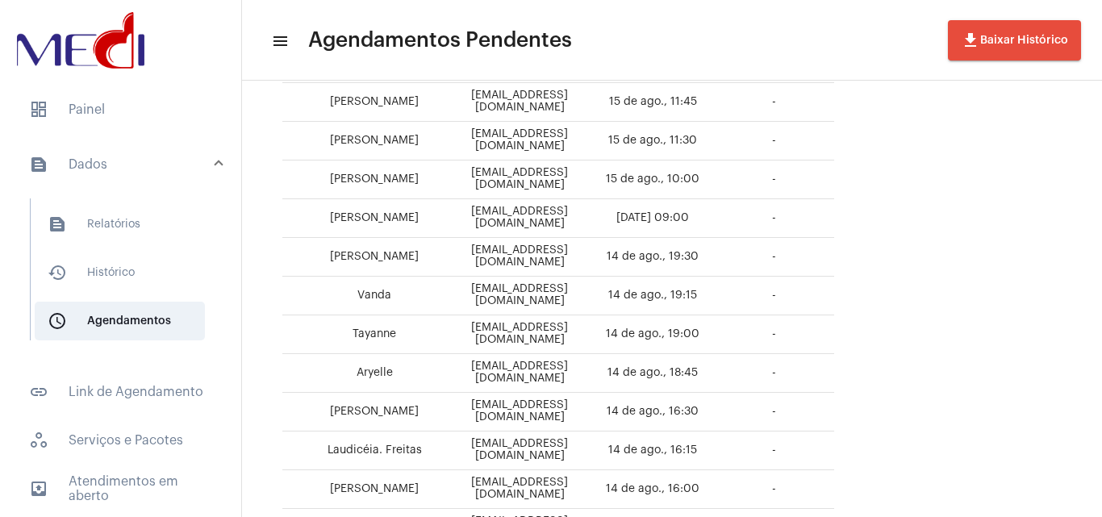
scroll to position [508, 0]
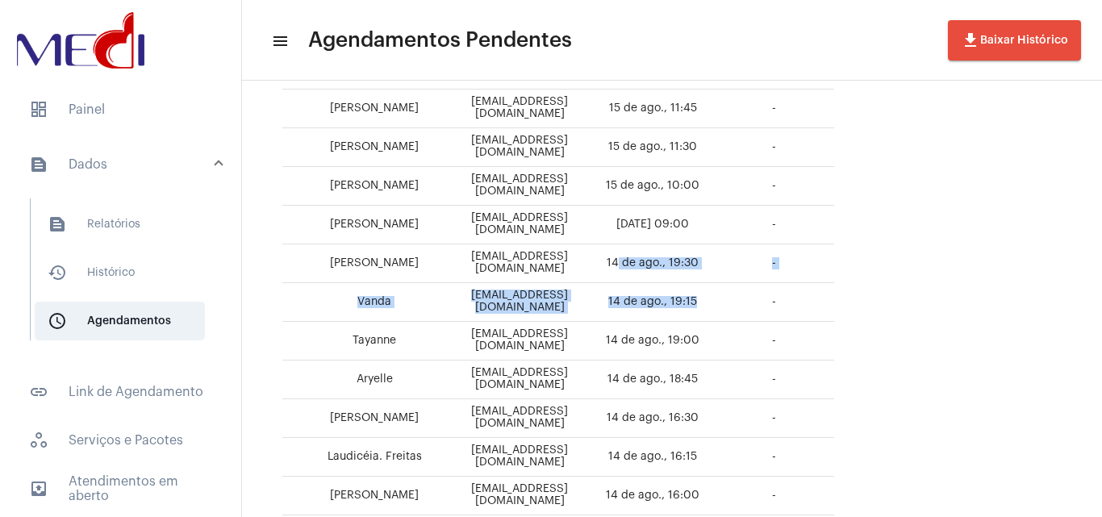
drag, startPoint x: 662, startPoint y: 254, endPoint x: 737, endPoint y: 317, distance: 97.3
click at [737, 317] on tbody "Michele Martinelli Scrignoli michelescrignoli@gmail.com 15 de ago., 19:30 - Fer…" at bounding box center [558, 205] width 552 height 775
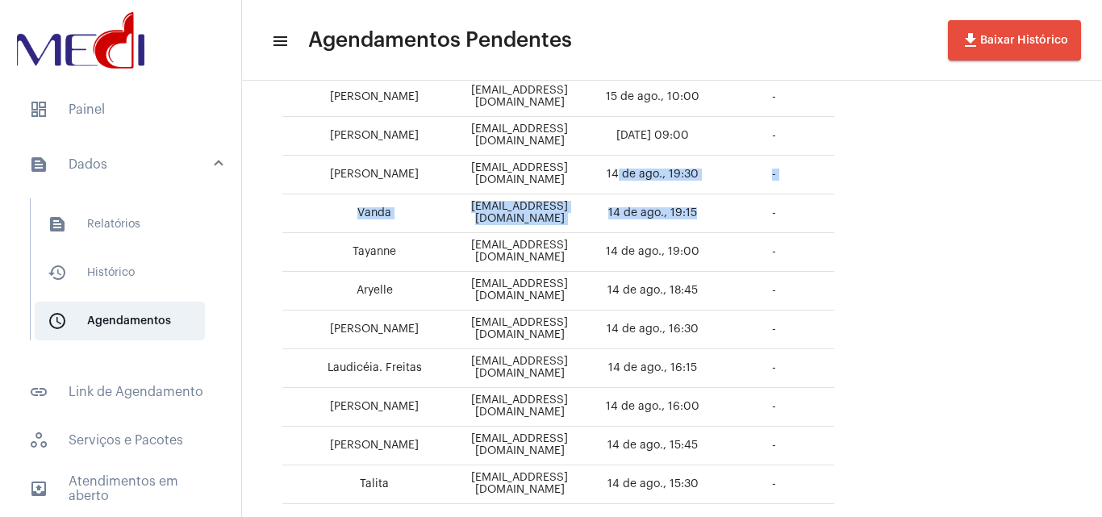
scroll to position [670, 0]
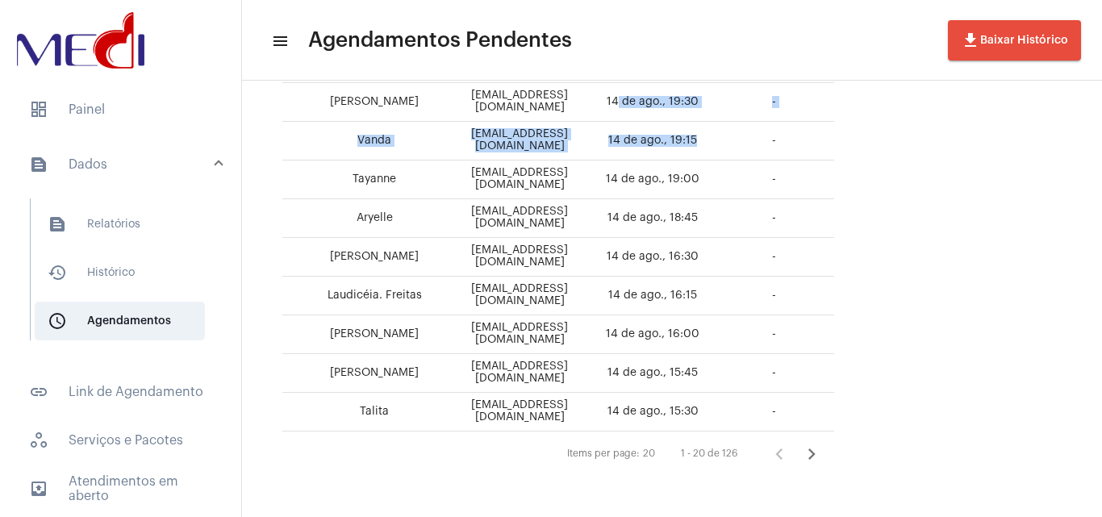
click at [823, 457] on icon "Próxima página" at bounding box center [811, 454] width 23 height 23
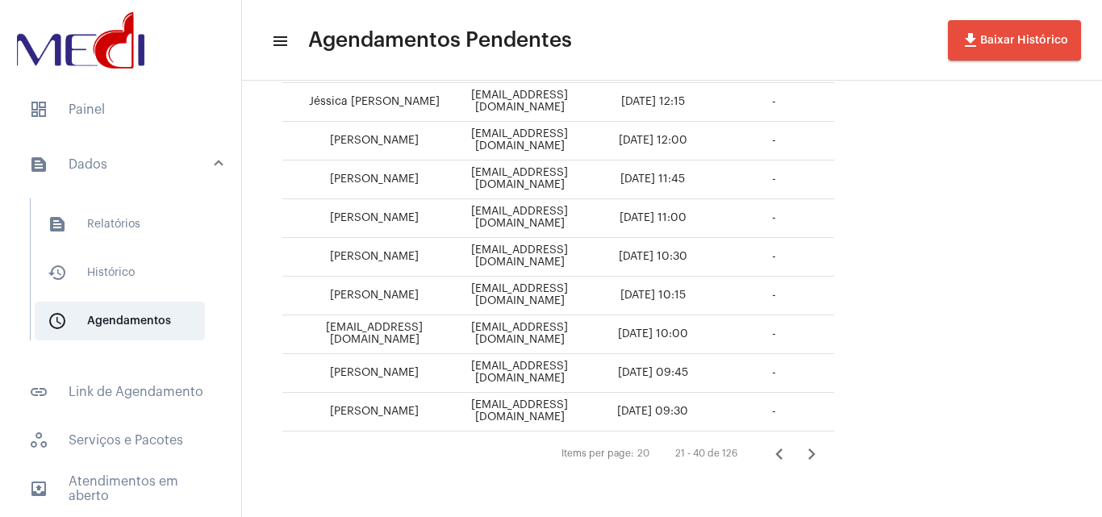
click at [823, 455] on icon "Próxima página" at bounding box center [811, 454] width 23 height 23
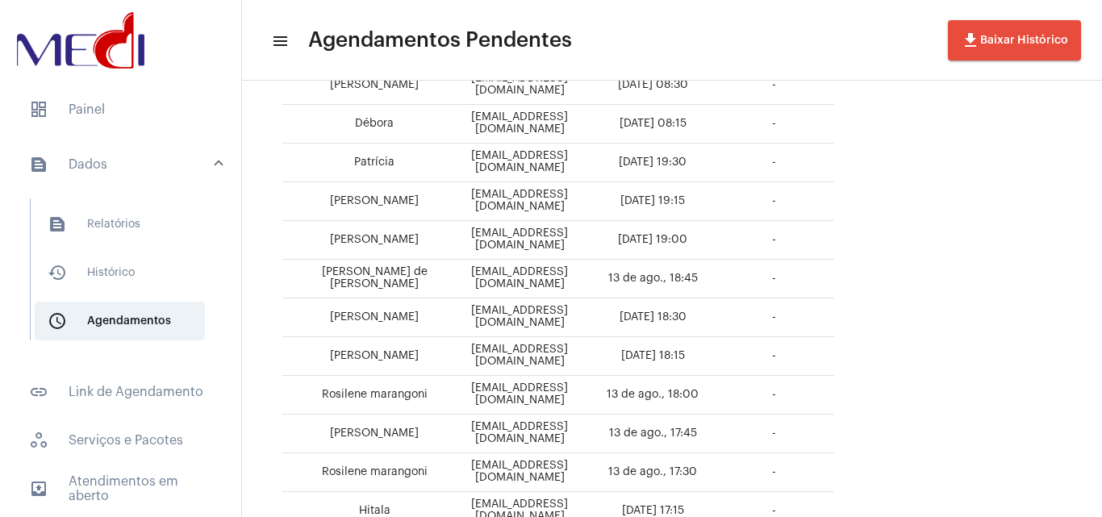
scroll to position [323, 0]
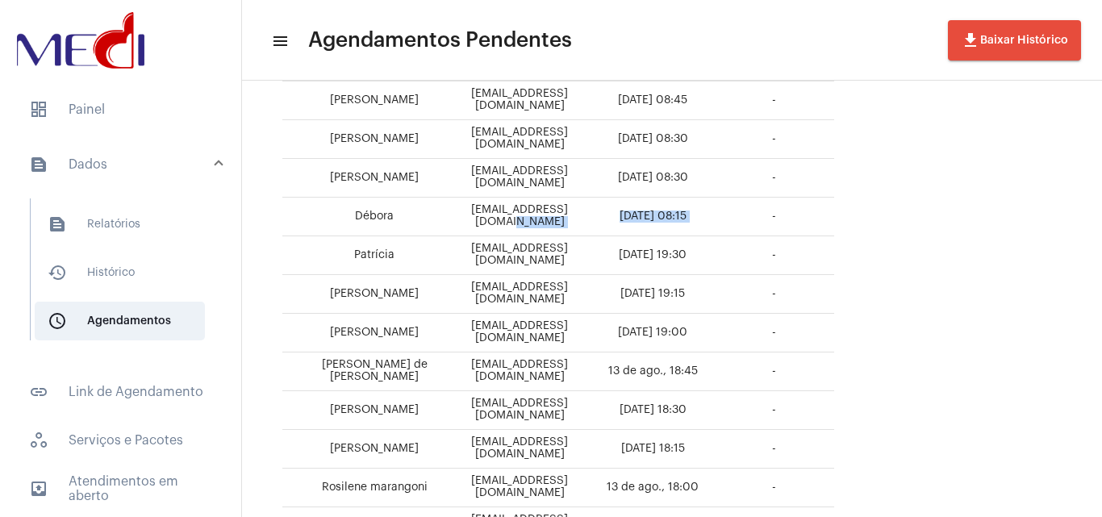
drag, startPoint x: 750, startPoint y: 217, endPoint x: 577, endPoint y: 212, distance: 173.6
click at [577, 212] on tr "Débora Deborasilvaaa0211@gmail.com 14 de ago., 08:15 -" at bounding box center [558, 217] width 552 height 39
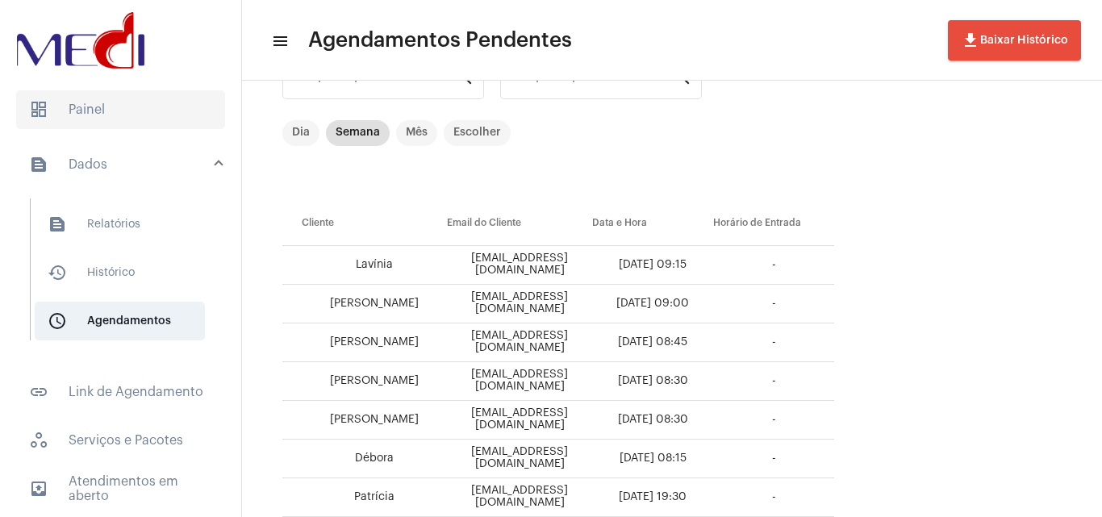
click at [111, 117] on span "dashboard Painel" at bounding box center [120, 109] width 209 height 39
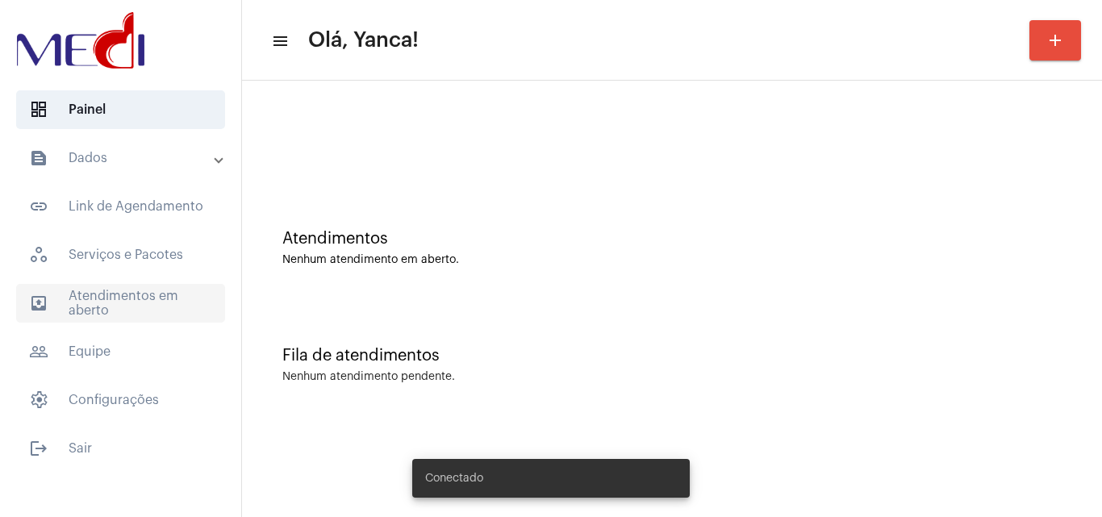
click at [157, 306] on span "outbox_outline Atendimentos em aberto" at bounding box center [120, 303] width 209 height 39
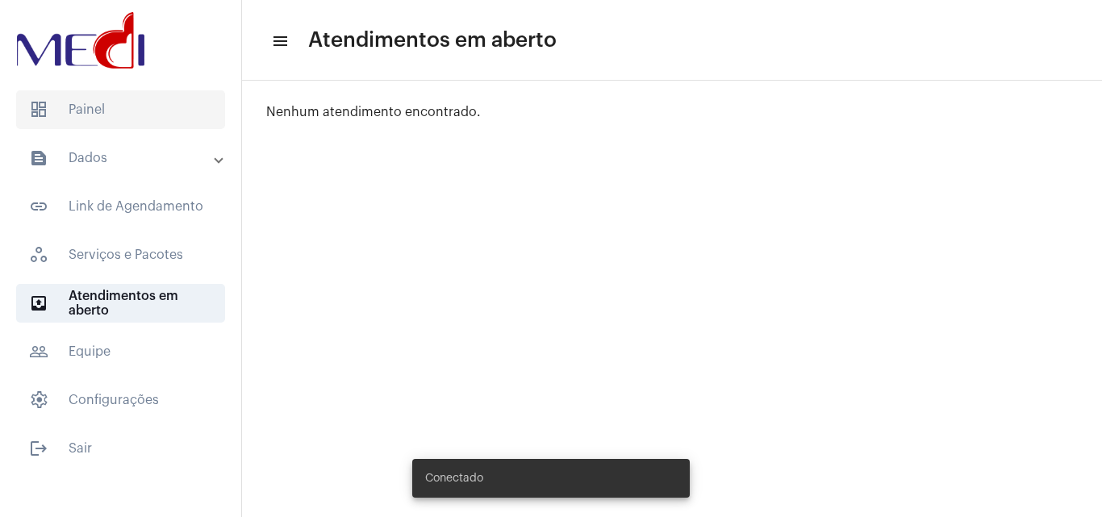
click at [82, 107] on span "dashboard Painel" at bounding box center [120, 109] width 209 height 39
